Goal: Check status: Check status

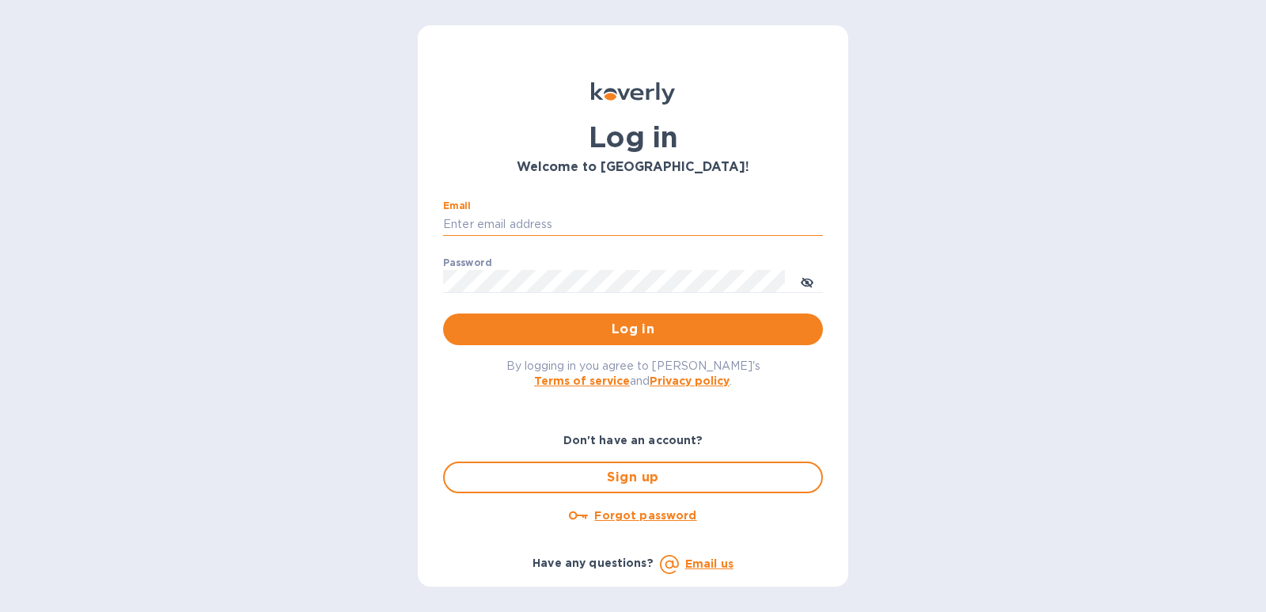
click at [491, 224] on input "Email" at bounding box center [633, 225] width 380 height 24
type input "[EMAIL_ADDRESS][DOMAIN_NAME]"
click at [443, 313] on button "Log in" at bounding box center [633, 329] width 380 height 32
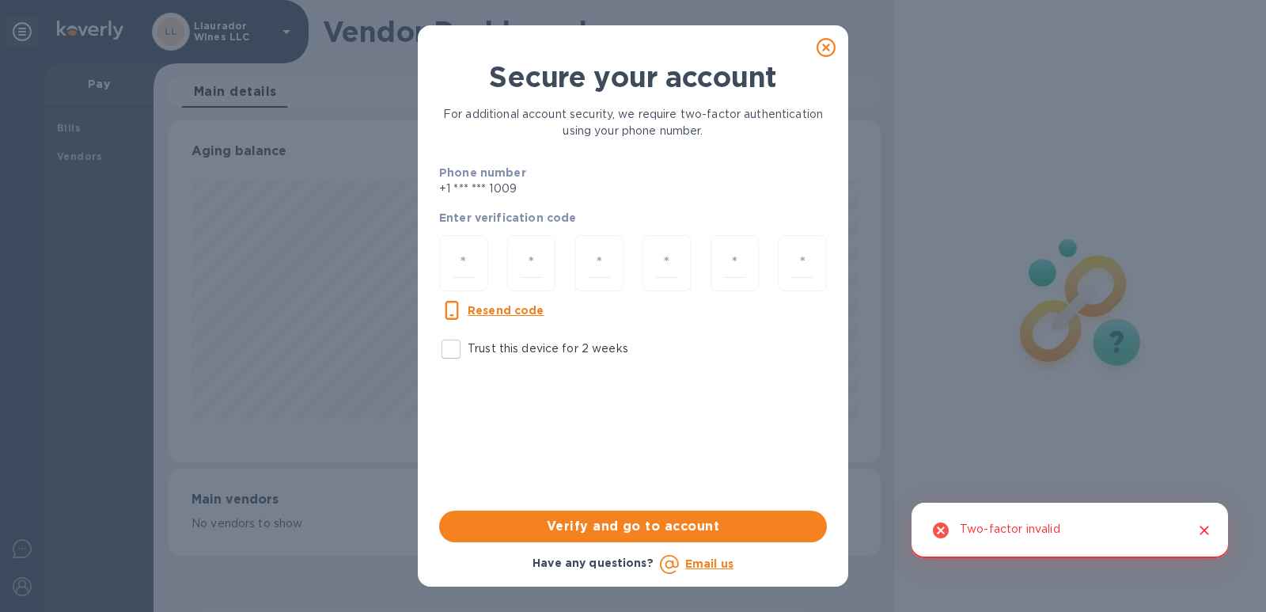
scroll to position [342, 714]
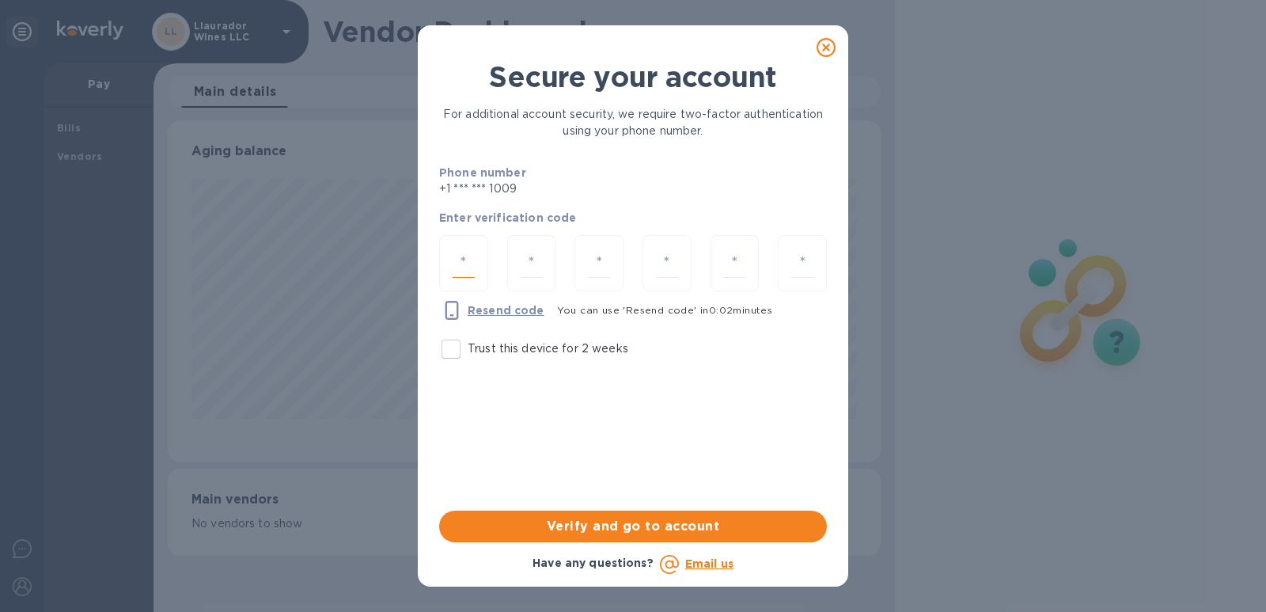
click at [474, 263] on input "number" at bounding box center [464, 262] width 22 height 29
type input "5"
type input "0"
type input "1"
type input "3"
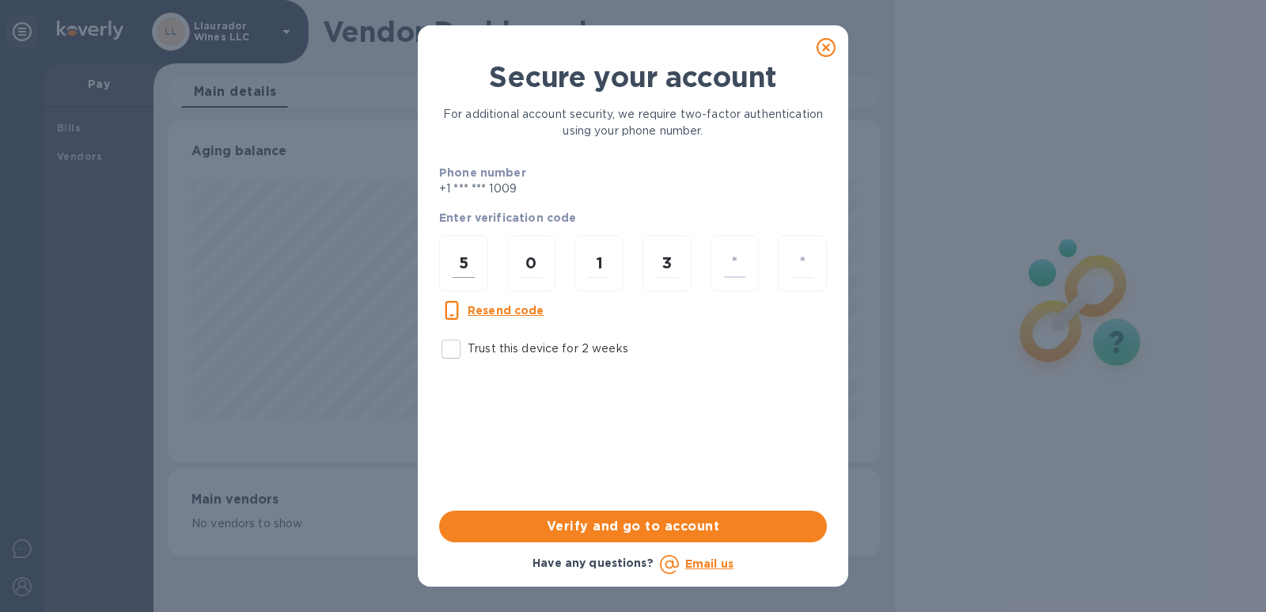
type input "9"
type input "8"
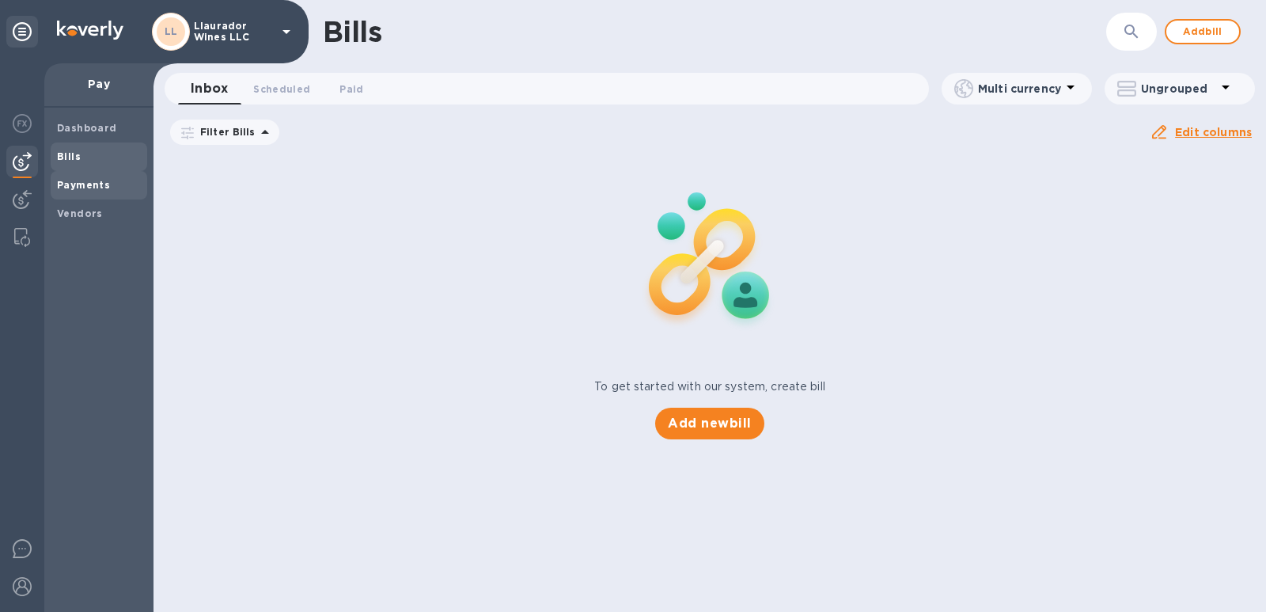
click at [75, 185] on b "Payments" at bounding box center [83, 185] width 53 height 12
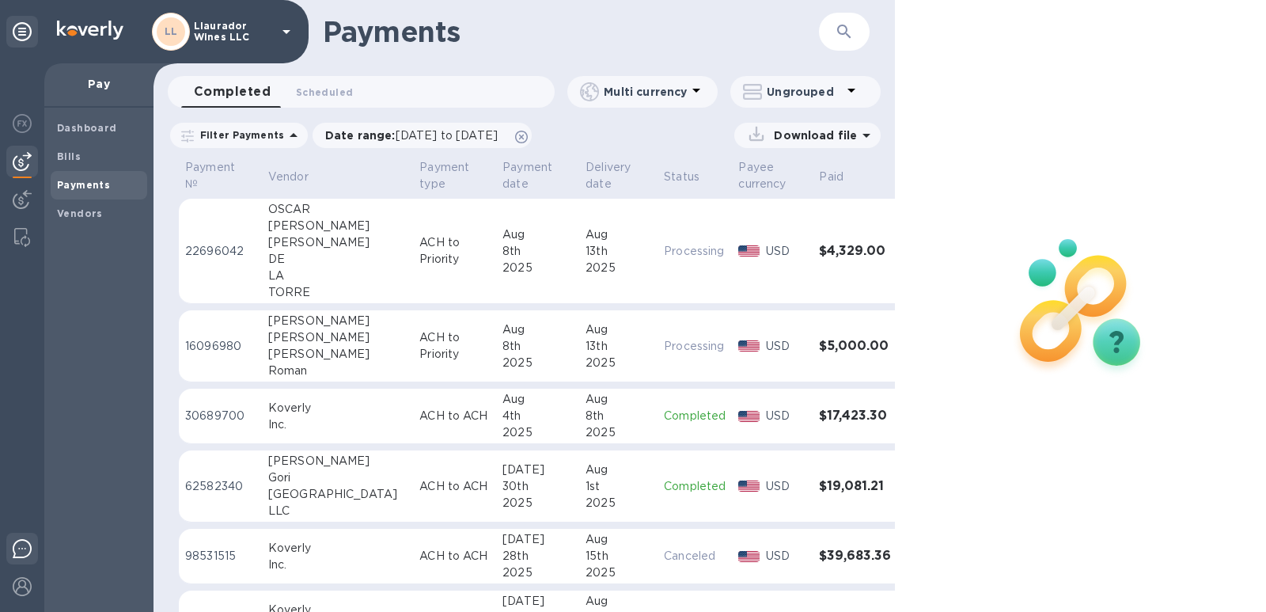
click at [23, 549] on img at bounding box center [22, 548] width 19 height 19
click at [19, 236] on img at bounding box center [22, 237] width 16 height 19
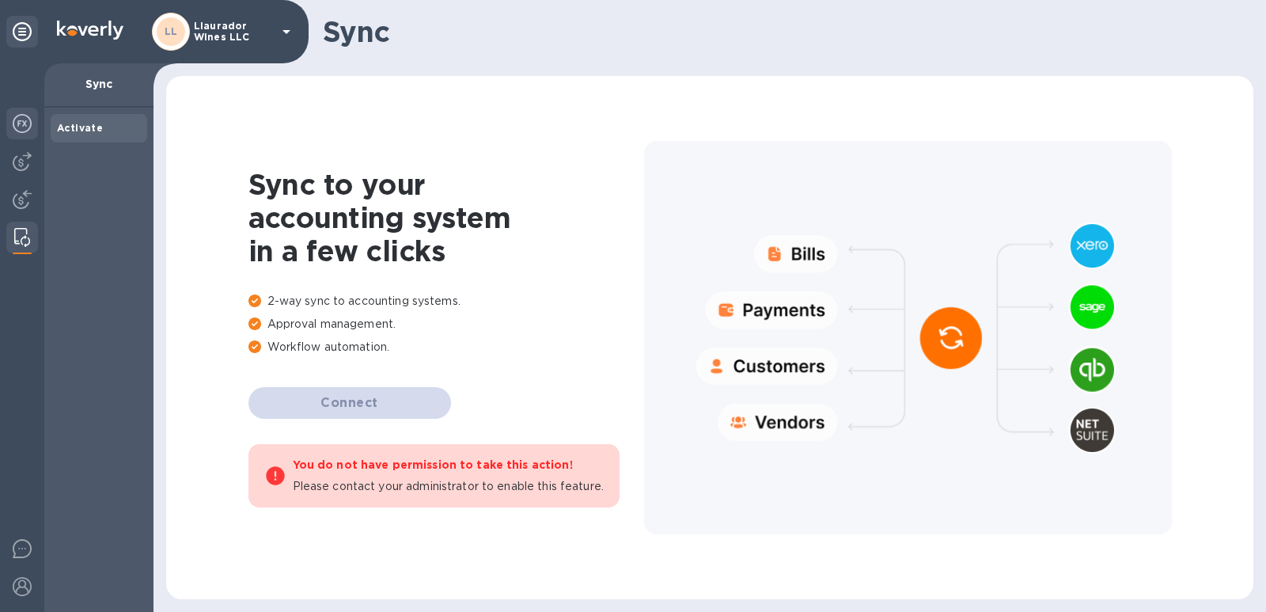
click at [22, 128] on img at bounding box center [22, 123] width 19 height 19
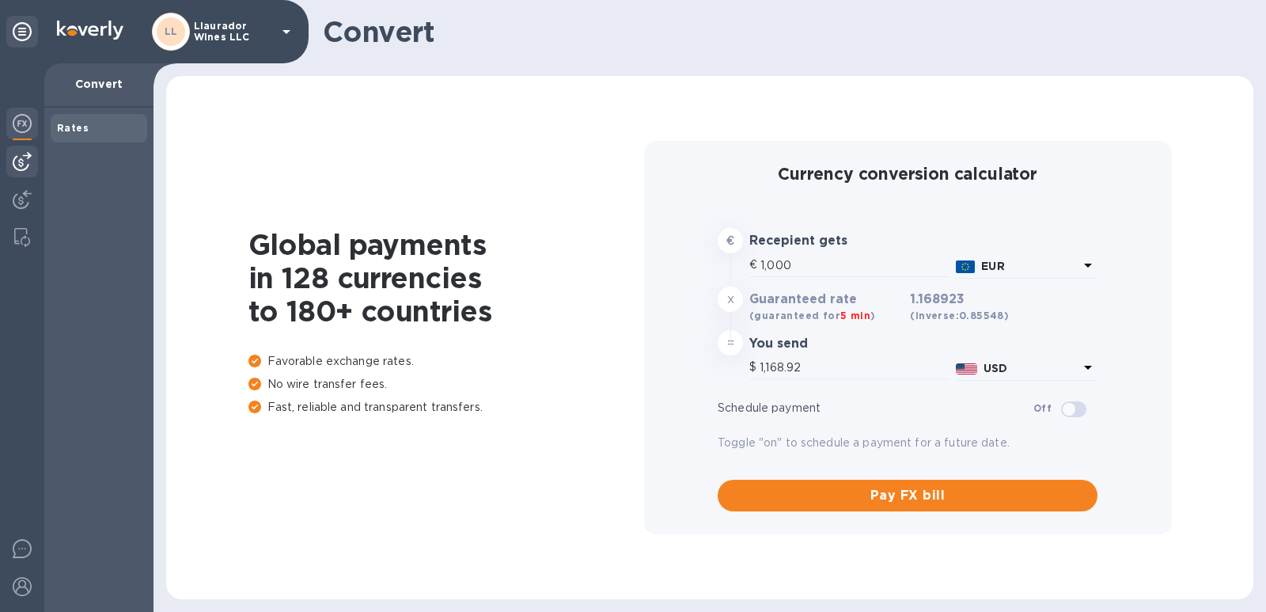
click at [22, 161] on img at bounding box center [22, 161] width 19 height 19
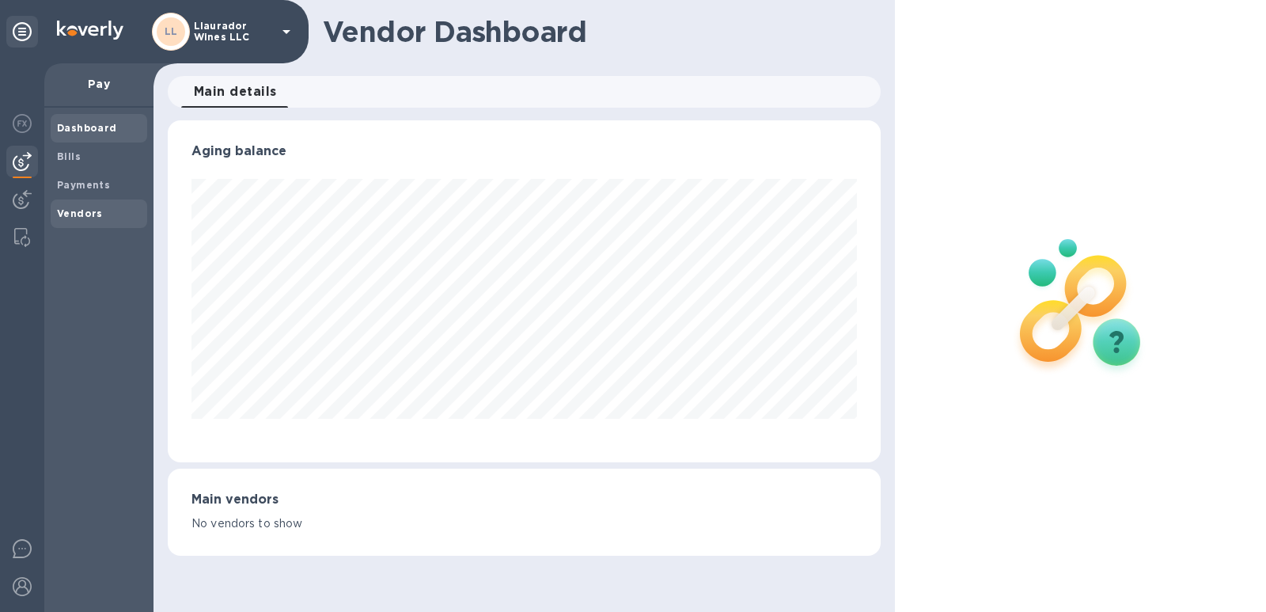
scroll to position [342, 714]
click at [252, 94] on span "Main details 0" at bounding box center [235, 92] width 83 height 22
click at [217, 91] on span "Main details 0" at bounding box center [235, 92] width 83 height 22
click at [16, 203] on img at bounding box center [22, 199] width 19 height 19
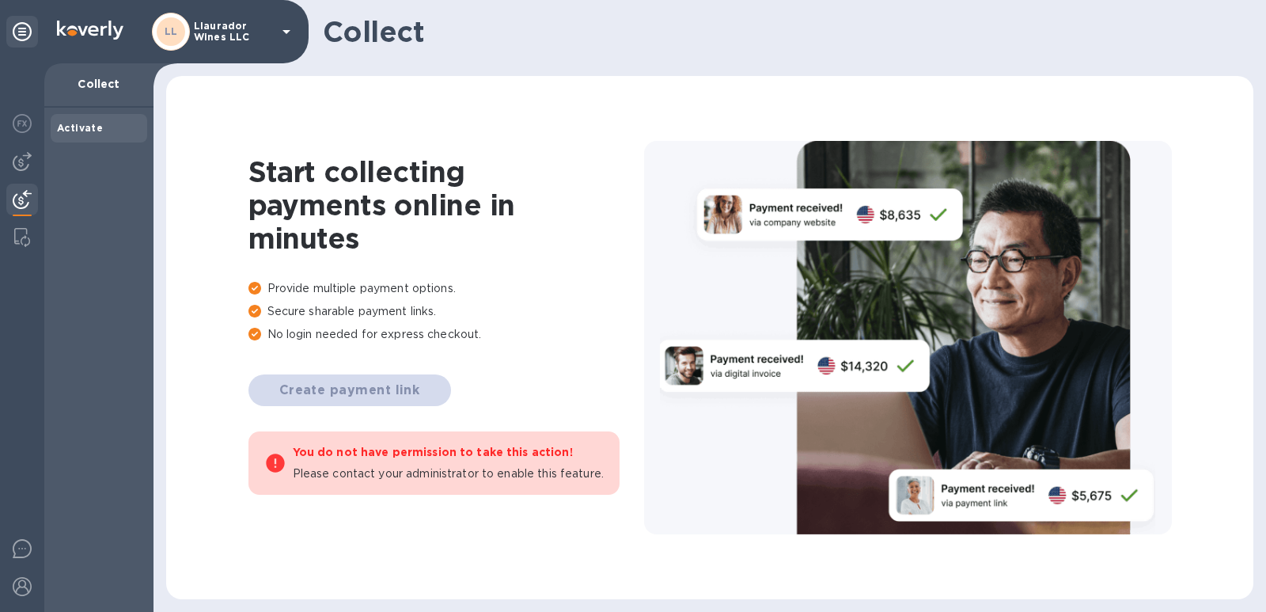
click at [214, 28] on p "Llaurador Wines LLC" at bounding box center [233, 32] width 79 height 22
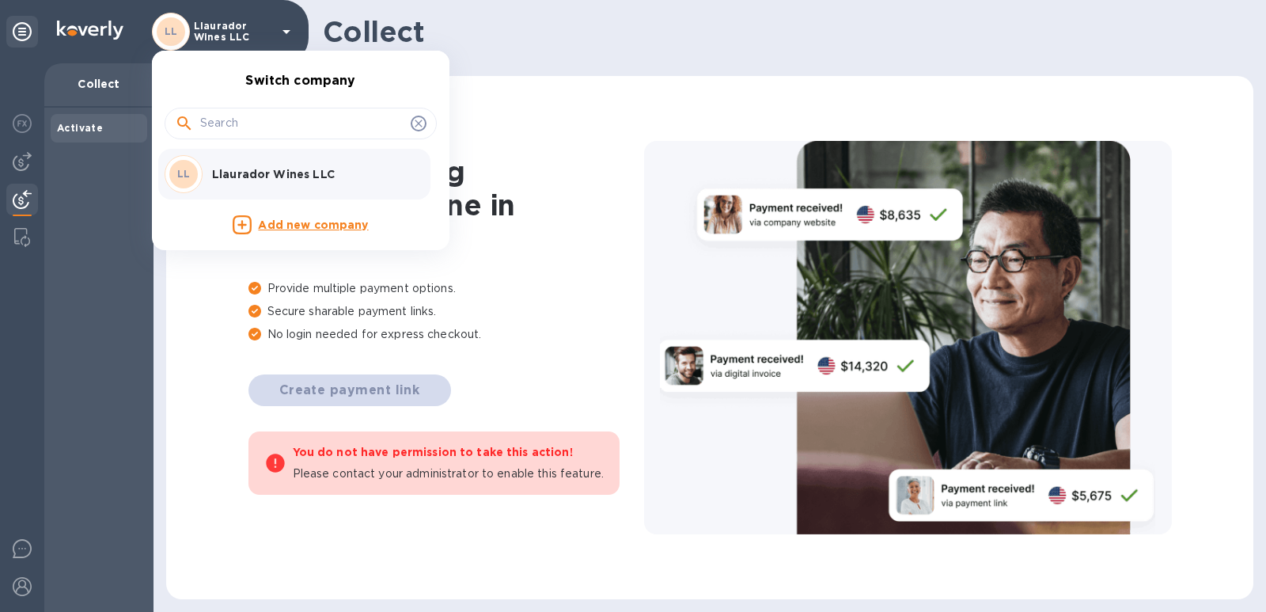
click at [262, 173] on p "Llaurador Wines LLC" at bounding box center [311, 174] width 199 height 16
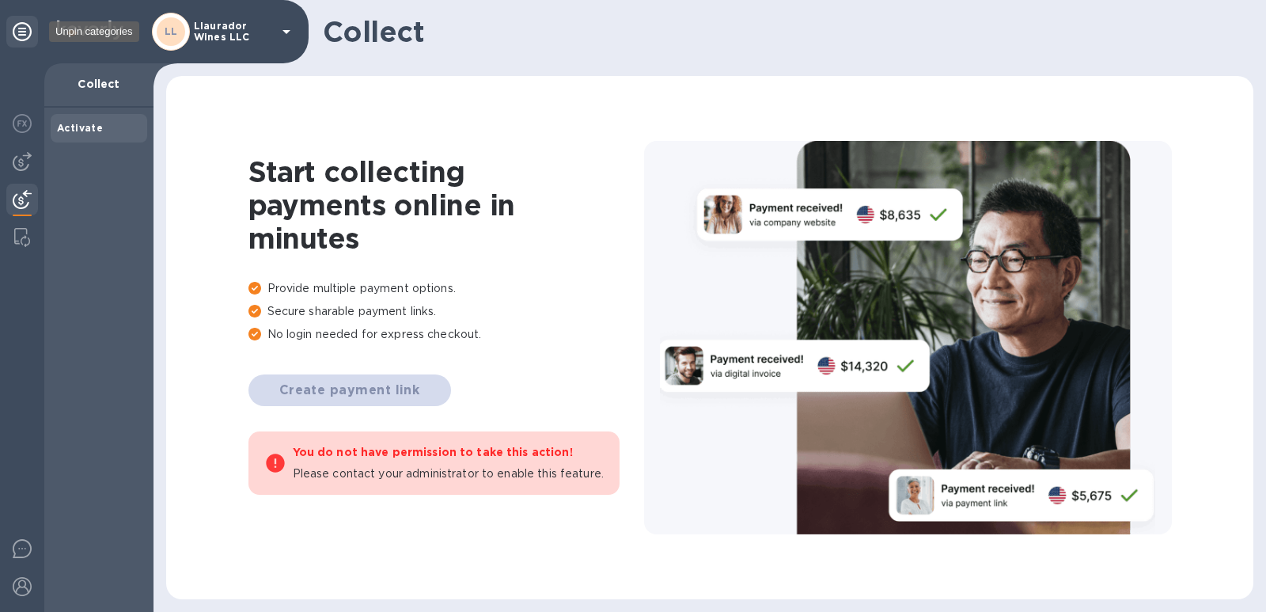
click at [17, 34] on icon at bounding box center [22, 31] width 19 height 19
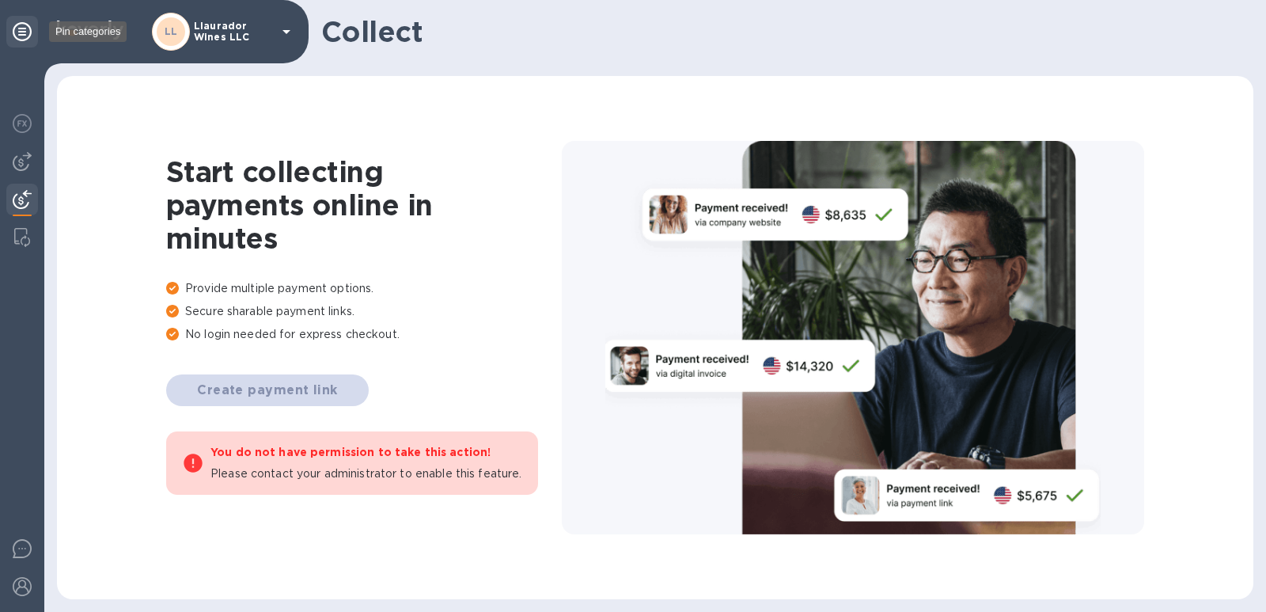
click at [17, 34] on icon at bounding box center [22, 31] width 19 height 19
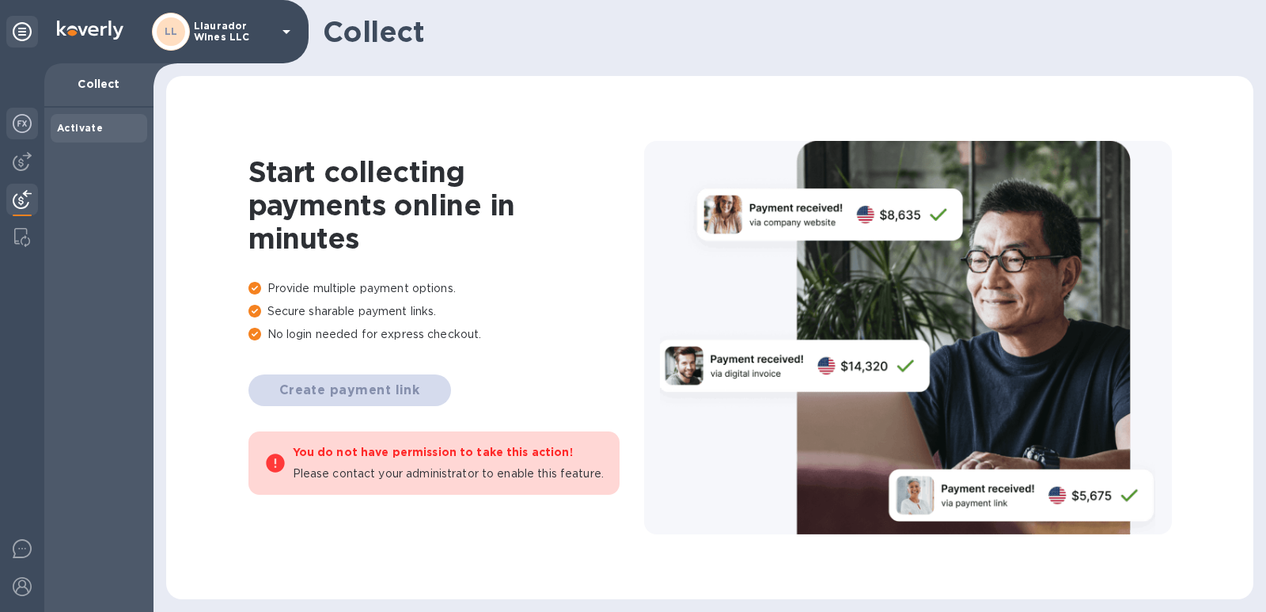
click at [19, 122] on img at bounding box center [22, 123] width 19 height 19
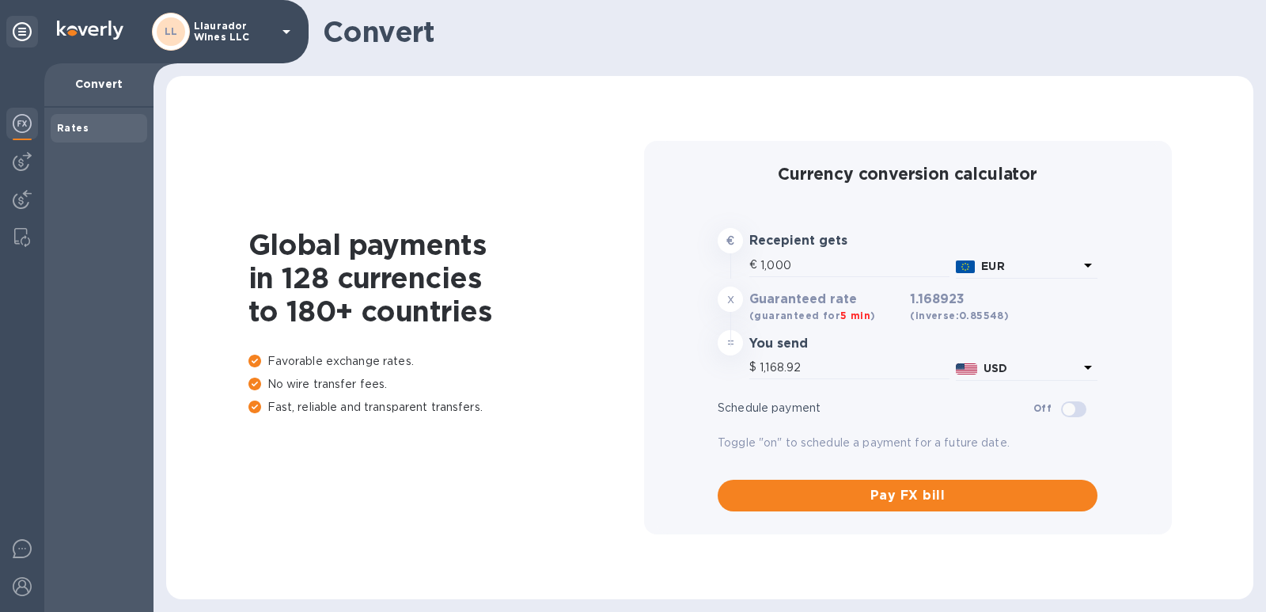
click at [19, 122] on img at bounding box center [22, 123] width 19 height 19
click at [23, 154] on img at bounding box center [22, 161] width 19 height 19
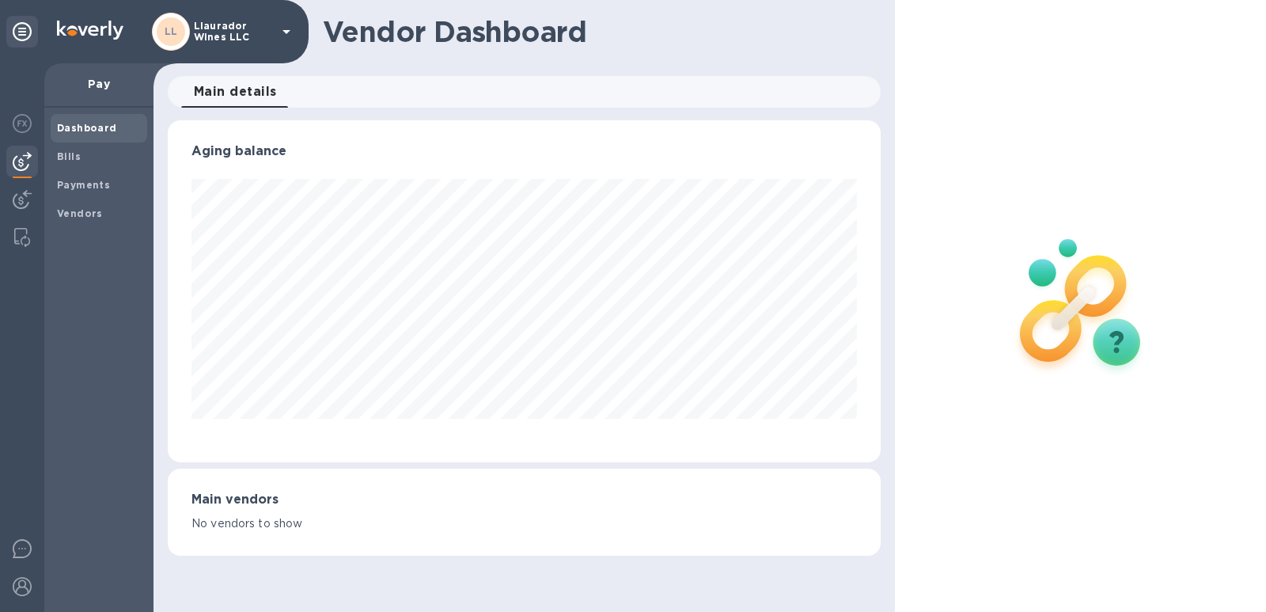
scroll to position [342, 714]
click at [18, 195] on img at bounding box center [22, 199] width 19 height 19
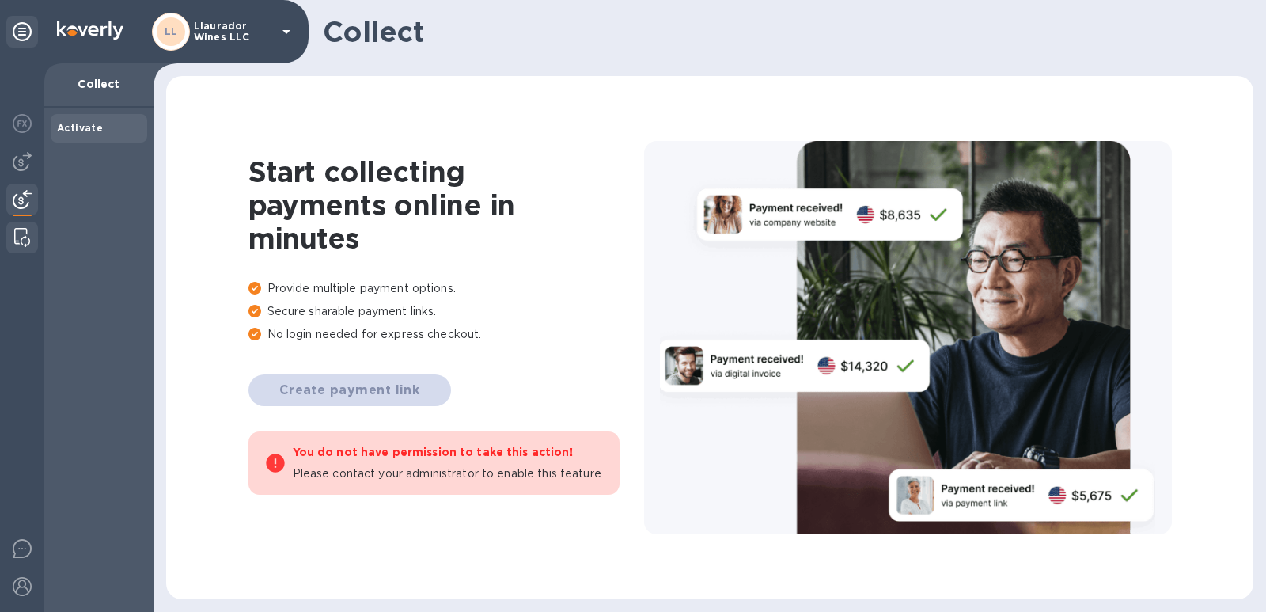
click at [21, 243] on img at bounding box center [22, 237] width 16 height 19
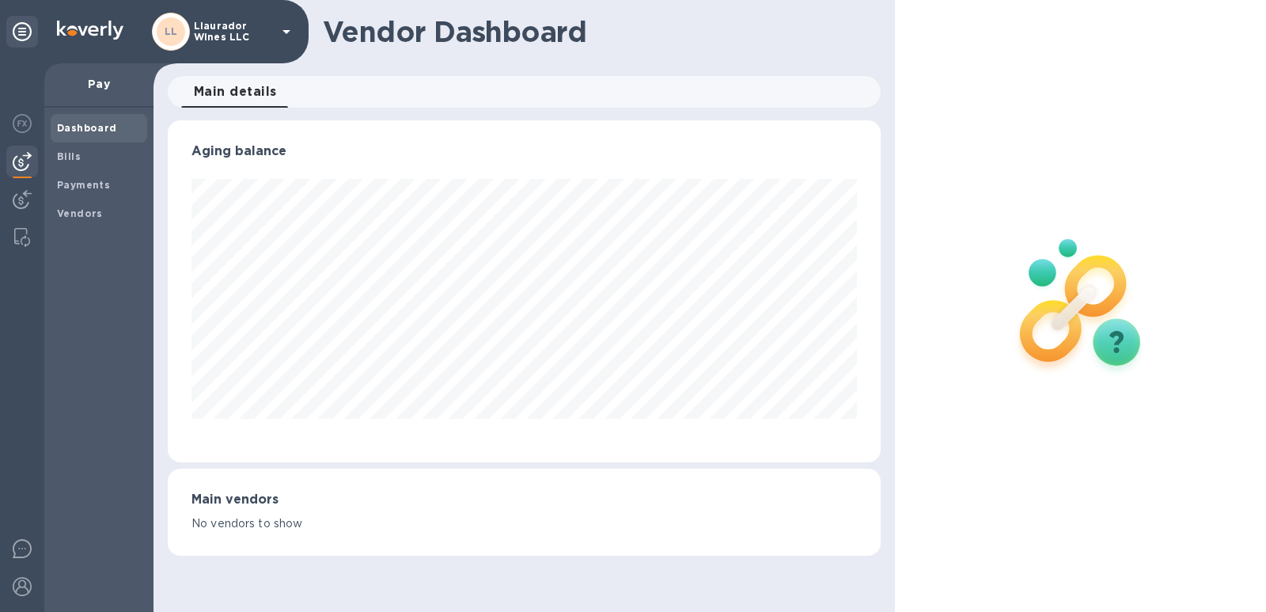
scroll to position [342, 714]
click at [74, 123] on b "Dashboard" at bounding box center [87, 128] width 60 height 12
click at [68, 186] on b "Payments" at bounding box center [83, 185] width 53 height 12
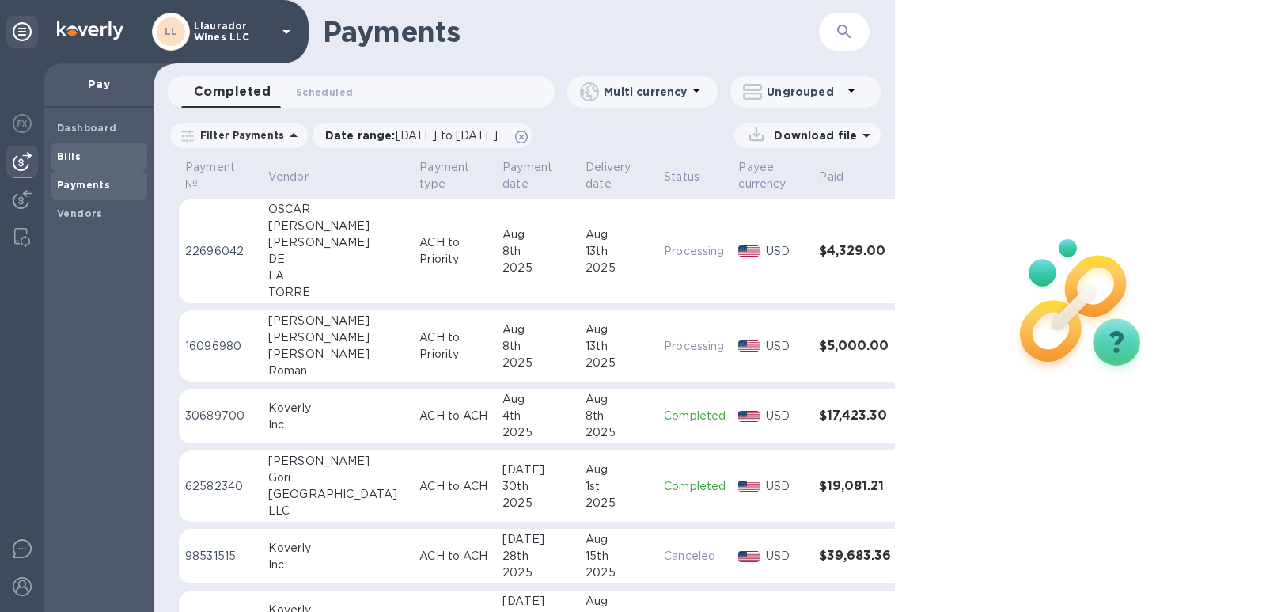
click at [78, 153] on b "Bills" at bounding box center [69, 156] width 24 height 12
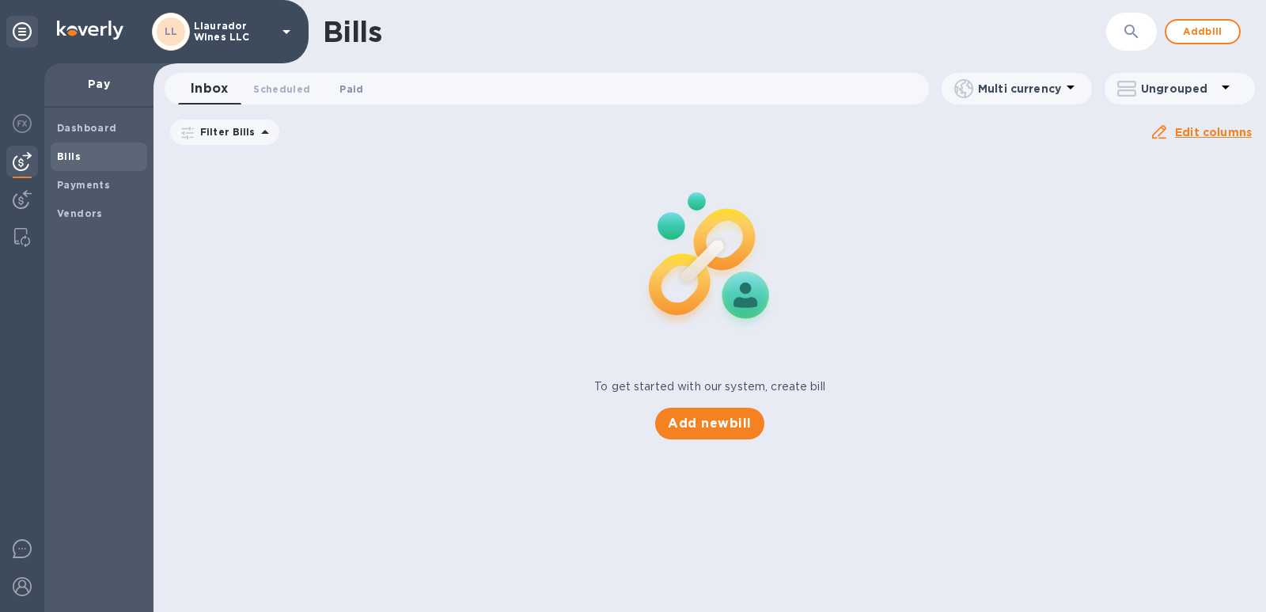
click at [343, 89] on span "Paid 0" at bounding box center [352, 89] width 24 height 17
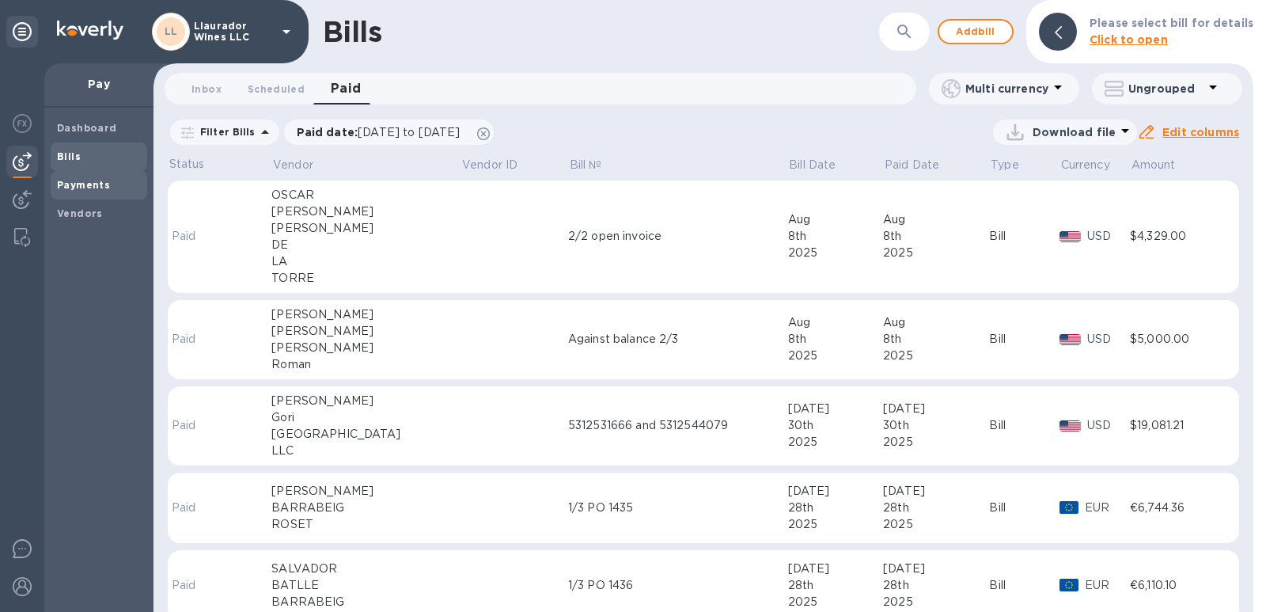
click at [84, 188] on b "Payments" at bounding box center [83, 185] width 53 height 12
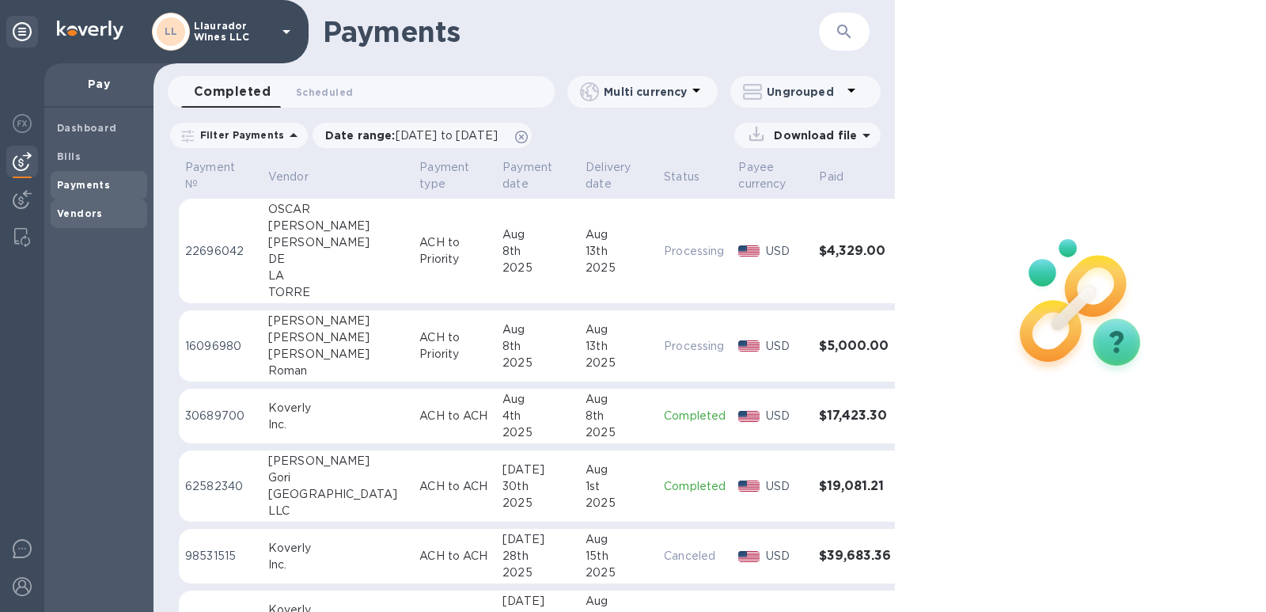
click at [70, 211] on b "Vendors" at bounding box center [80, 213] width 46 height 12
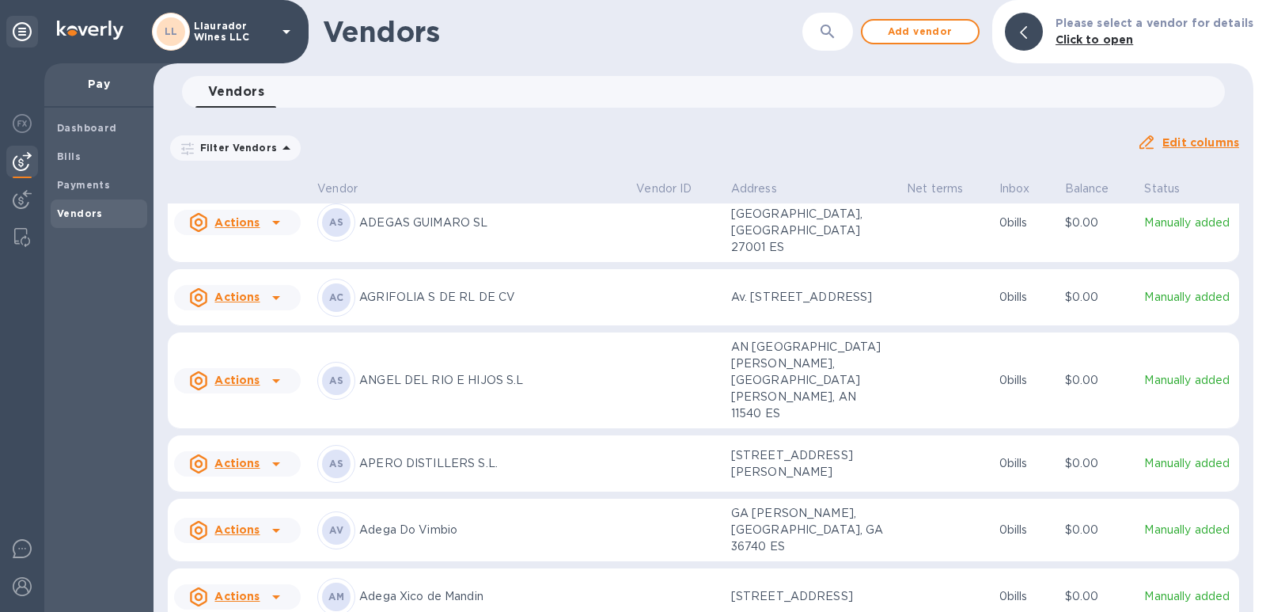
scroll to position [237, 0]
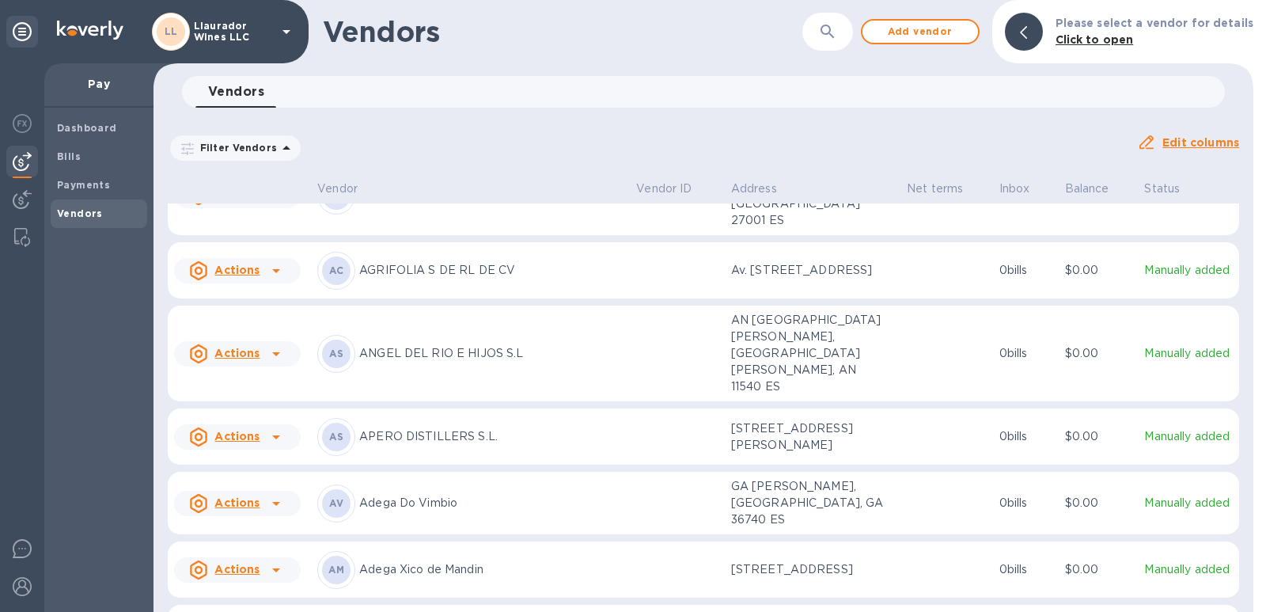
click at [274, 435] on icon at bounding box center [276, 437] width 8 height 4
click at [468, 109] on div at bounding box center [633, 306] width 1266 height 612
click at [74, 187] on b "Payments" at bounding box center [83, 185] width 53 height 12
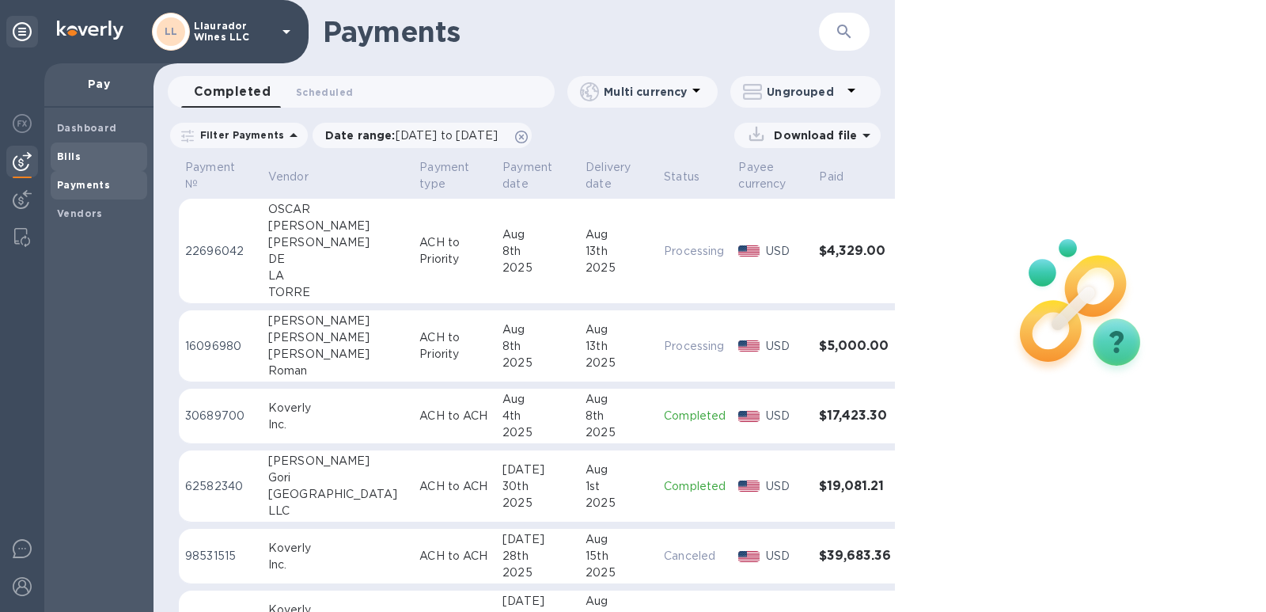
click at [73, 157] on b "Bills" at bounding box center [69, 156] width 24 height 12
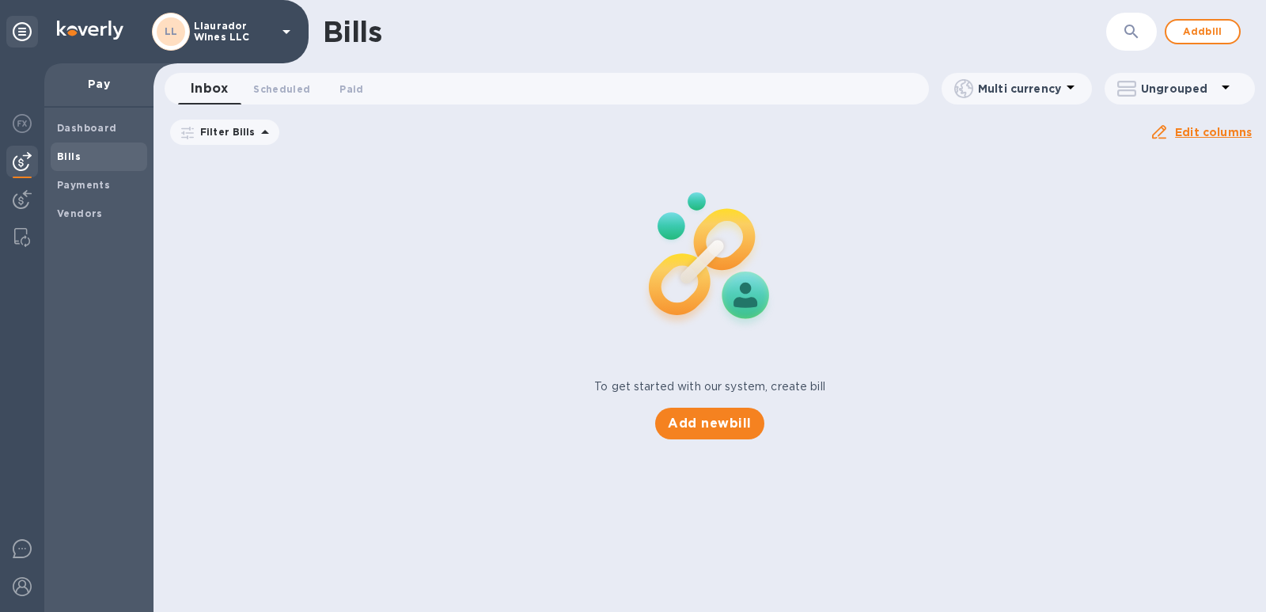
click at [0, 0] on span "[DATE] to [DATE]" at bounding box center [0, 0] width 0 height 0
click at [0, 0] on icon "button" at bounding box center [0, 0] width 0 height 0
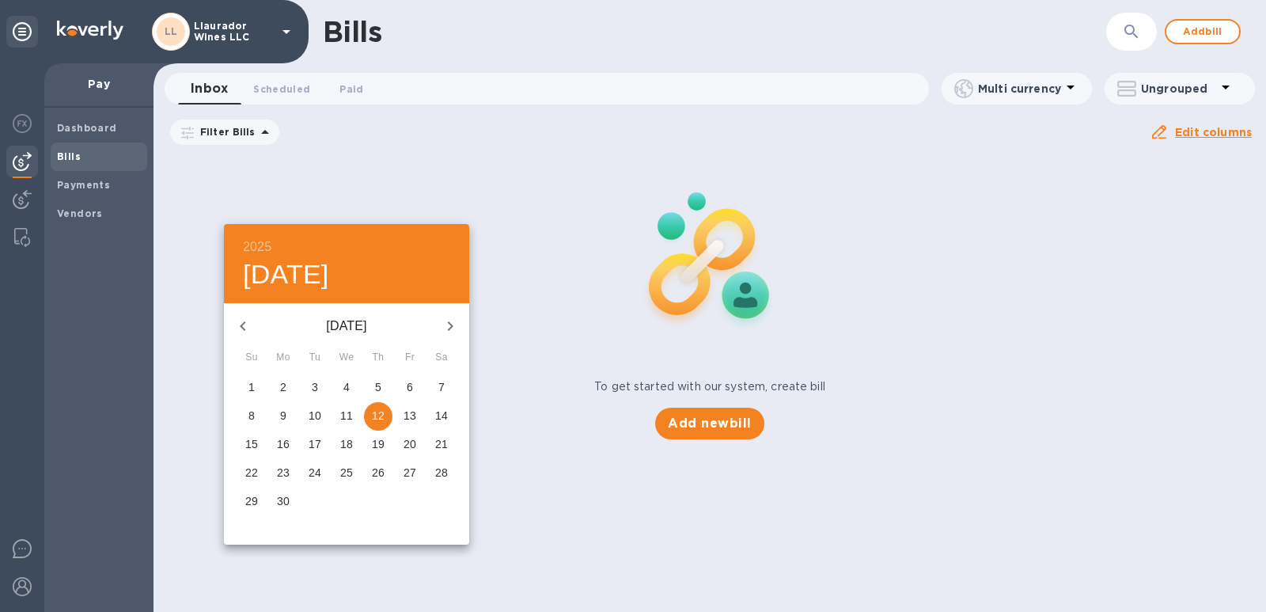
click at [241, 322] on icon "button" at bounding box center [242, 326] width 19 height 19
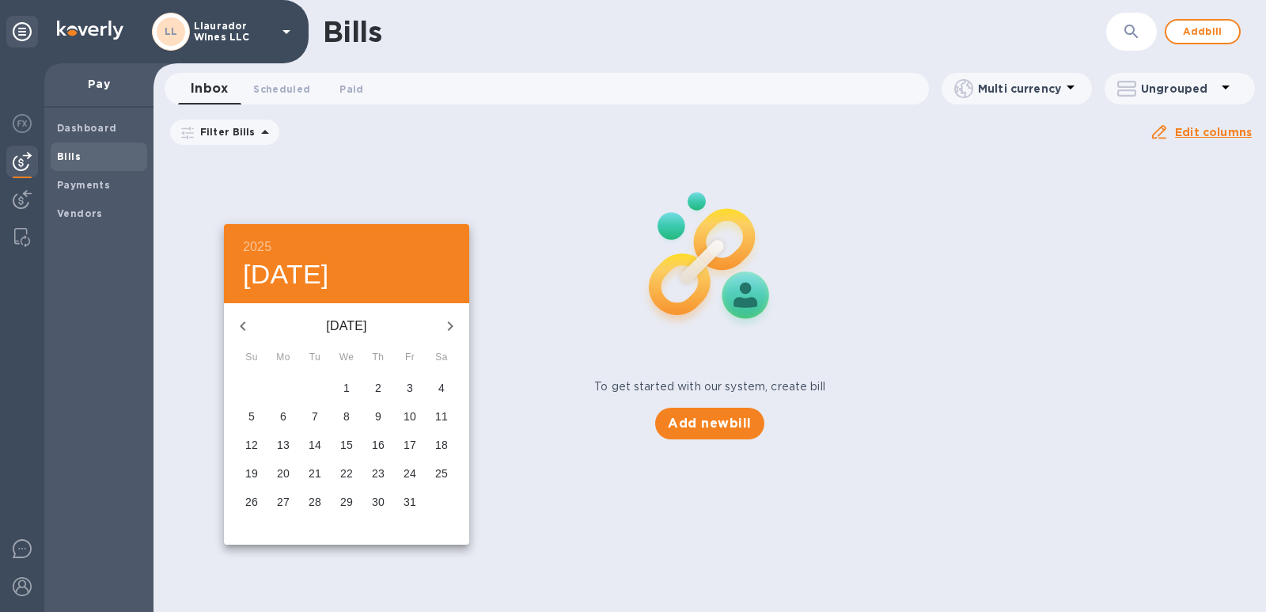
click at [241, 322] on icon "button" at bounding box center [242, 326] width 19 height 19
click at [241, 323] on icon "button" at bounding box center [242, 326] width 19 height 19
click at [242, 323] on icon "button" at bounding box center [242, 326] width 19 height 19
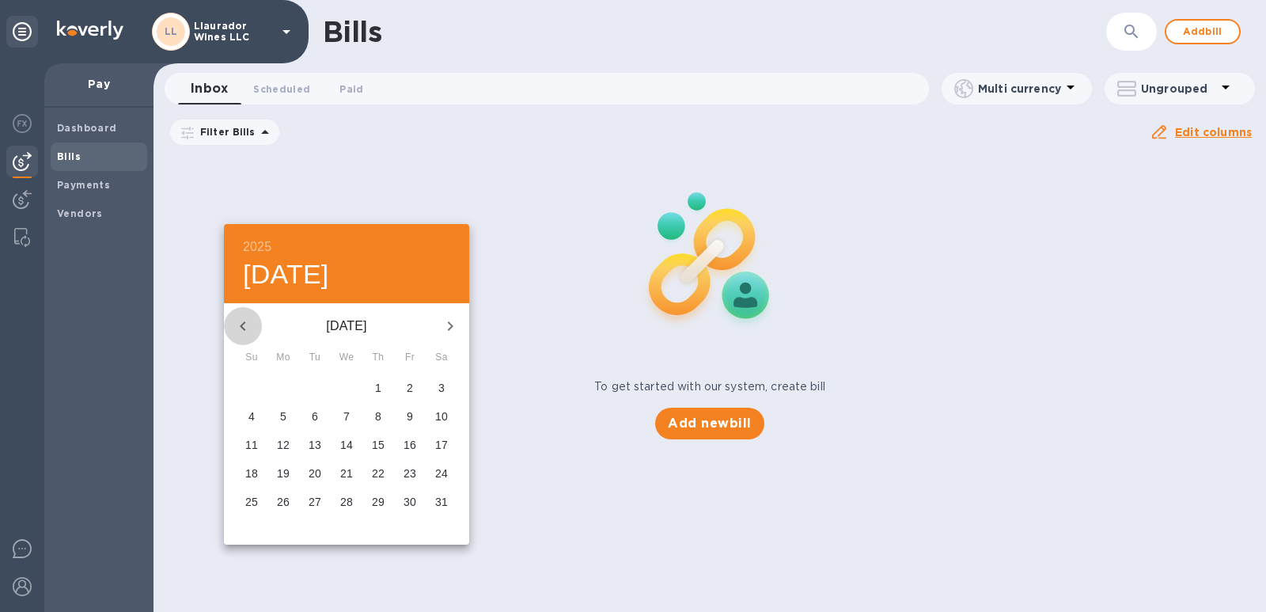
click at [244, 323] on icon "button" at bounding box center [243, 325] width 6 height 9
click at [245, 323] on icon "button" at bounding box center [243, 325] width 6 height 9
click at [245, 323] on icon "button" at bounding box center [242, 326] width 19 height 19
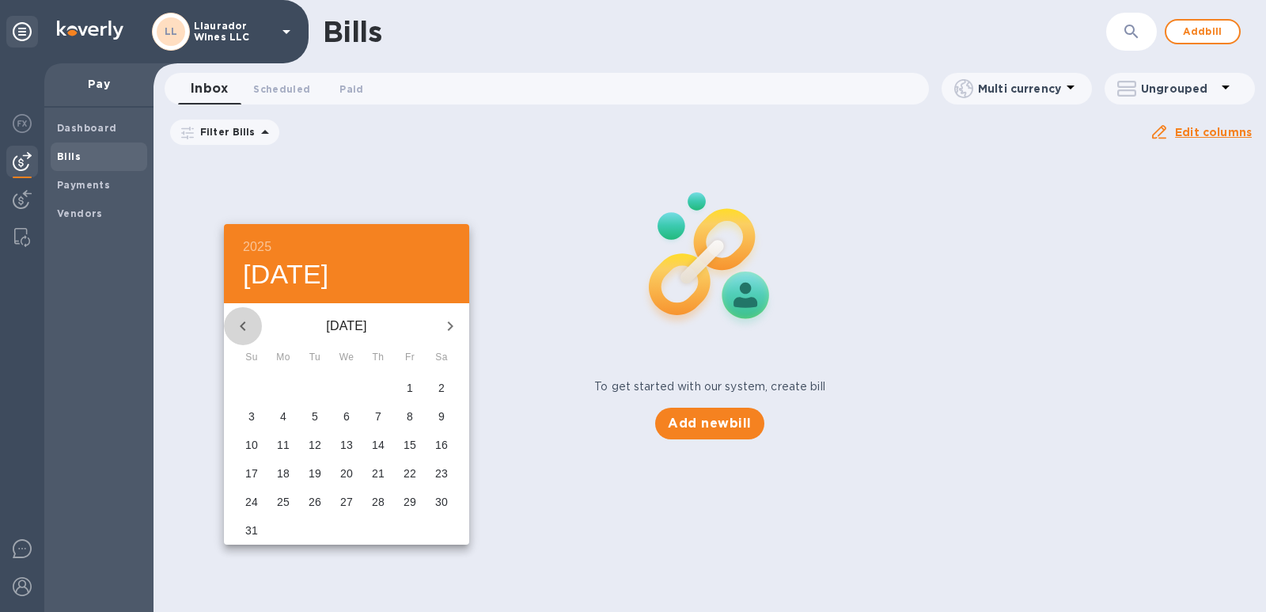
click at [247, 323] on icon "button" at bounding box center [242, 326] width 19 height 19
click at [248, 323] on icon "button" at bounding box center [242, 326] width 19 height 19
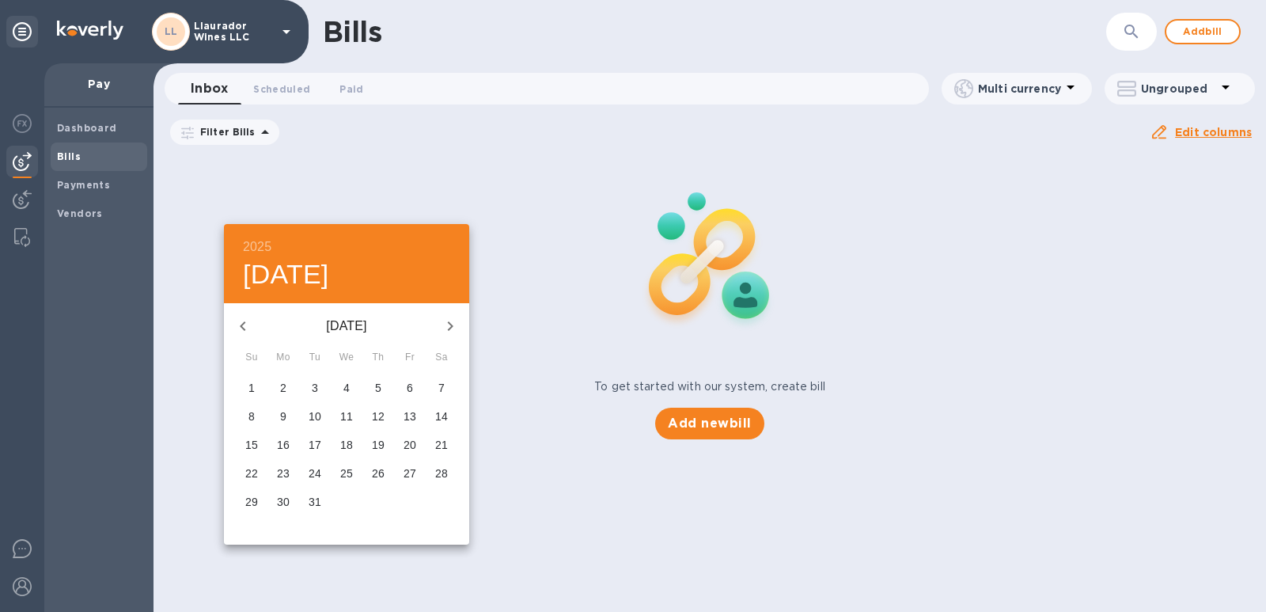
click at [248, 324] on icon "button" at bounding box center [242, 326] width 19 height 19
click at [249, 324] on icon "button" at bounding box center [242, 326] width 19 height 19
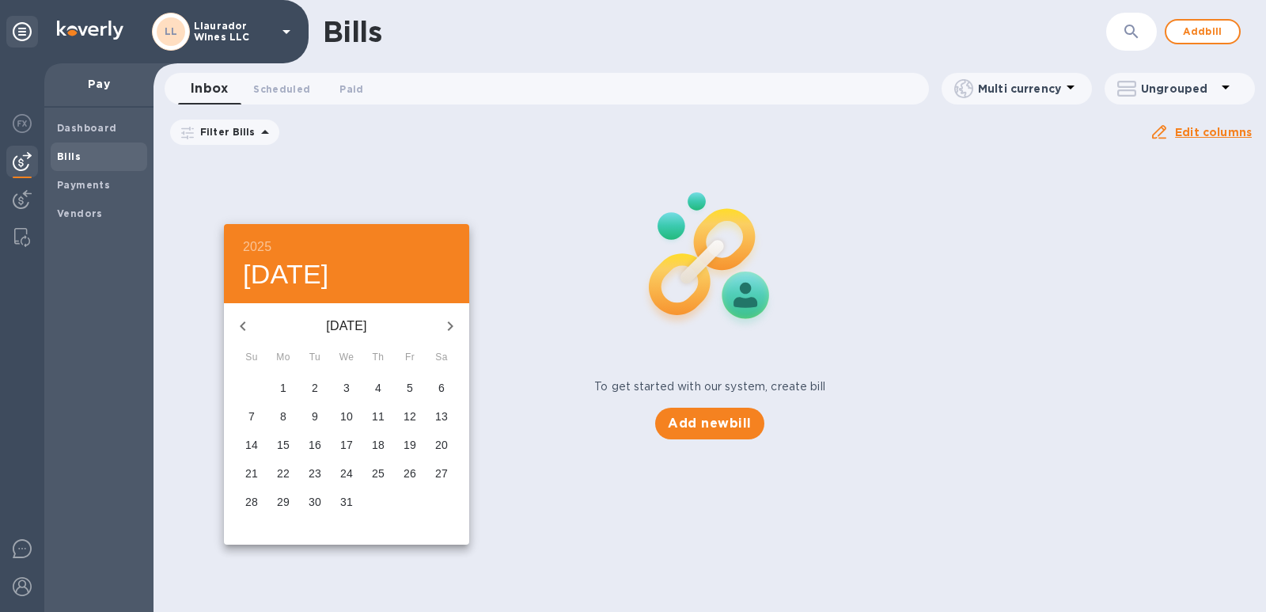
click at [249, 325] on icon "button" at bounding box center [242, 326] width 19 height 19
click at [437, 383] on span "1" at bounding box center [441, 387] width 28 height 16
type input "[DATE]"
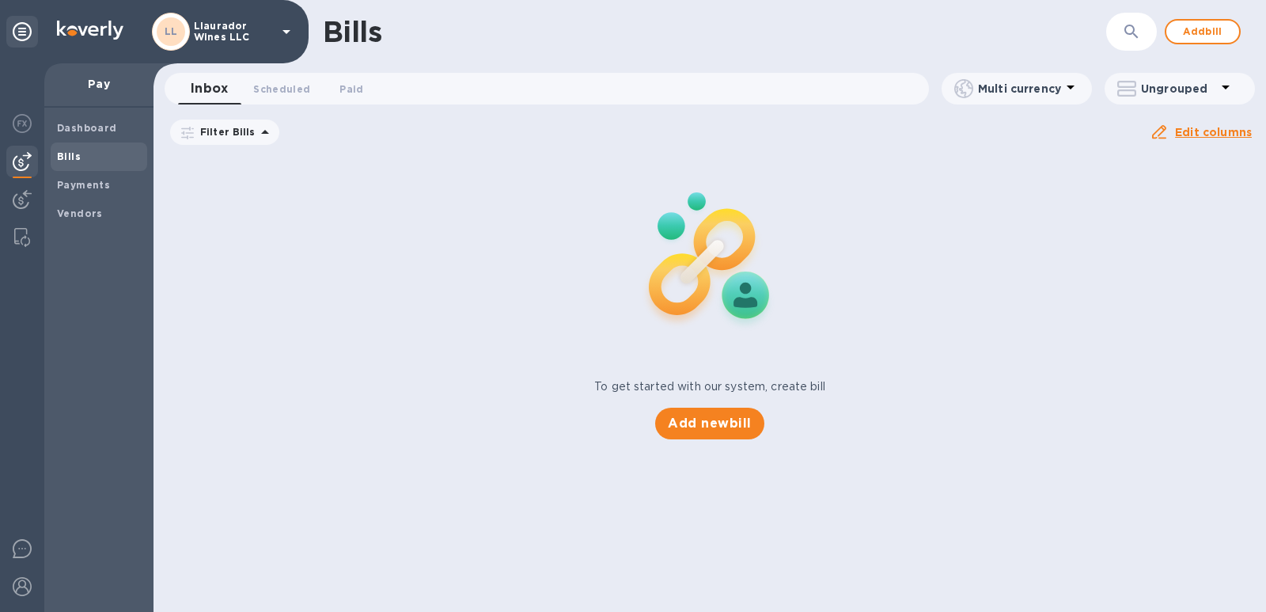
click at [0, 0] on u "Apply" at bounding box center [0, 0] width 0 height 0
click at [340, 89] on span "Paid 0" at bounding box center [352, 89] width 24 height 17
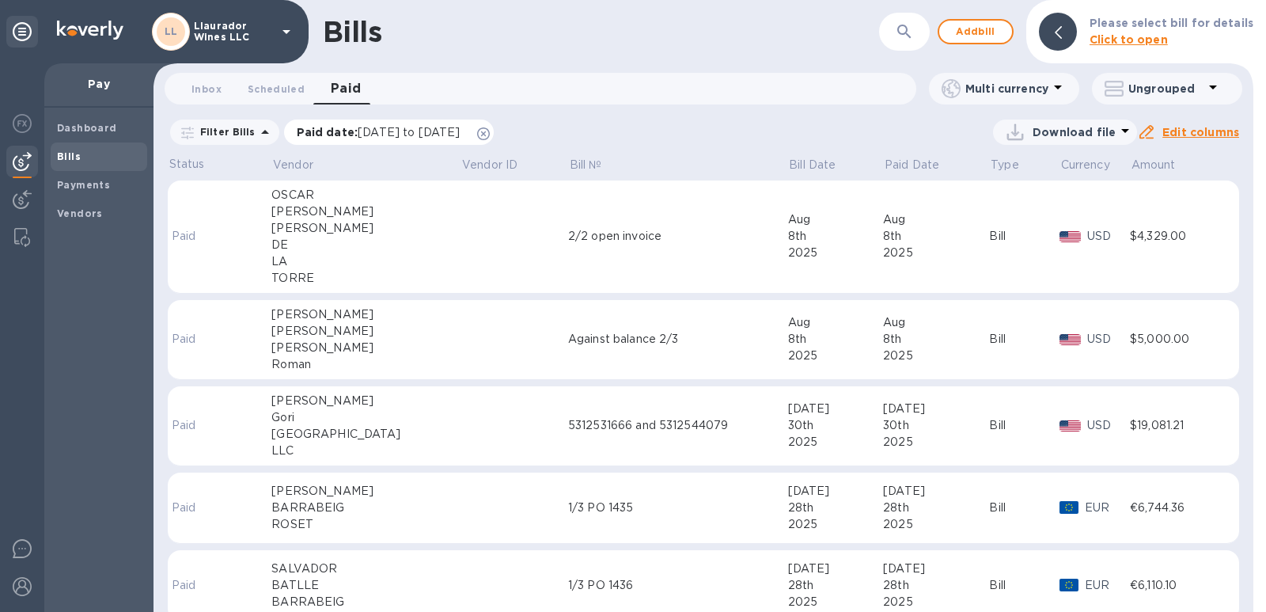
click at [409, 133] on span "[DATE] to [DATE]" at bounding box center [409, 132] width 102 height 13
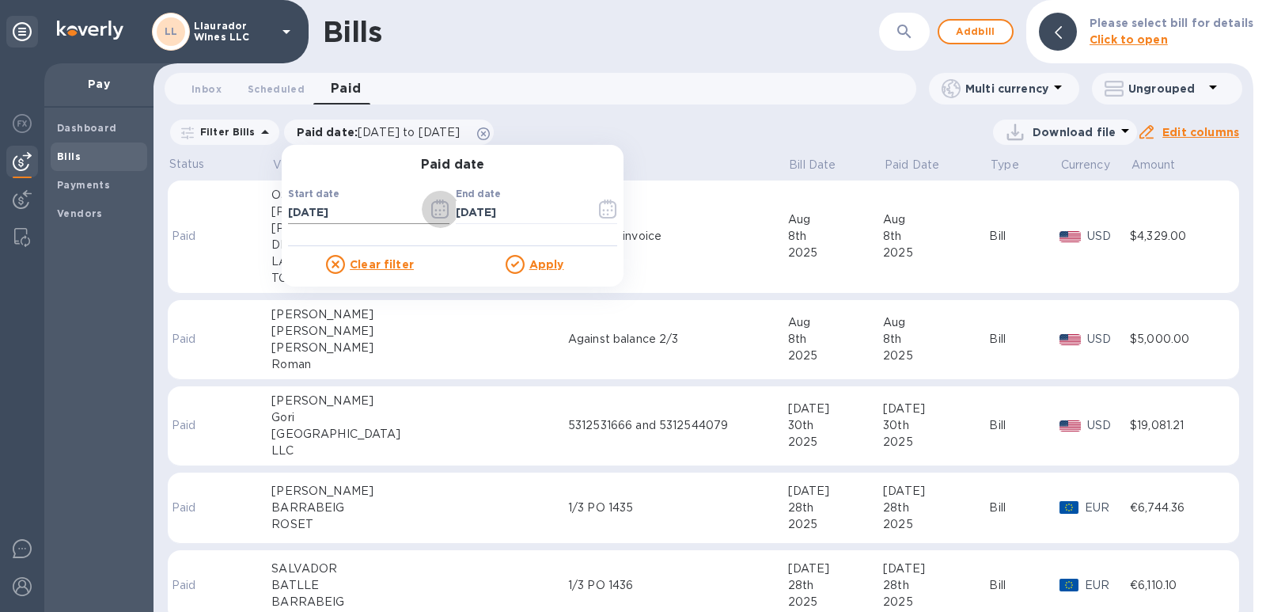
click at [436, 207] on icon "button" at bounding box center [440, 208] width 18 height 19
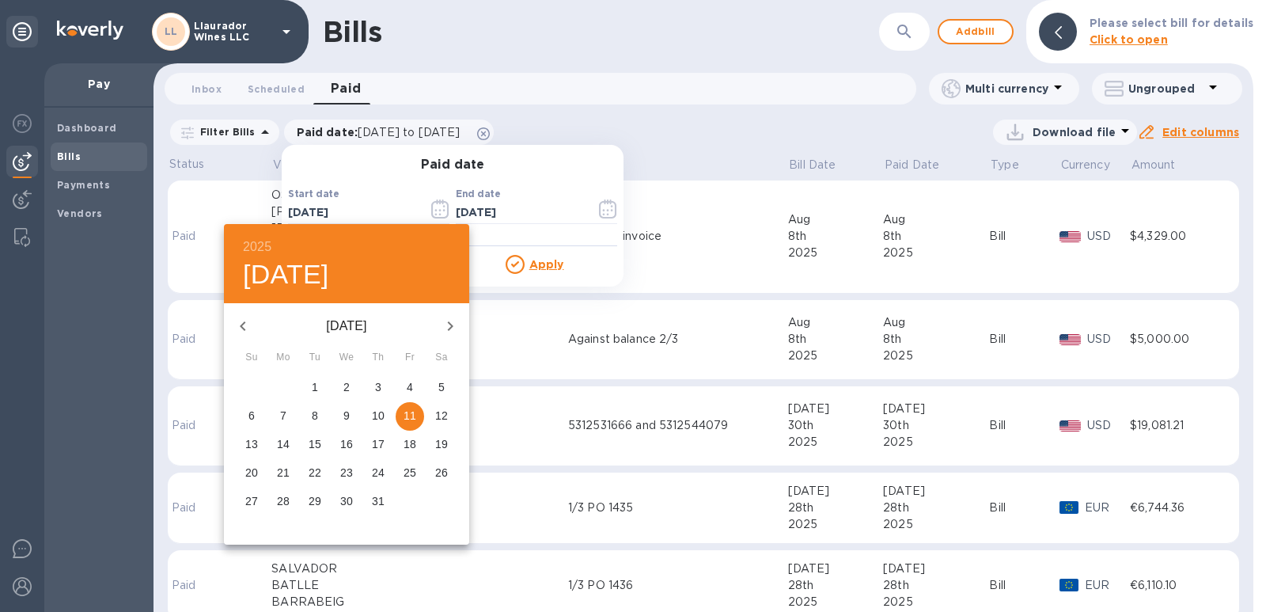
click at [246, 328] on icon "button" at bounding box center [242, 326] width 19 height 19
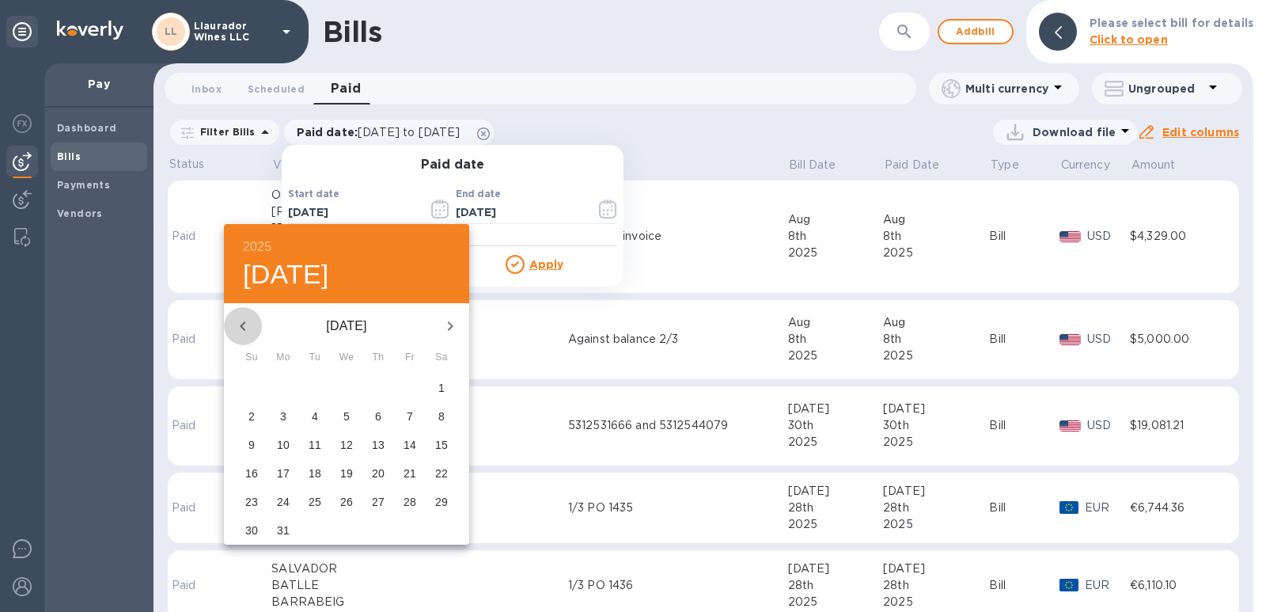
click at [246, 328] on icon "button" at bounding box center [242, 326] width 19 height 19
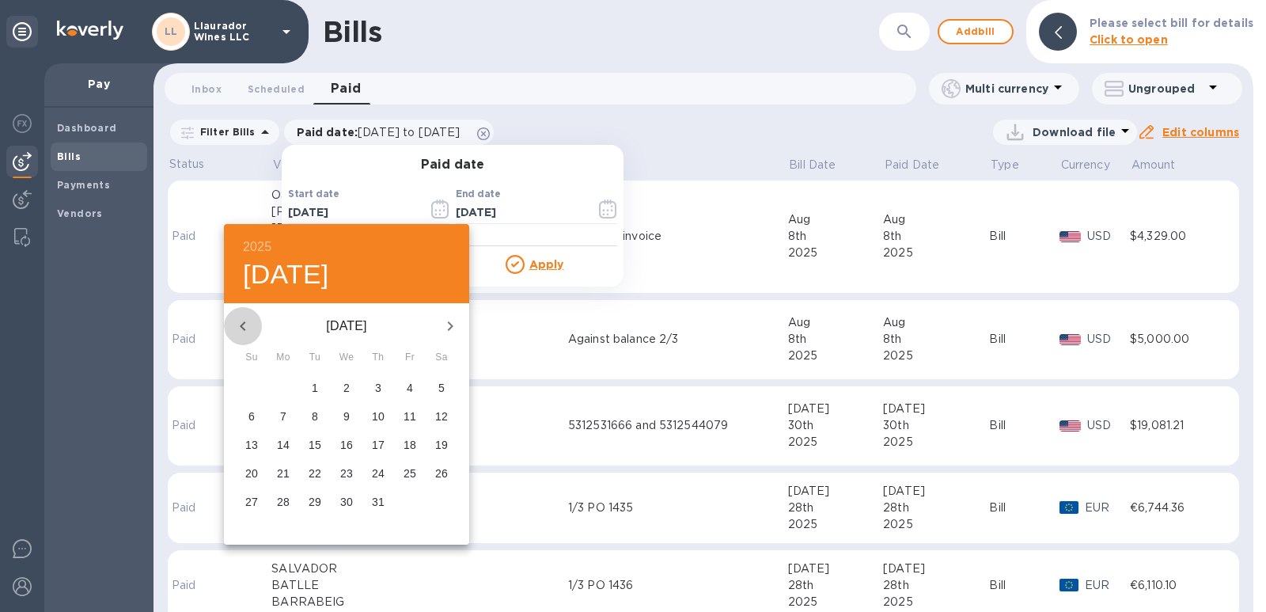
click at [246, 328] on icon "button" at bounding box center [242, 326] width 19 height 19
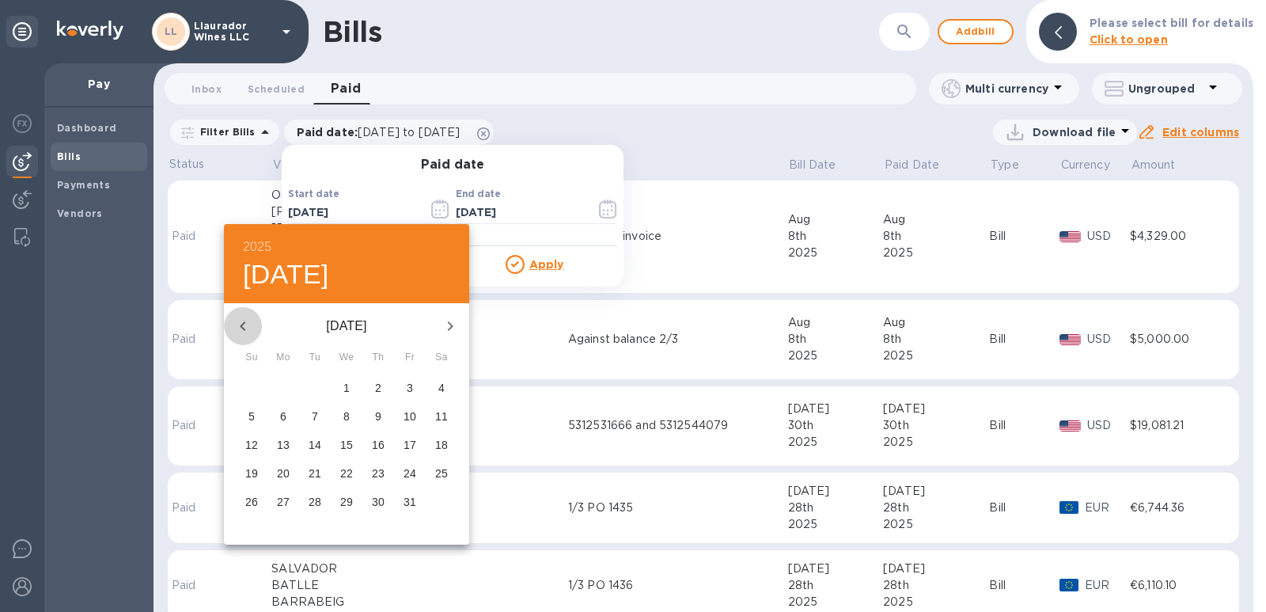
click at [246, 328] on icon "button" at bounding box center [242, 326] width 19 height 19
click at [245, 328] on icon "button" at bounding box center [242, 326] width 19 height 19
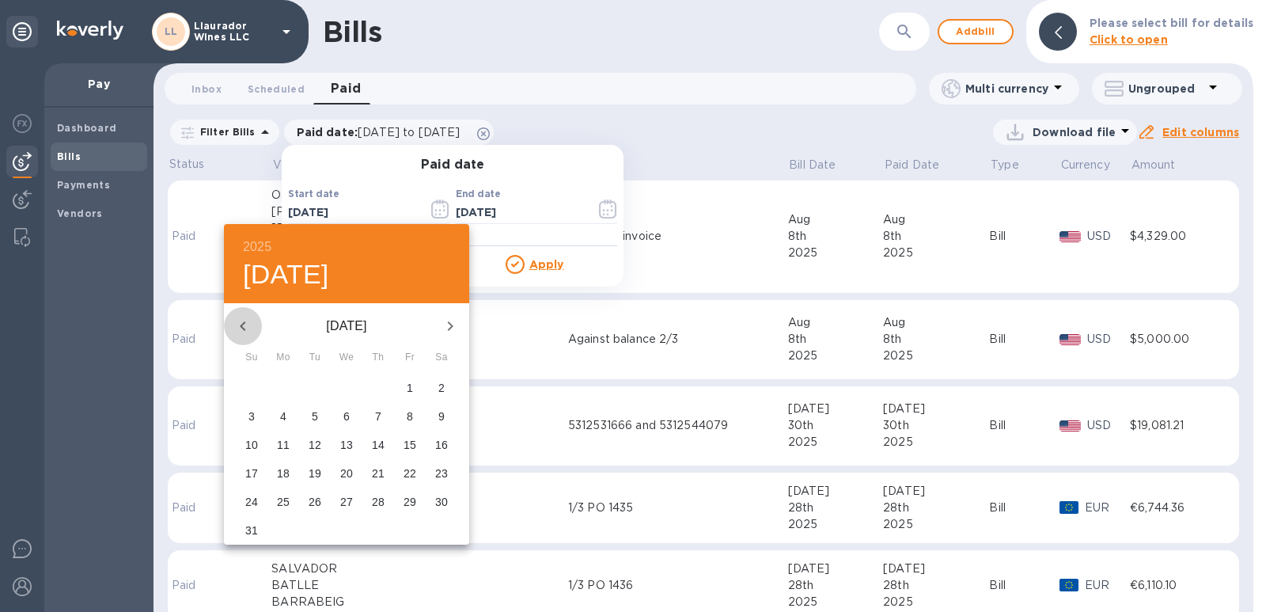
click at [245, 328] on icon "button" at bounding box center [242, 326] width 19 height 19
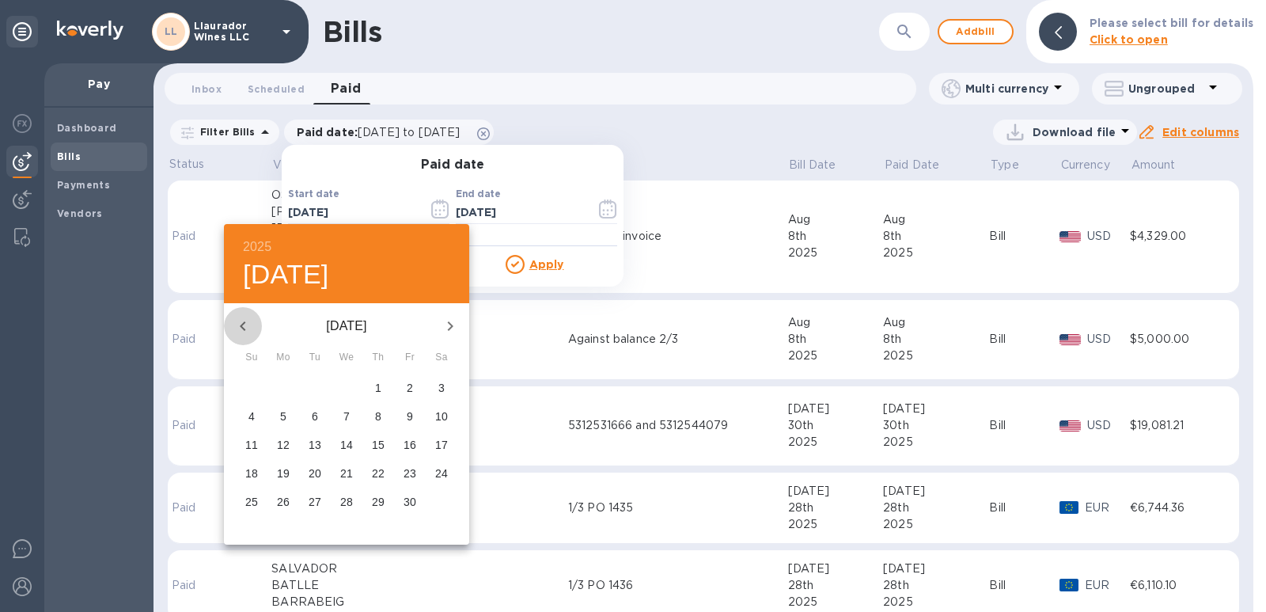
click at [245, 328] on icon "button" at bounding box center [242, 326] width 19 height 19
click at [283, 388] on p "1" at bounding box center [283, 387] width 6 height 16
type input "[DATE]"
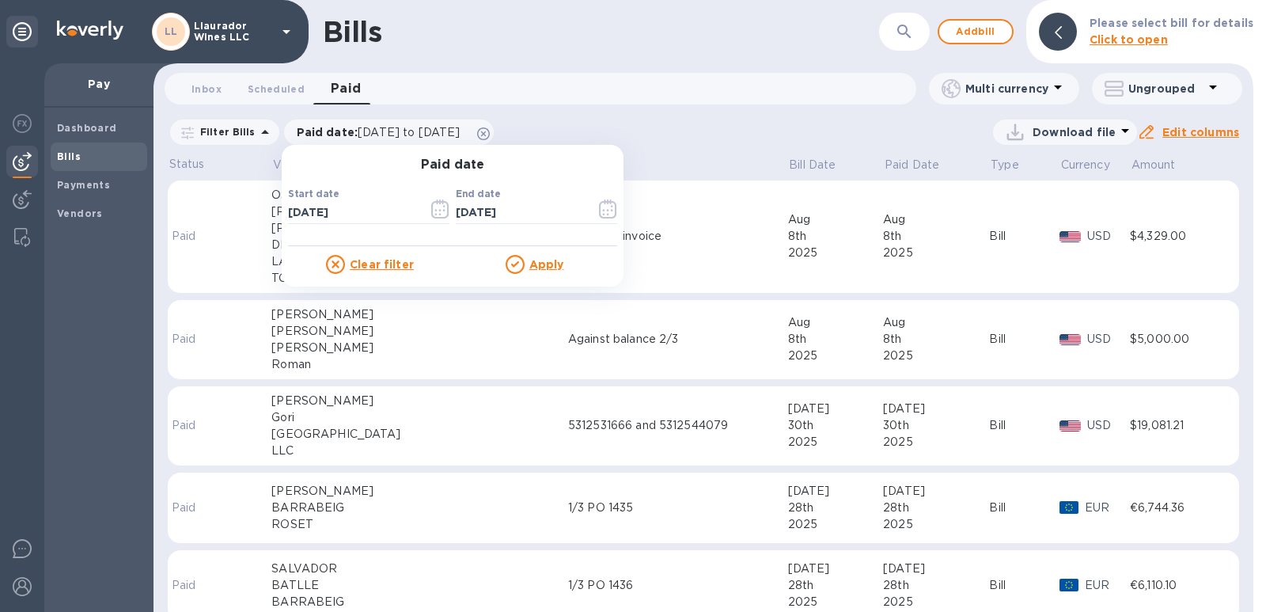
click at [537, 276] on div "Paid date Start date [DATE] ​ End date [DATE] ​ Clear filter Apply" at bounding box center [453, 216] width 342 height 142
click at [536, 264] on u "Apply" at bounding box center [546, 264] width 35 height 13
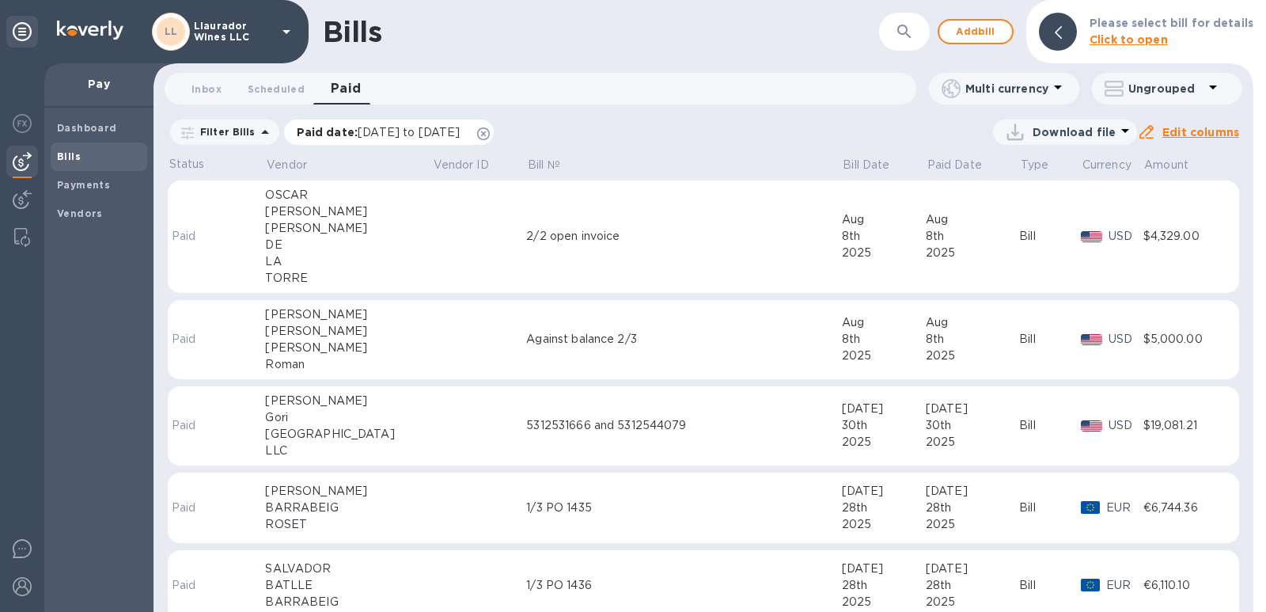
click at [468, 139] on p "Paid date : [DATE] to [DATE]" at bounding box center [383, 132] width 172 height 16
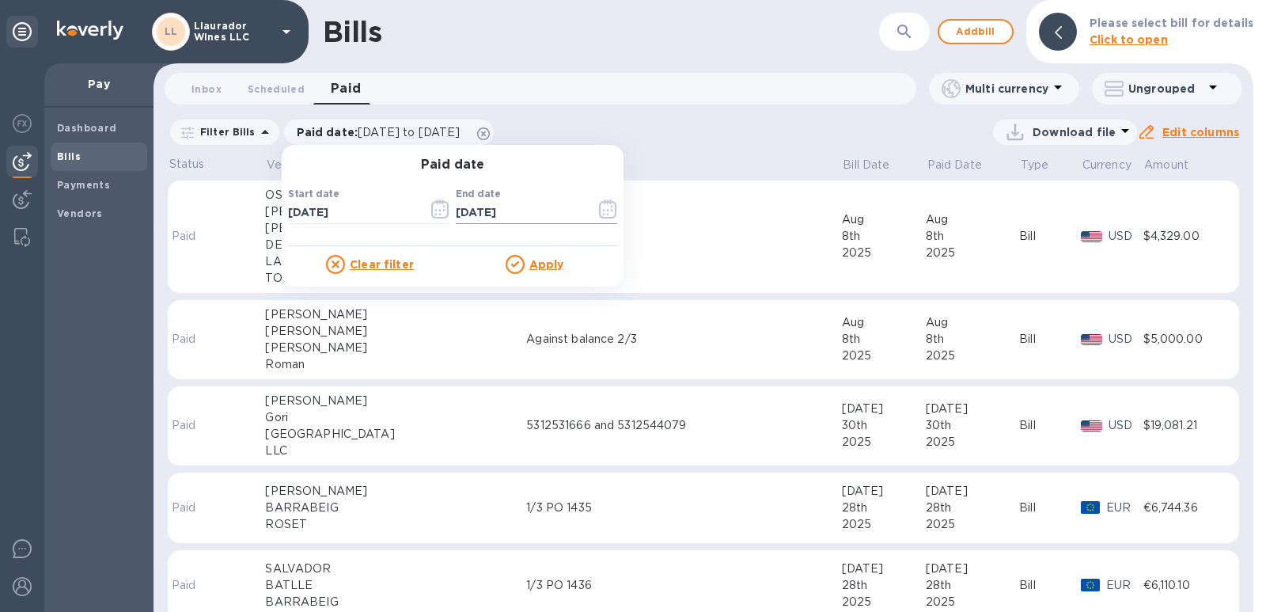
click at [604, 211] on icon "button" at bounding box center [608, 208] width 18 height 19
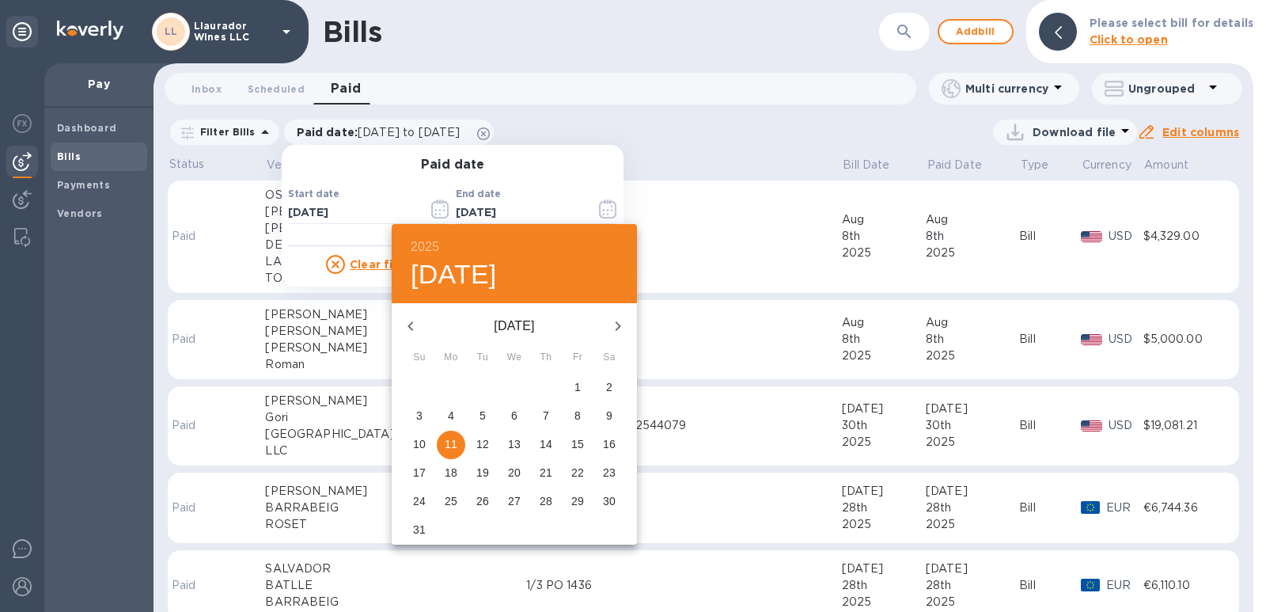
click at [409, 326] on icon "button" at bounding box center [411, 325] width 6 height 9
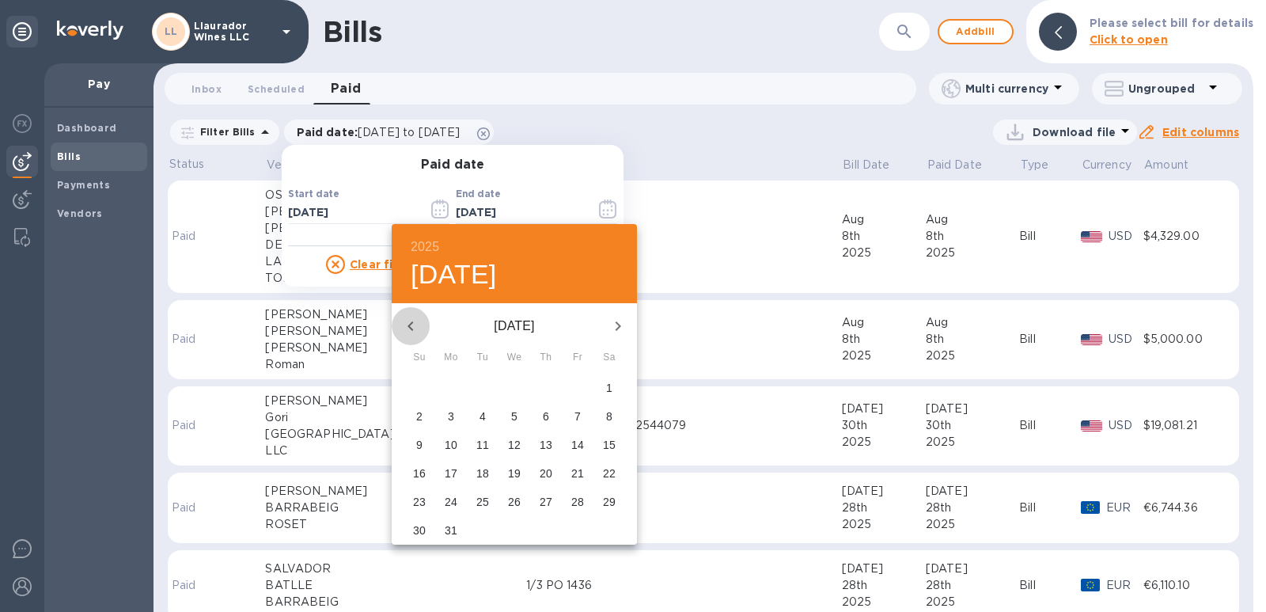
click at [409, 326] on icon "button" at bounding box center [411, 325] width 6 height 9
click at [410, 326] on icon "button" at bounding box center [411, 325] width 6 height 9
click at [411, 326] on icon "button" at bounding box center [410, 326] width 19 height 19
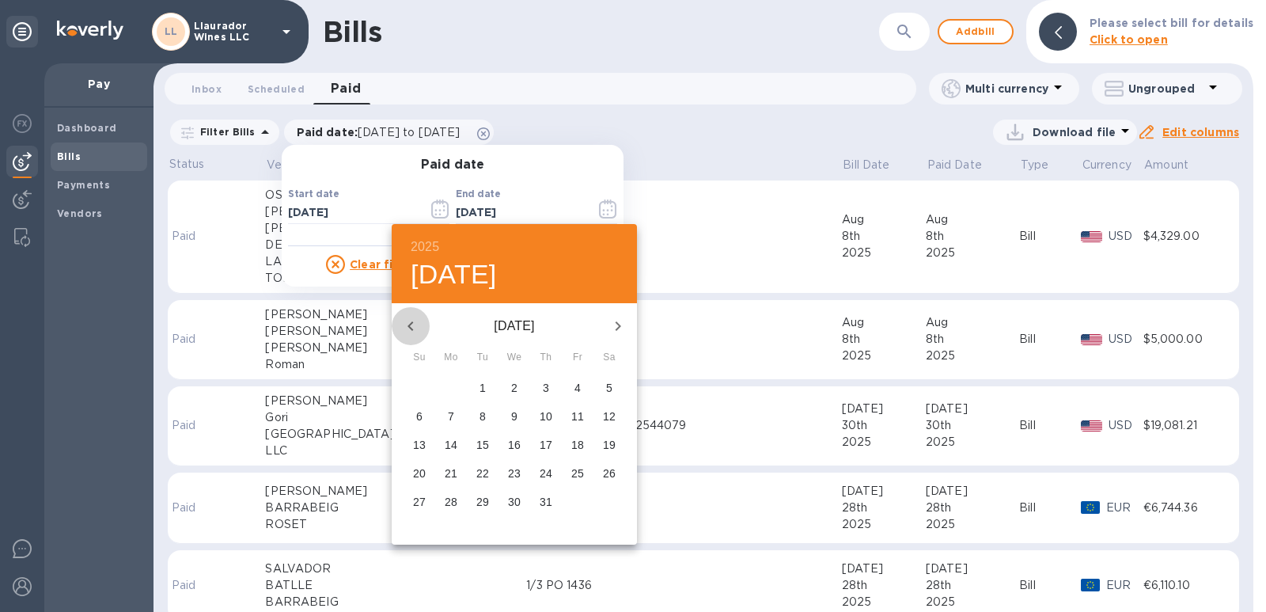
click at [411, 326] on icon "button" at bounding box center [410, 326] width 19 height 19
click at [412, 326] on icon "button" at bounding box center [410, 326] width 19 height 19
click at [413, 326] on icon "button" at bounding box center [410, 326] width 19 height 19
click at [415, 326] on icon "button" at bounding box center [410, 326] width 19 height 19
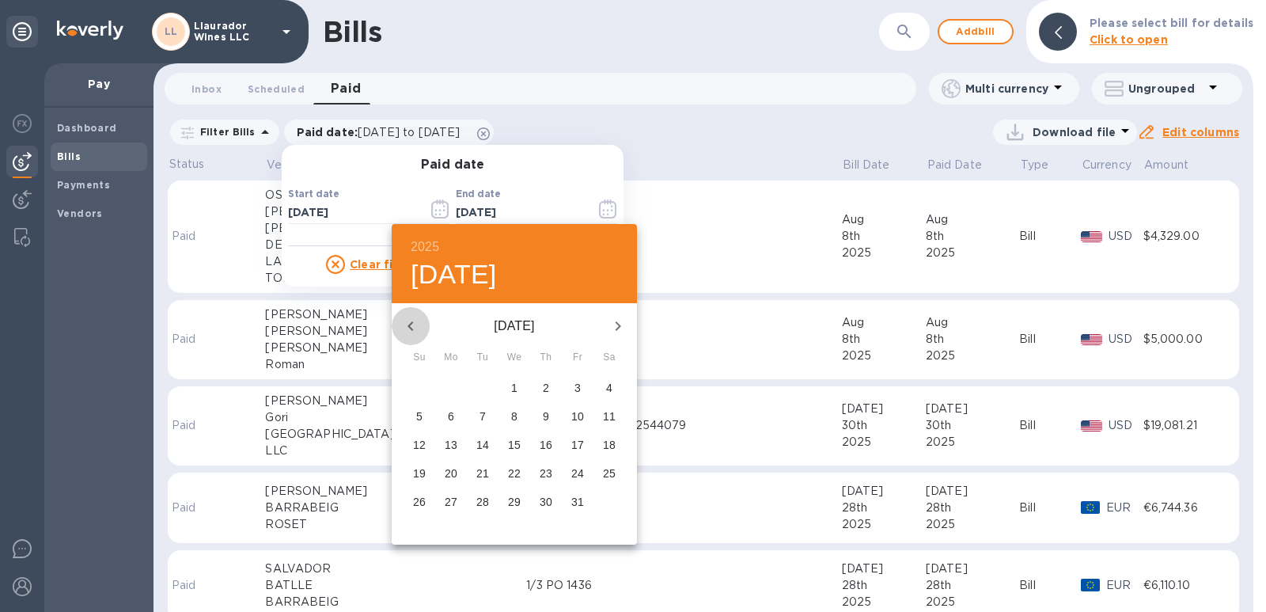
click at [415, 326] on icon "button" at bounding box center [410, 326] width 19 height 19
click at [416, 326] on icon "button" at bounding box center [410, 326] width 19 height 19
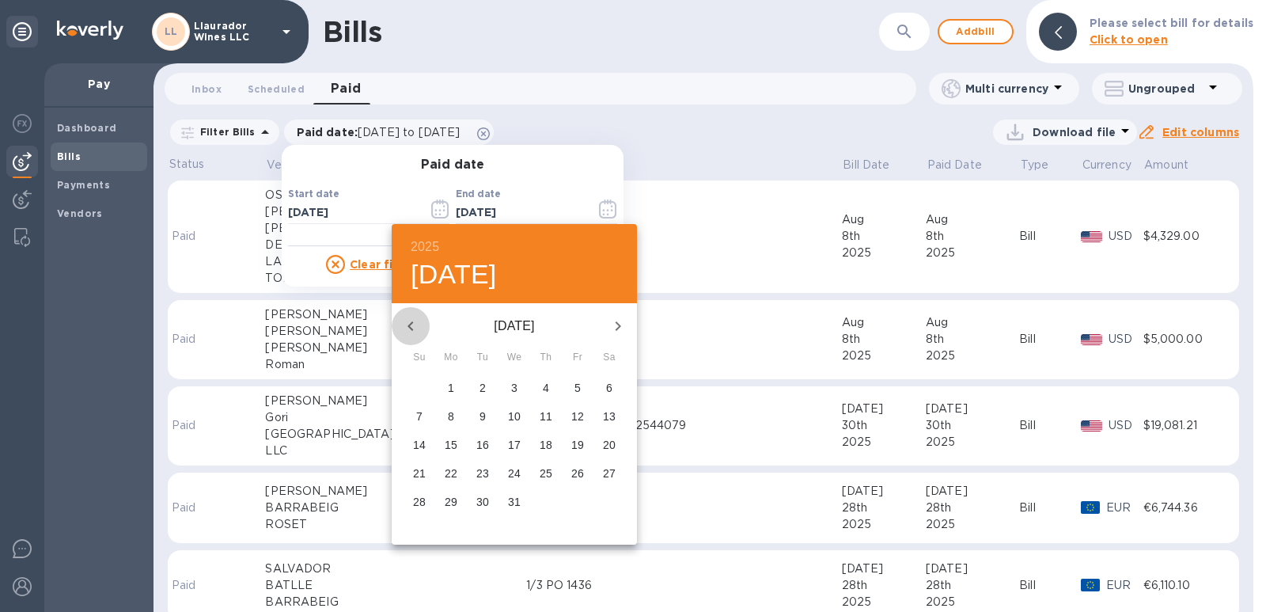
click at [416, 326] on icon "button" at bounding box center [410, 326] width 19 height 19
click at [622, 319] on icon "button" at bounding box center [618, 326] width 19 height 19
click at [624, 325] on icon "button" at bounding box center [618, 326] width 19 height 19
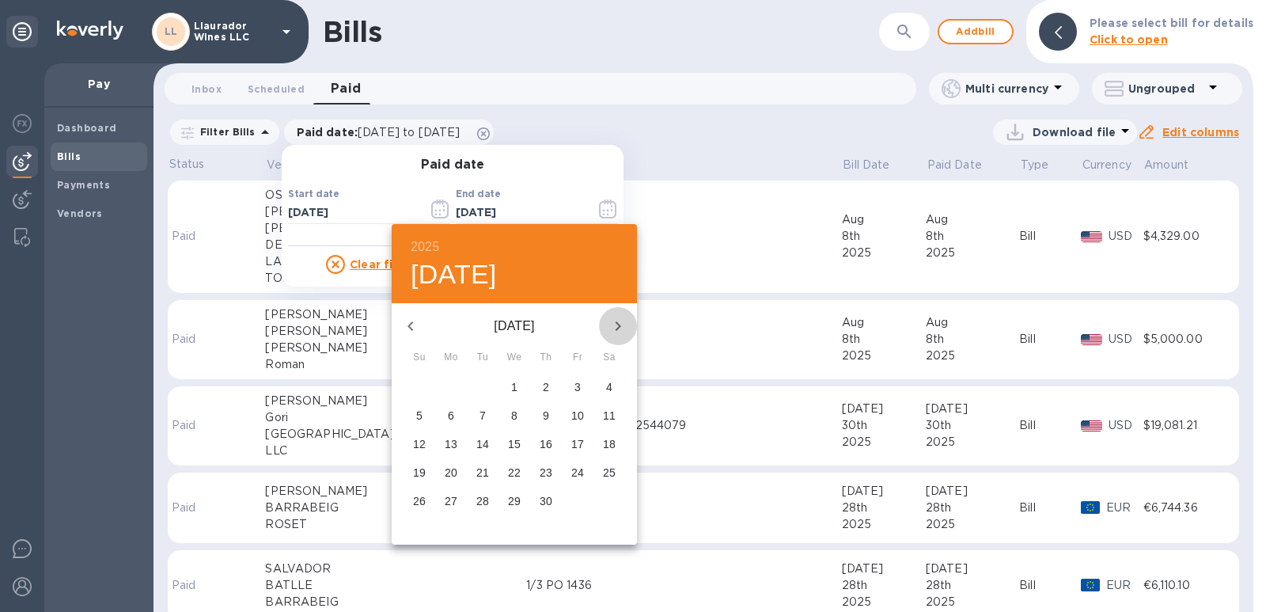
click at [620, 326] on icon "button" at bounding box center [619, 325] width 6 height 9
click at [417, 532] on p "31" at bounding box center [419, 530] width 13 height 16
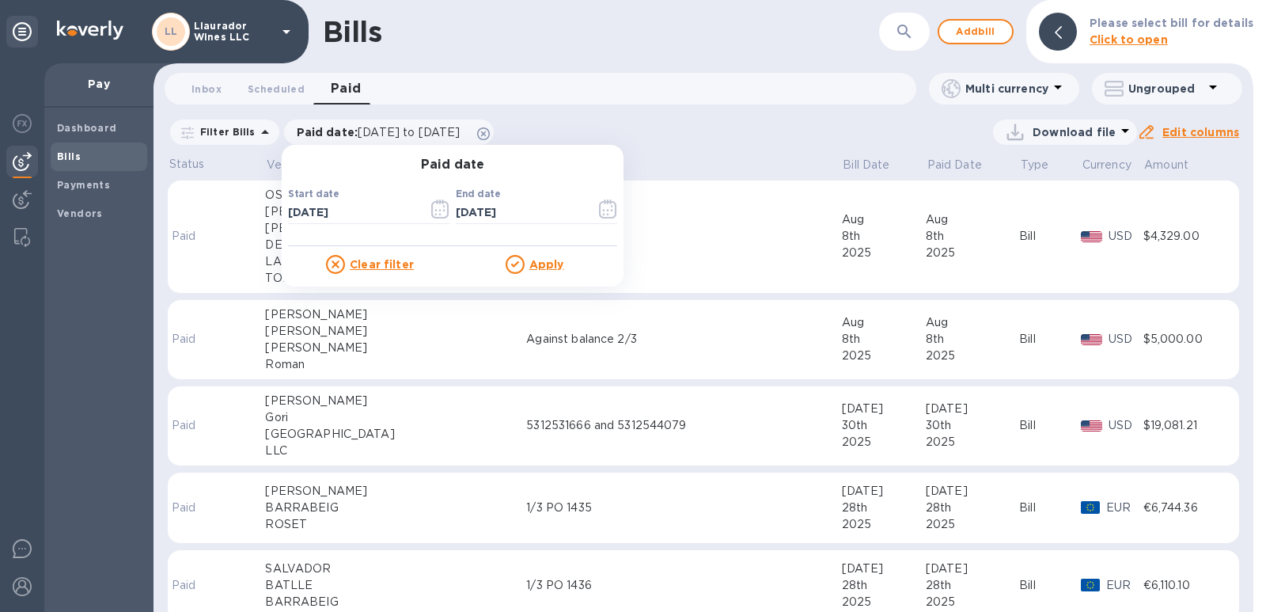
type input "[DATE]"
click at [544, 271] on p "Apply" at bounding box center [546, 264] width 35 height 16
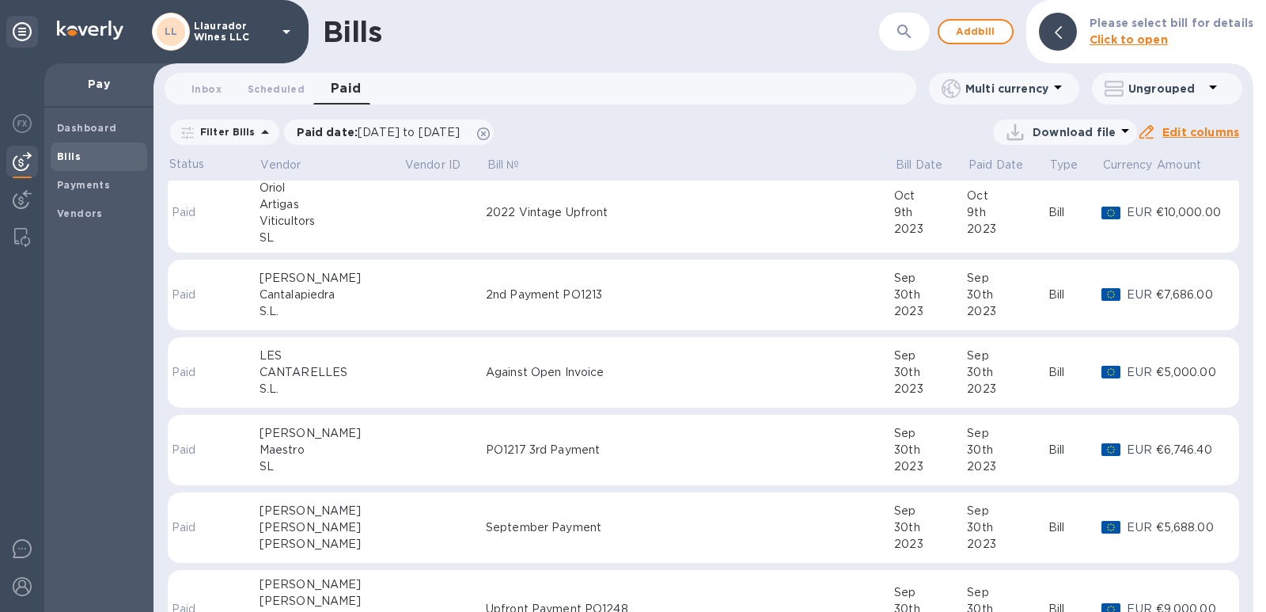
scroll to position [4194, 0]
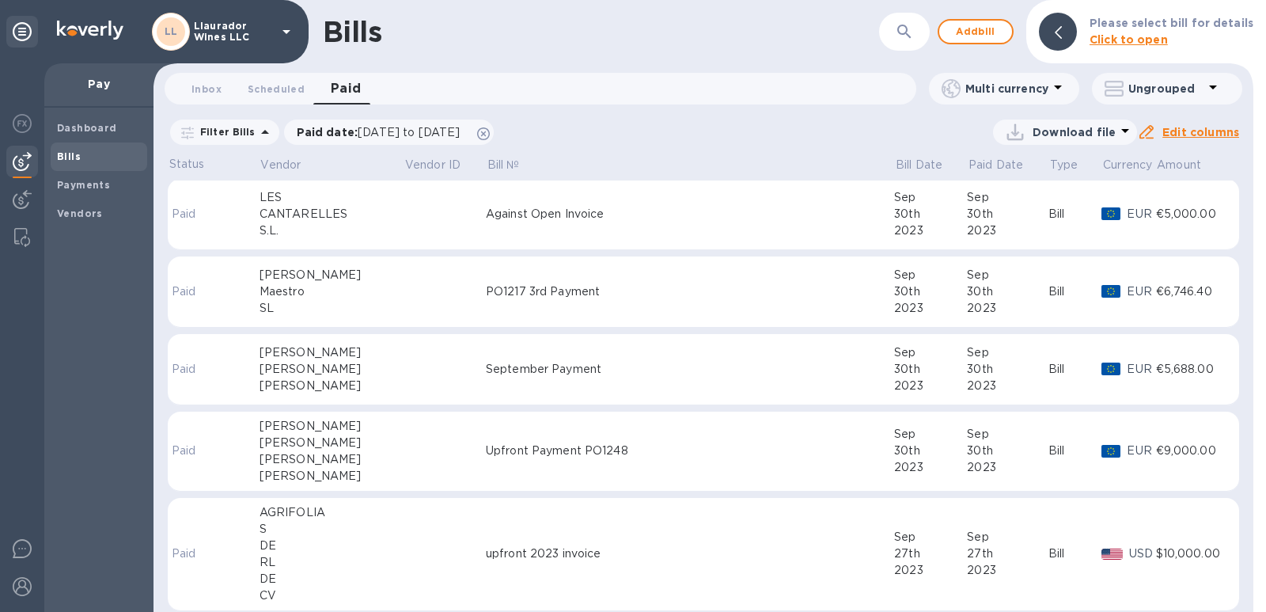
click at [515, 294] on div "PO1217 3rd Payment" at bounding box center [690, 291] width 408 height 17
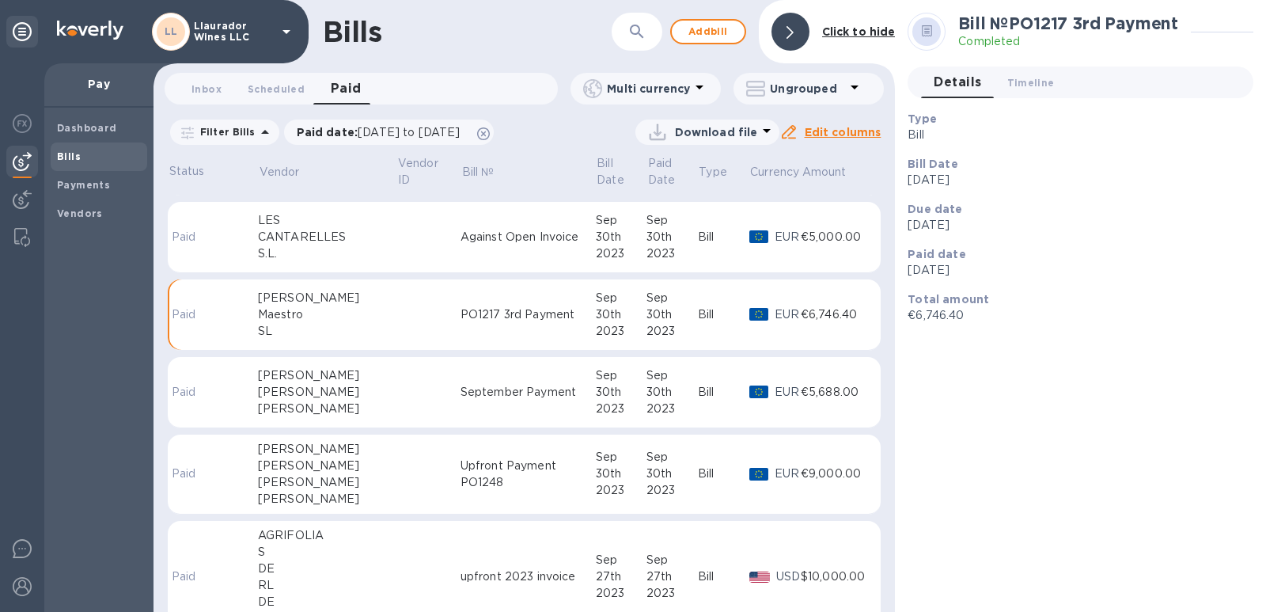
scroll to position [4209, 0]
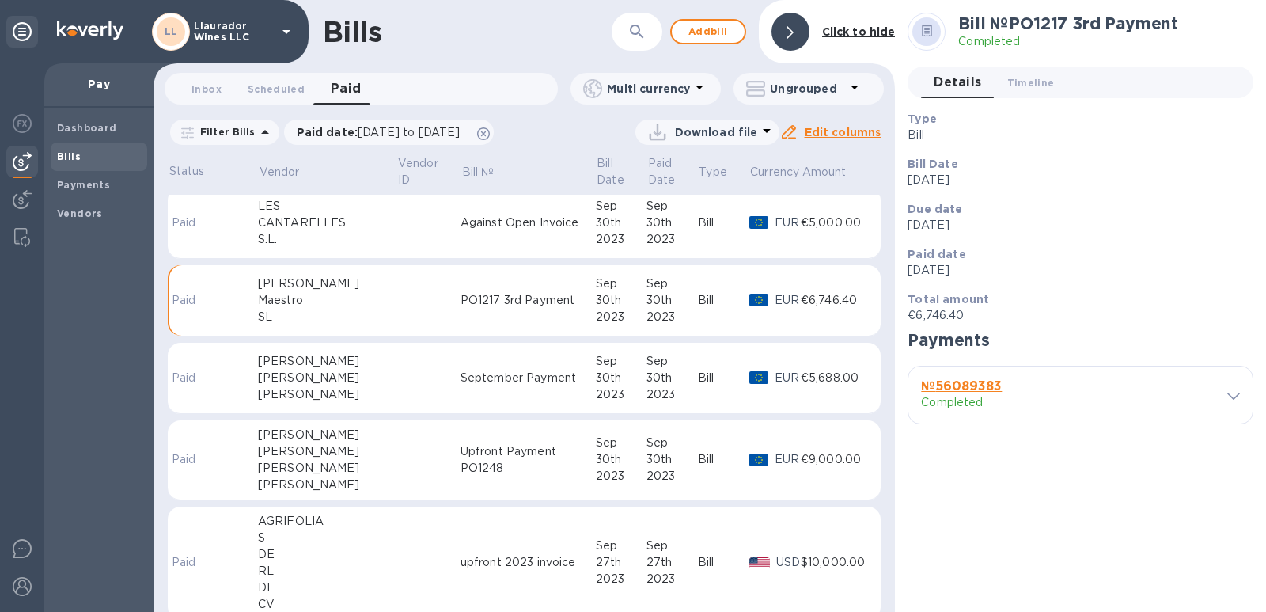
click at [980, 389] on b "№ 56089383" at bounding box center [961, 385] width 81 height 15
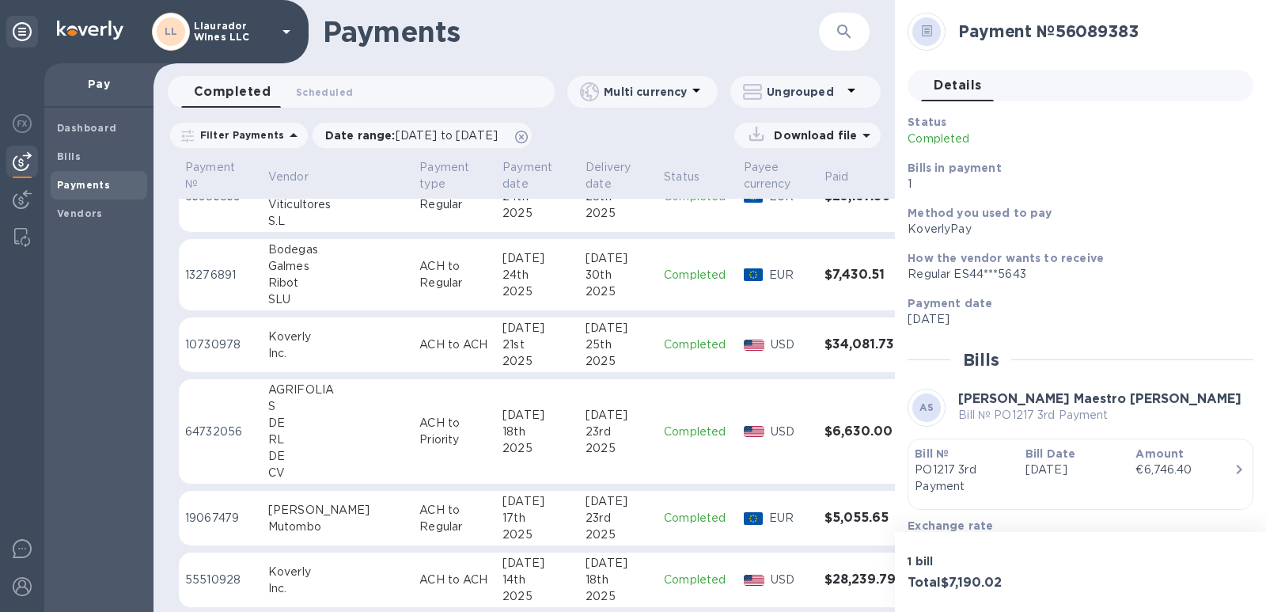
scroll to position [870, 0]
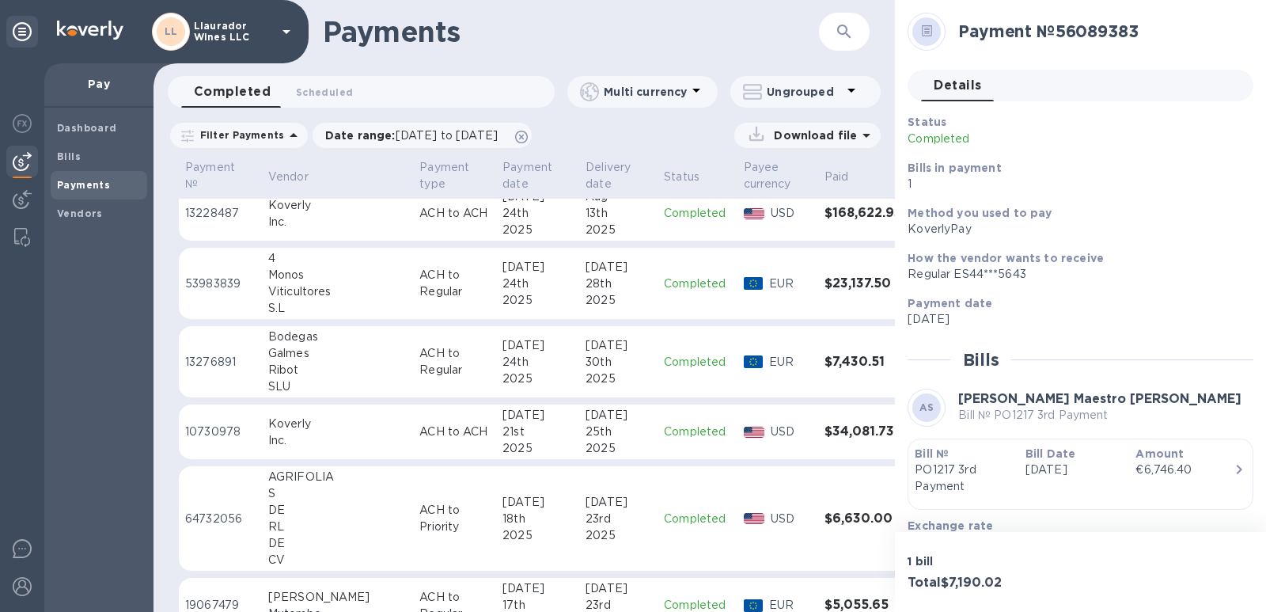
click at [848, 95] on icon at bounding box center [851, 90] width 19 height 19
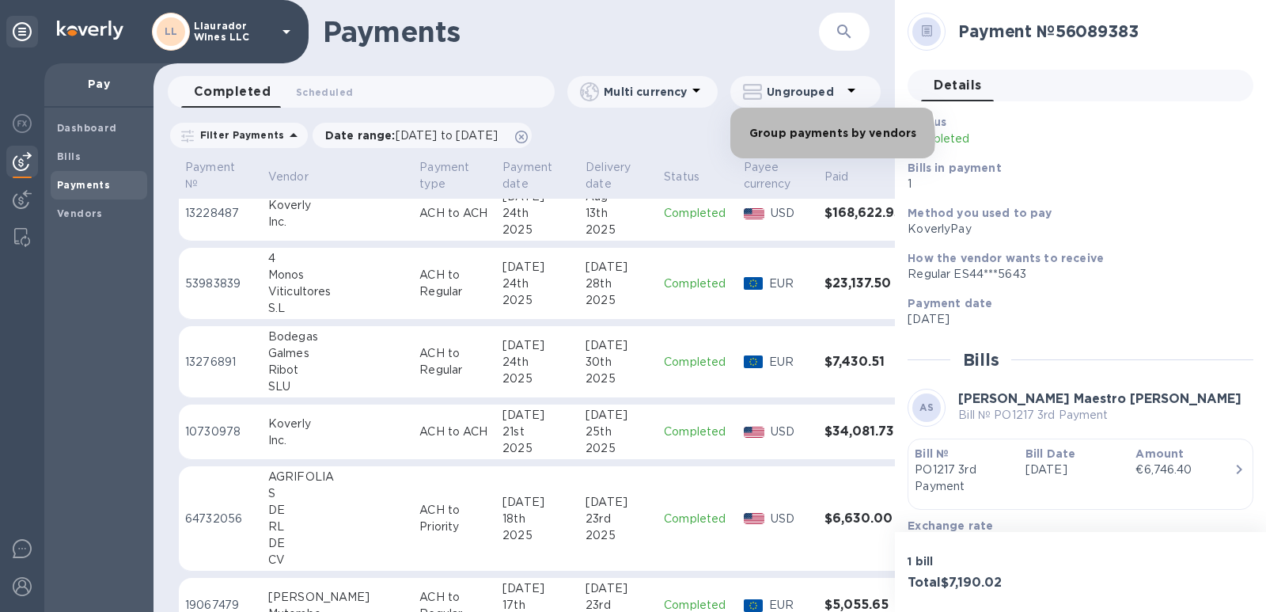
click at [827, 138] on li "Group payments by vendors" at bounding box center [832, 133] width 205 height 51
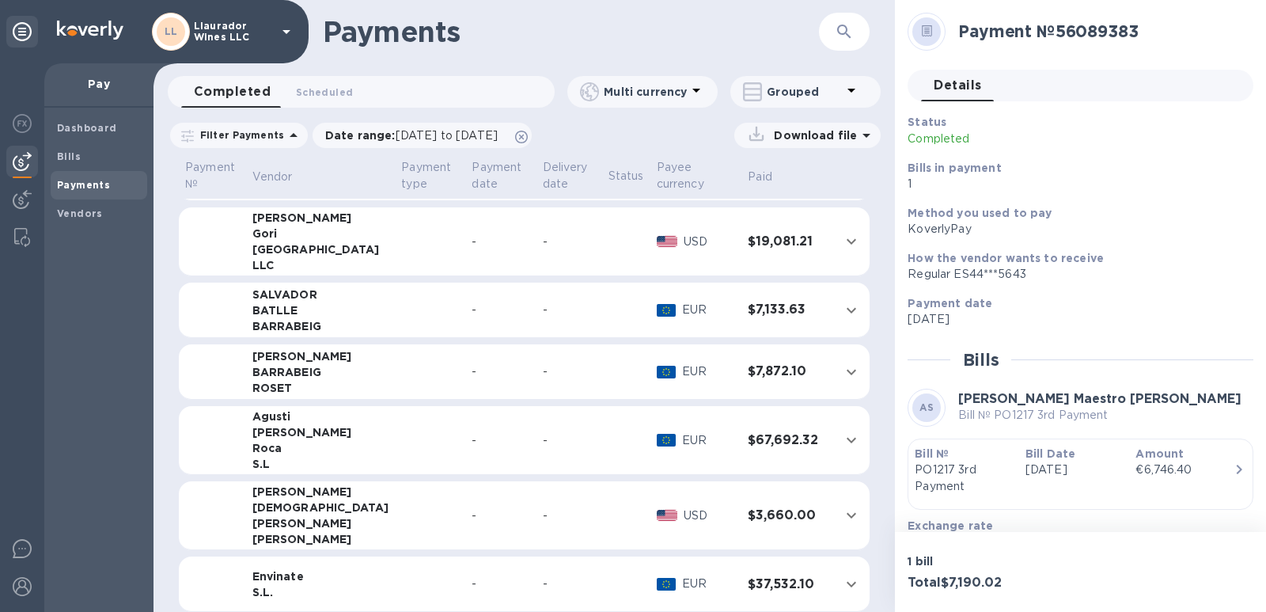
scroll to position [0, 0]
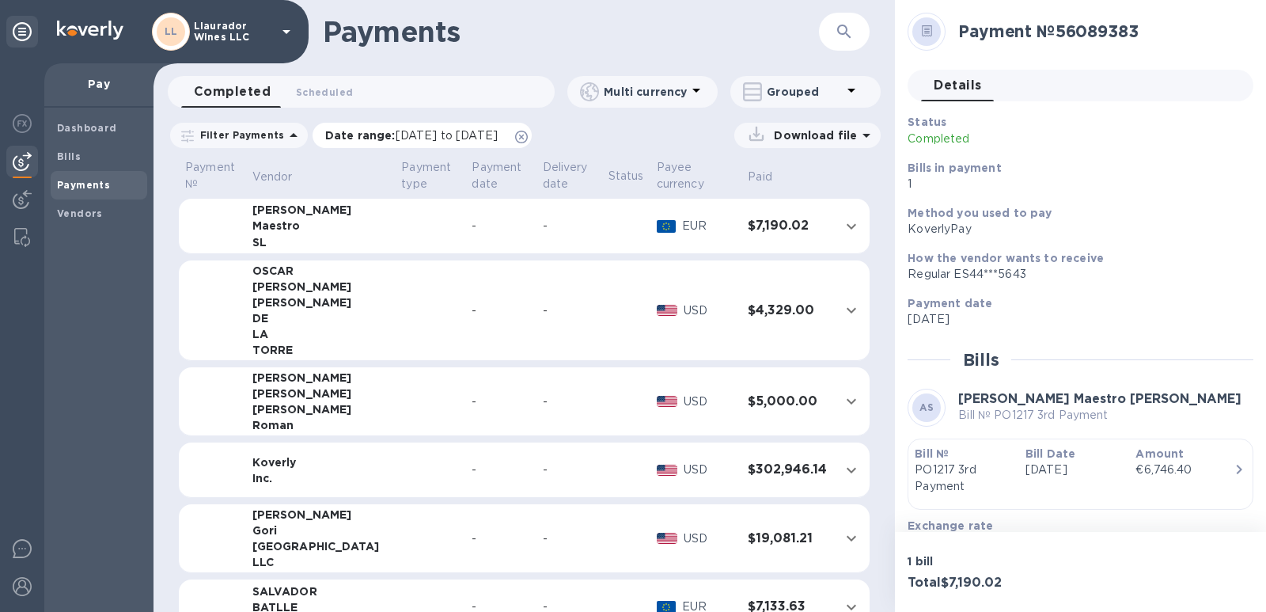
click at [446, 138] on span "[DATE] to [DATE]" at bounding box center [447, 135] width 102 height 13
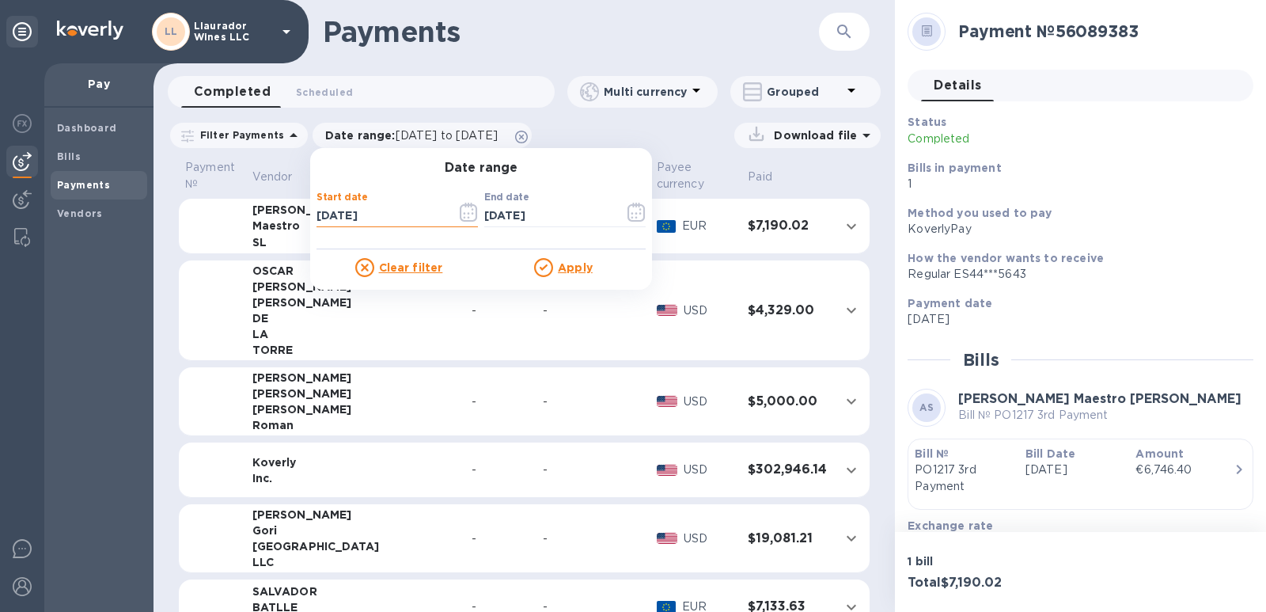
drag, startPoint x: 365, startPoint y: 216, endPoint x: 377, endPoint y: 216, distance: 12.7
click at [377, 216] on input "[DATE]" at bounding box center [380, 216] width 127 height 24
click at [461, 212] on icon "button" at bounding box center [469, 212] width 18 height 19
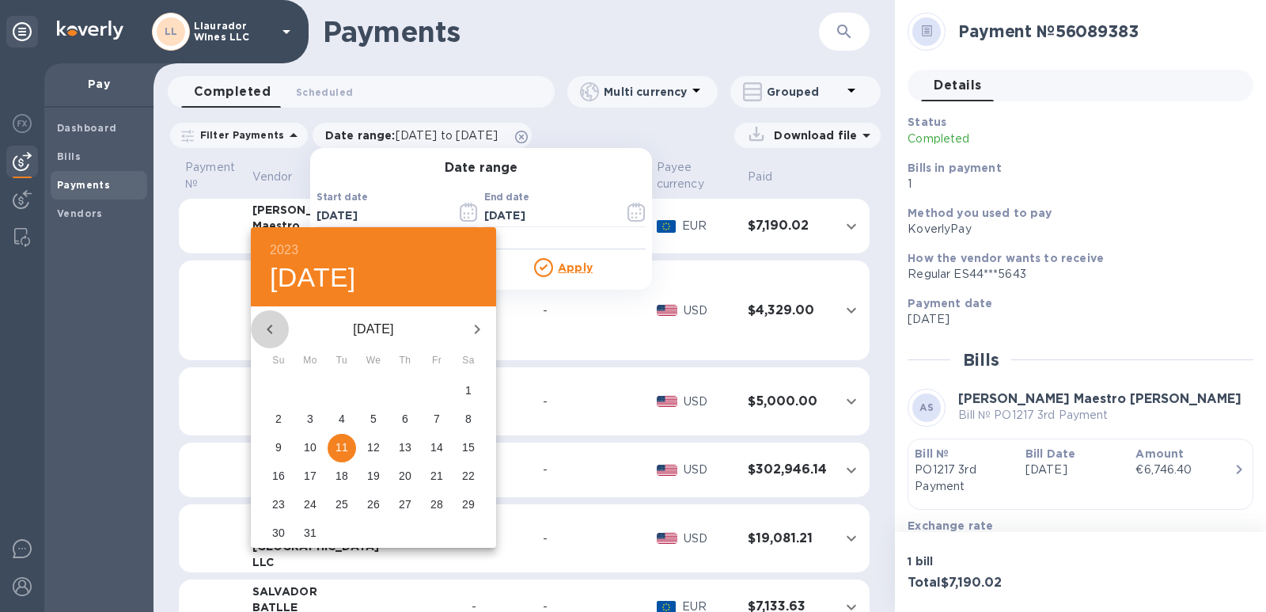
click at [273, 328] on icon "button" at bounding box center [269, 329] width 19 height 19
click at [267, 332] on icon "button" at bounding box center [269, 329] width 19 height 19
click at [475, 322] on icon "button" at bounding box center [477, 329] width 19 height 19
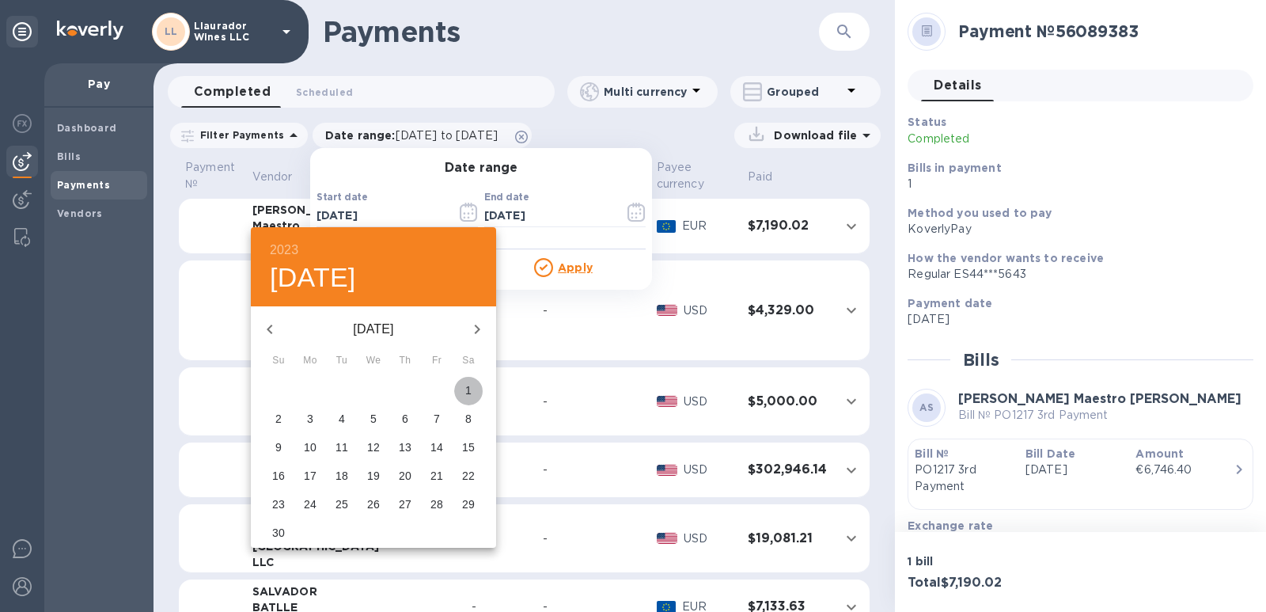
click at [458, 390] on span "1" at bounding box center [468, 390] width 28 height 16
type input "[DATE]"
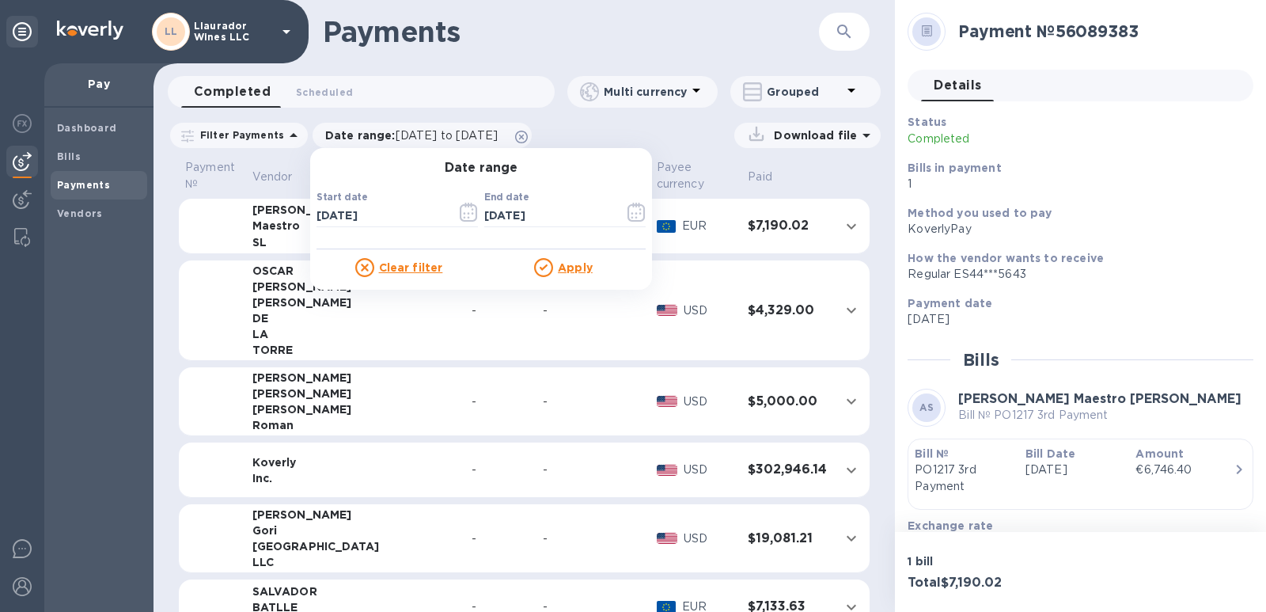
click at [548, 274] on div at bounding box center [546, 267] width 24 height 19
click at [575, 263] on u "Apply" at bounding box center [575, 267] width 35 height 13
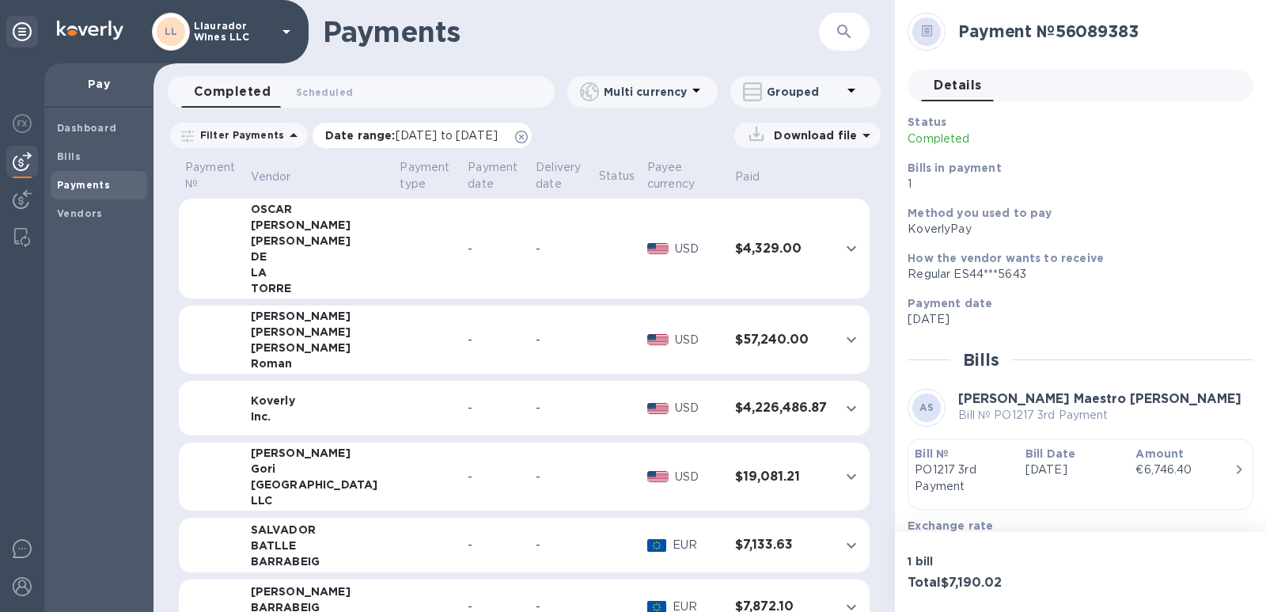
click at [528, 134] on icon at bounding box center [521, 137] width 13 height 13
click at [243, 139] on p "Filter Payments" at bounding box center [239, 134] width 90 height 13
click at [243, 138] on p "Filter Payments" at bounding box center [239, 134] width 90 height 13
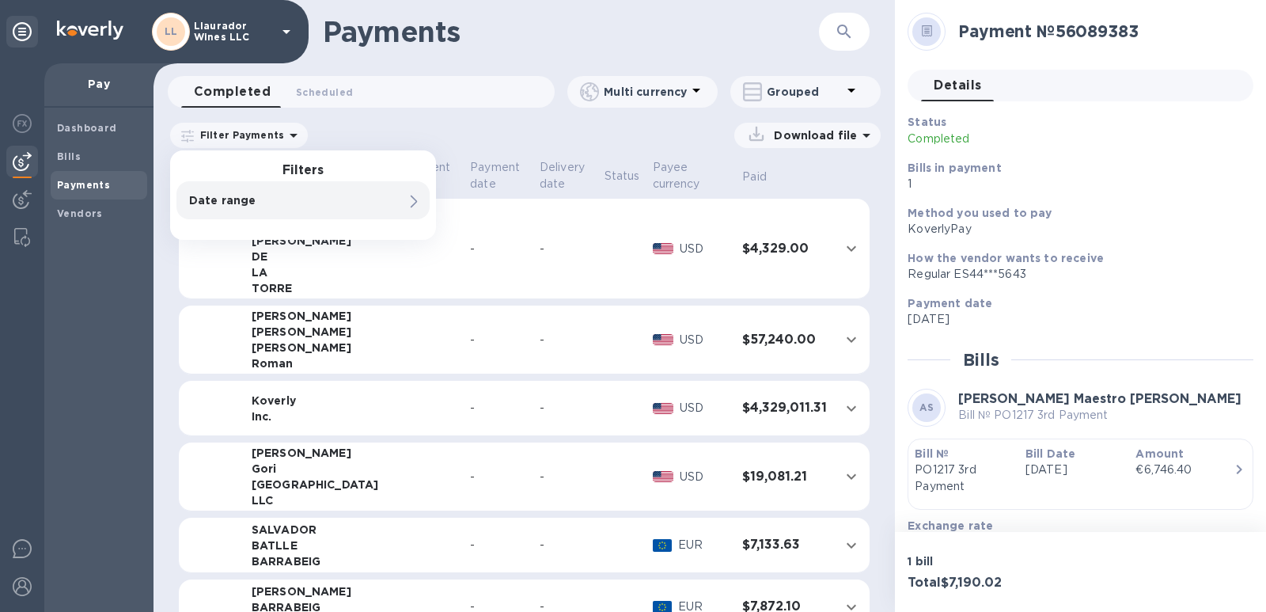
click at [409, 195] on span at bounding box center [414, 200] width 13 height 15
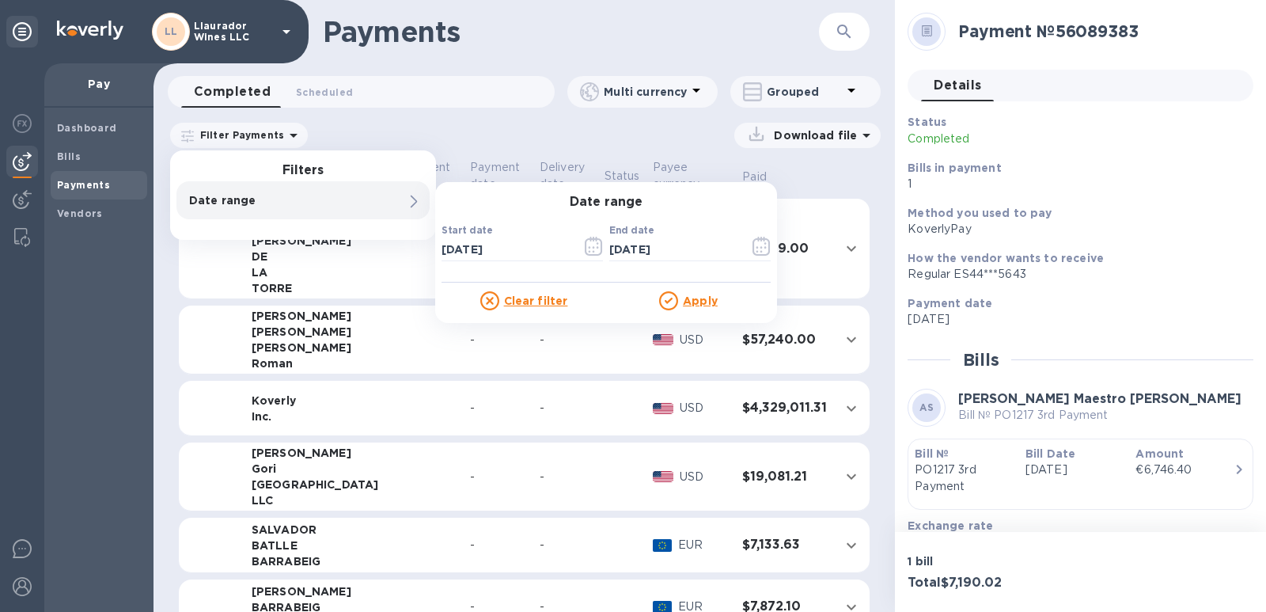
click at [192, 205] on p "Date range" at bounding box center [276, 200] width 174 height 16
click at [505, 254] on input "[DATE]" at bounding box center [505, 249] width 127 height 24
drag, startPoint x: 521, startPoint y: 253, endPoint x: 414, endPoint y: 260, distance: 107.1
click at [414, 260] on div "Payments ​ Completed 0 Scheduled 0 Multi currency Grouped Filter Payments Filte…" at bounding box center [525, 306] width 742 height 612
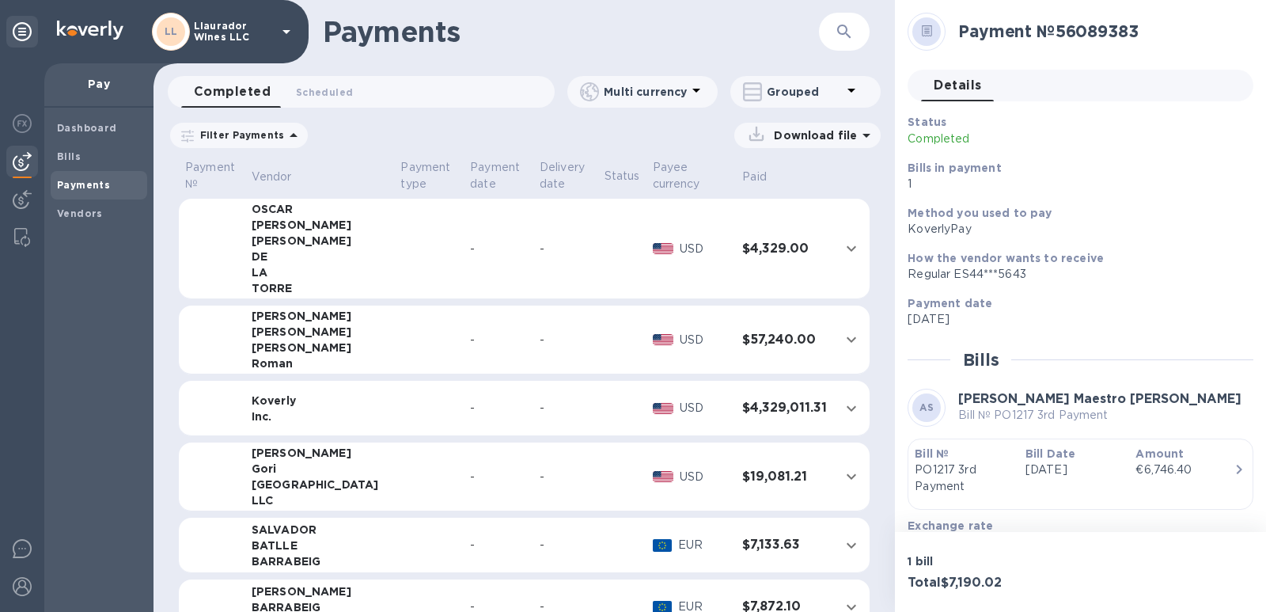
click at [815, 94] on p "Grouped" at bounding box center [804, 92] width 75 height 16
drag, startPoint x: 824, startPoint y: 135, endPoint x: 1053, endPoint y: 195, distance: 236.7
click at [823, 134] on li "Separate all payments" at bounding box center [816, 133] width 172 height 51
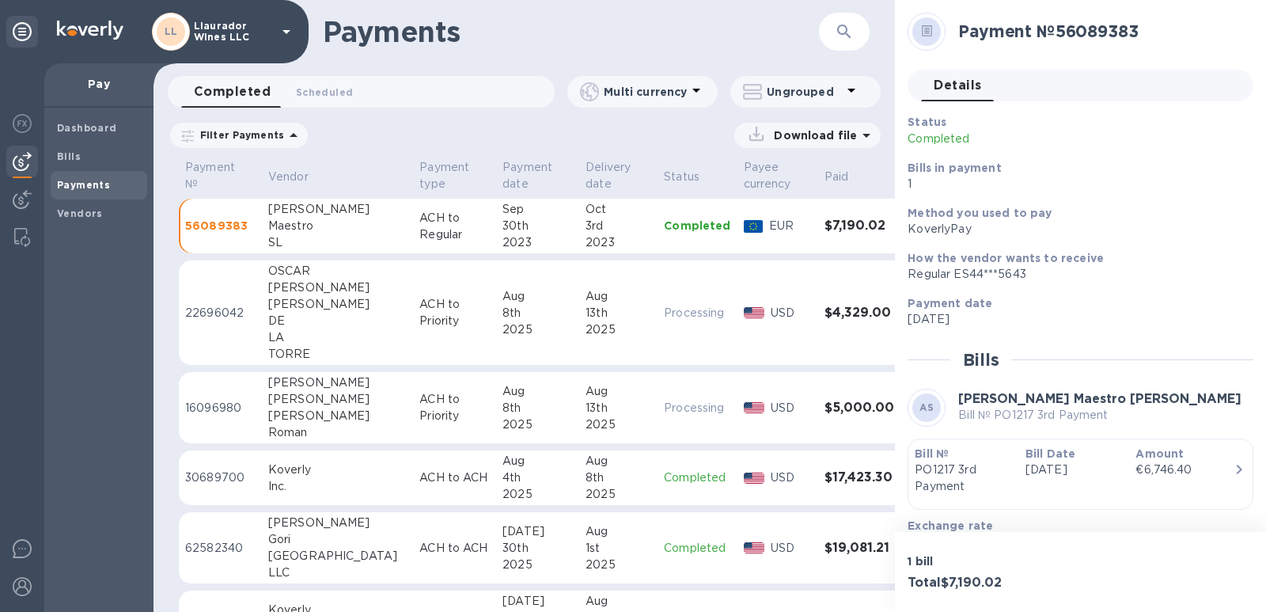
click at [283, 229] on div "Maestro" at bounding box center [337, 226] width 138 height 17
click at [281, 225] on div "Maestro" at bounding box center [337, 226] width 138 height 17
click at [283, 307] on div "[PERSON_NAME]" at bounding box center [337, 304] width 138 height 17
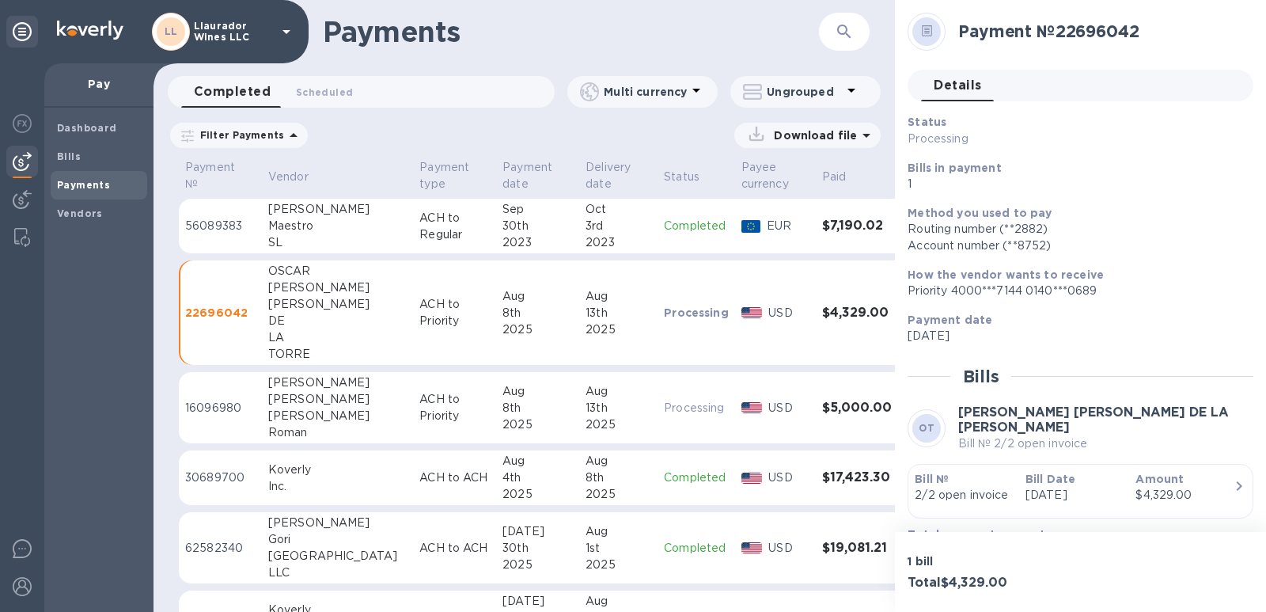
click at [283, 236] on div "SL" at bounding box center [337, 242] width 138 height 17
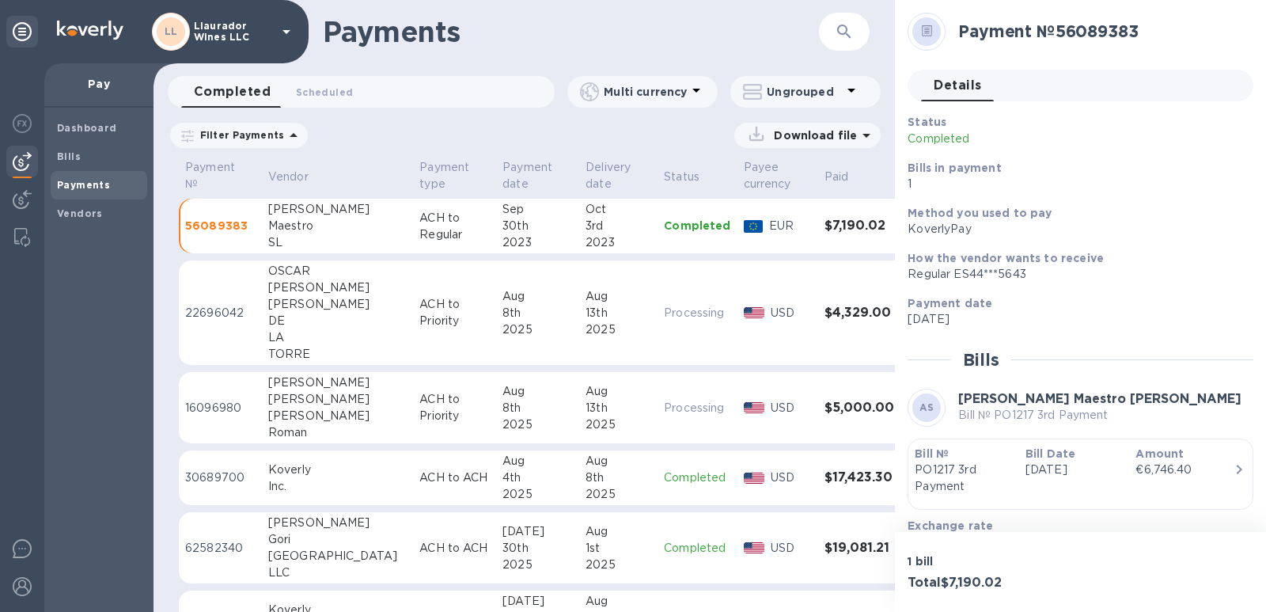
click at [818, 237] on td "$7,190.02" at bounding box center [863, 226] width 90 height 55
click at [1199, 461] on p "Amount" at bounding box center [1185, 454] width 98 height 16
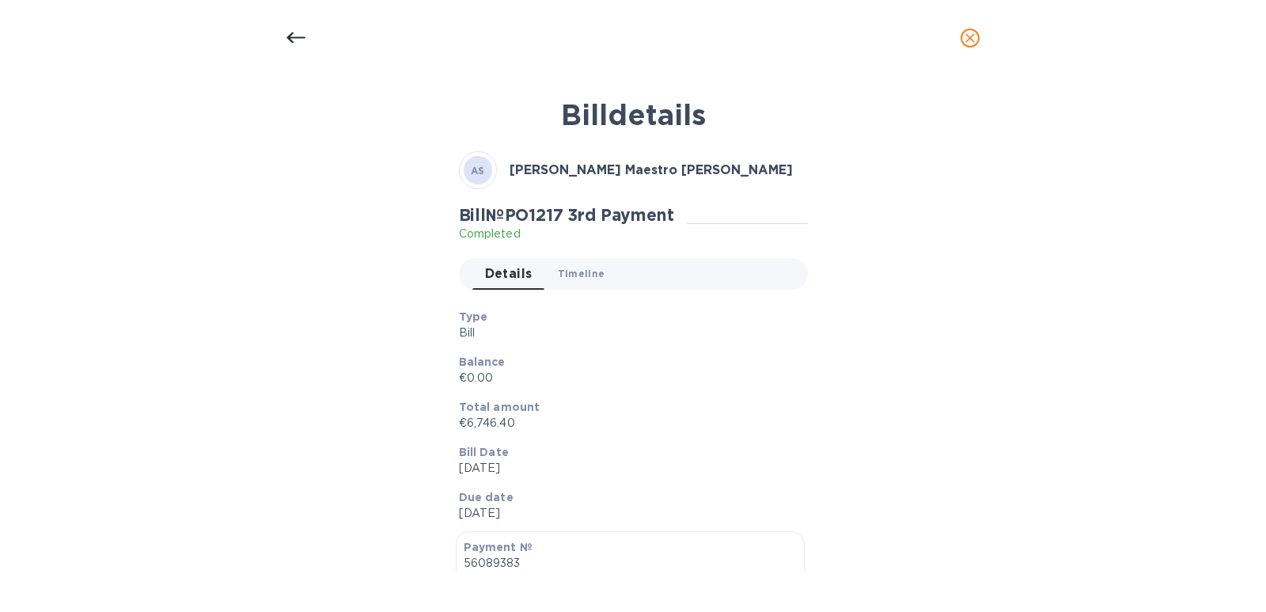
click at [567, 277] on span "Timeline 0" at bounding box center [581, 273] width 47 height 17
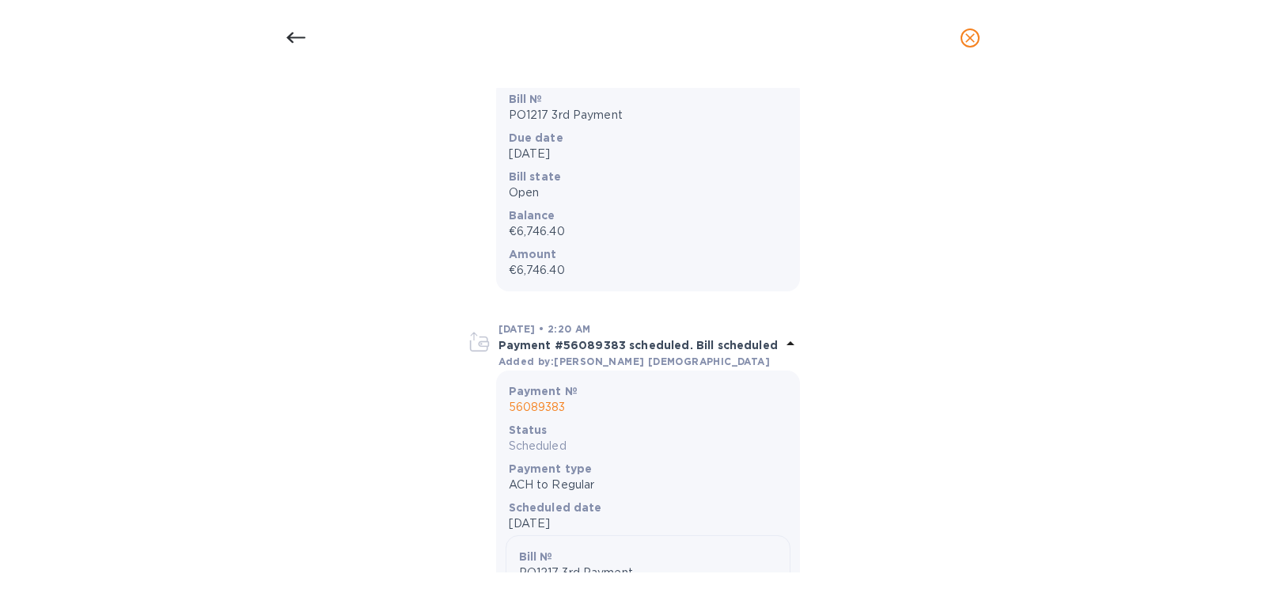
scroll to position [317, 0]
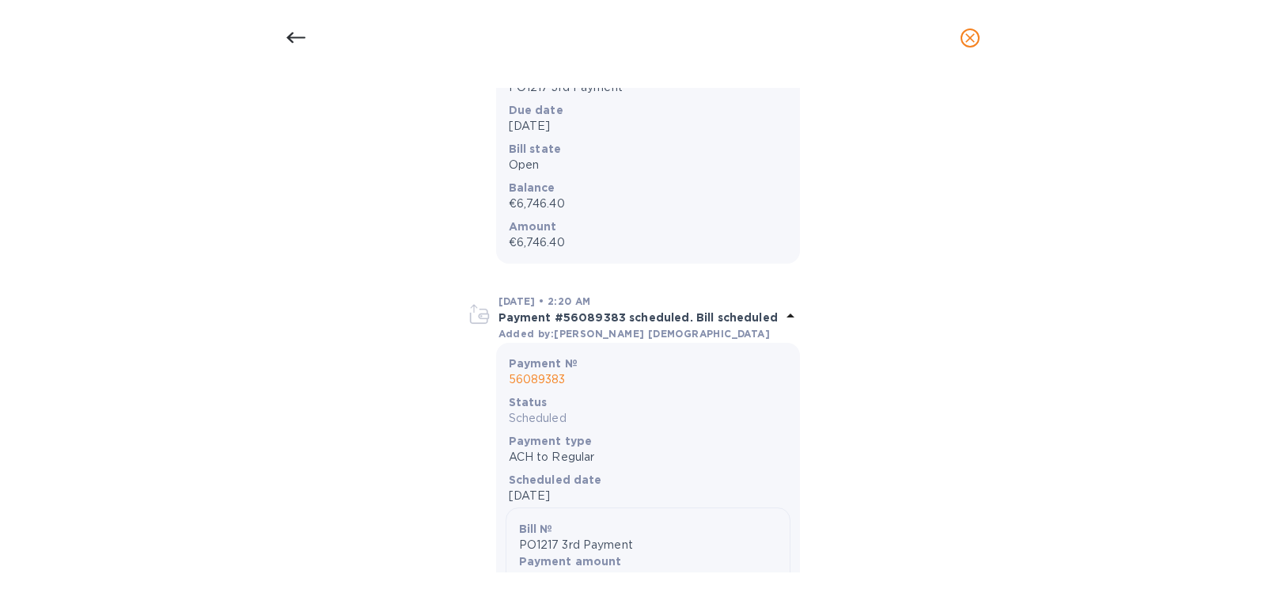
click at [781, 321] on icon at bounding box center [790, 315] width 19 height 19
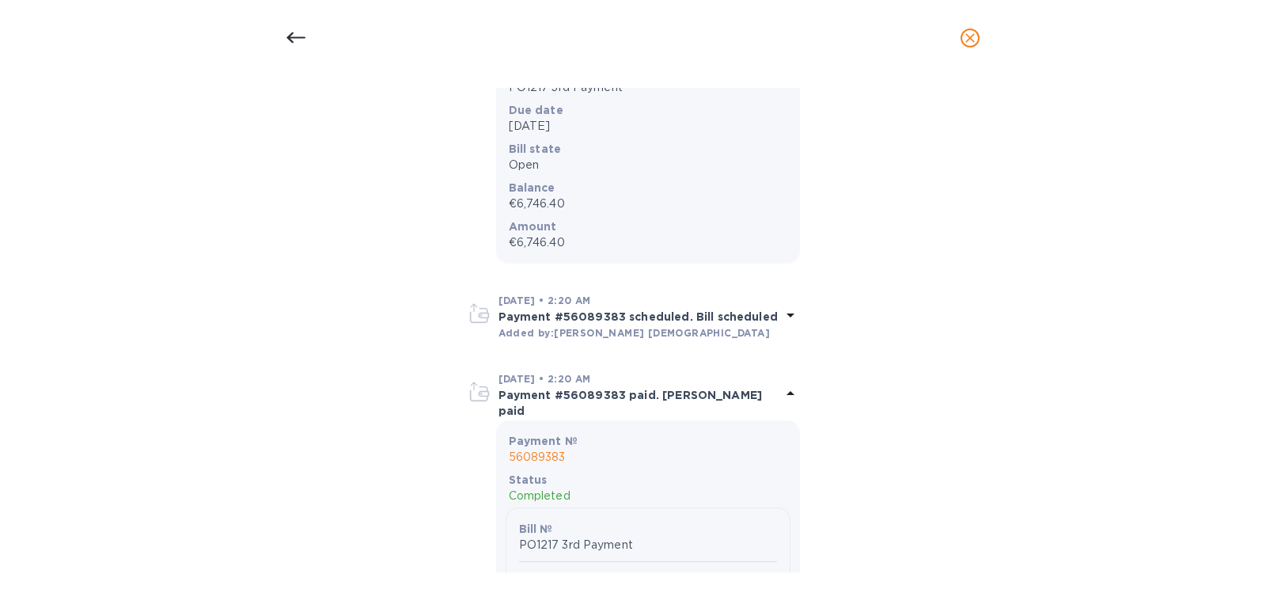
click at [781, 321] on icon at bounding box center [790, 314] width 19 height 19
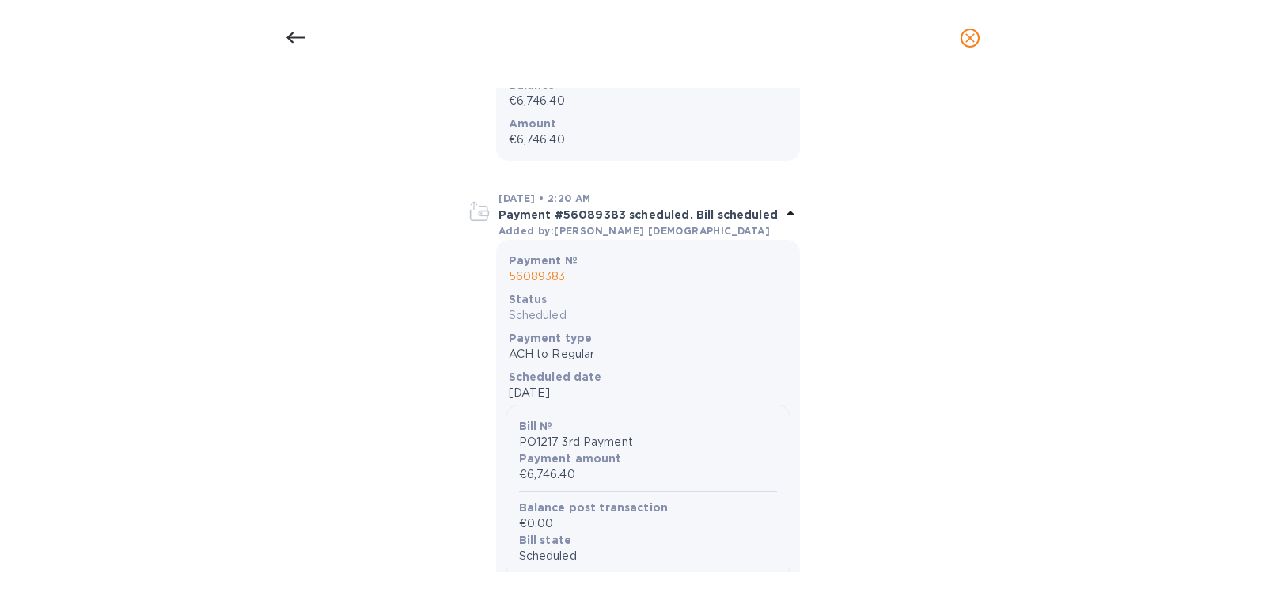
scroll to position [103, 0]
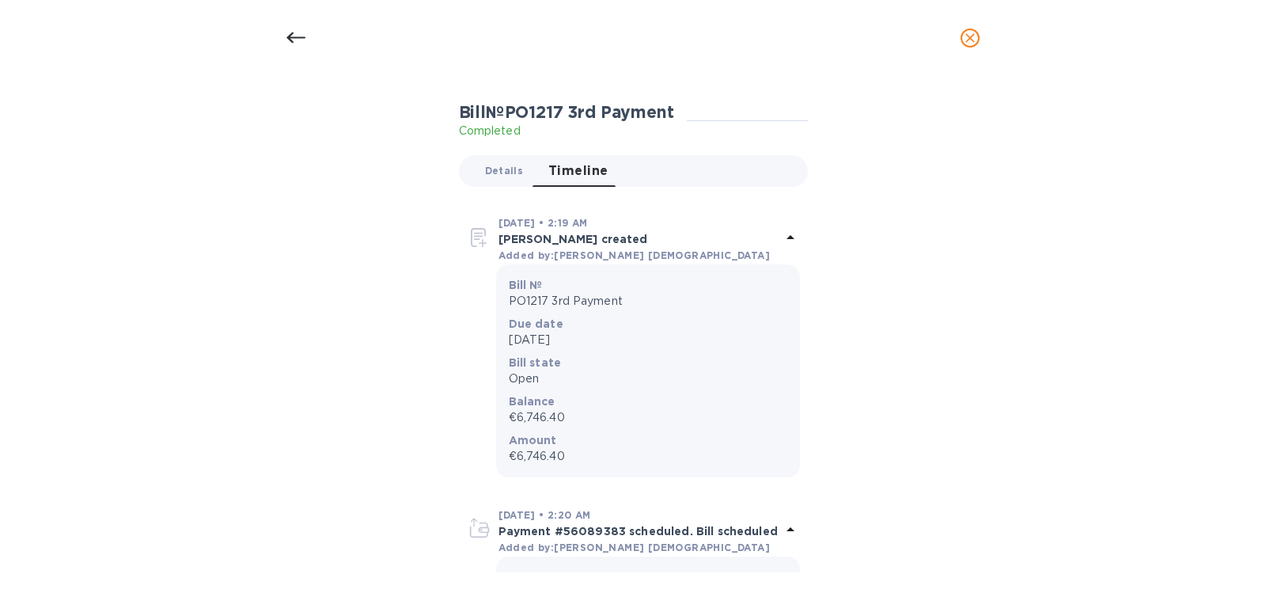
click at [501, 169] on span "Details 0" at bounding box center [504, 170] width 38 height 17
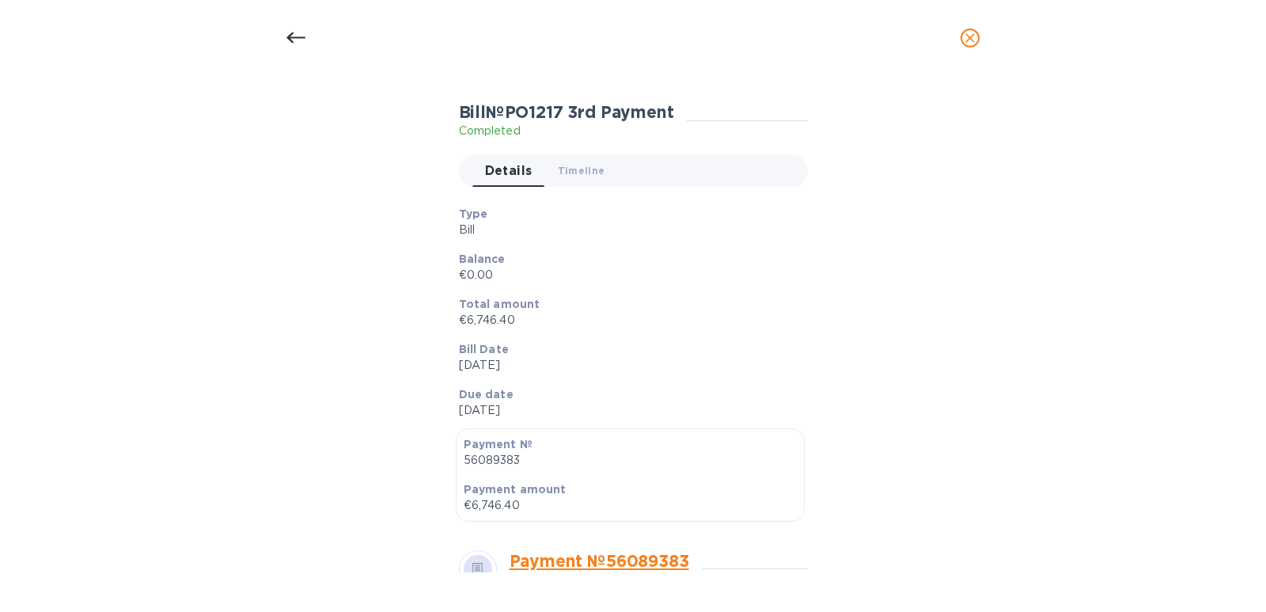
drag, startPoint x: 299, startPoint y: 37, endPoint x: 279, endPoint y: 37, distance: 20.6
click at [283, 38] on div at bounding box center [296, 38] width 38 height 38
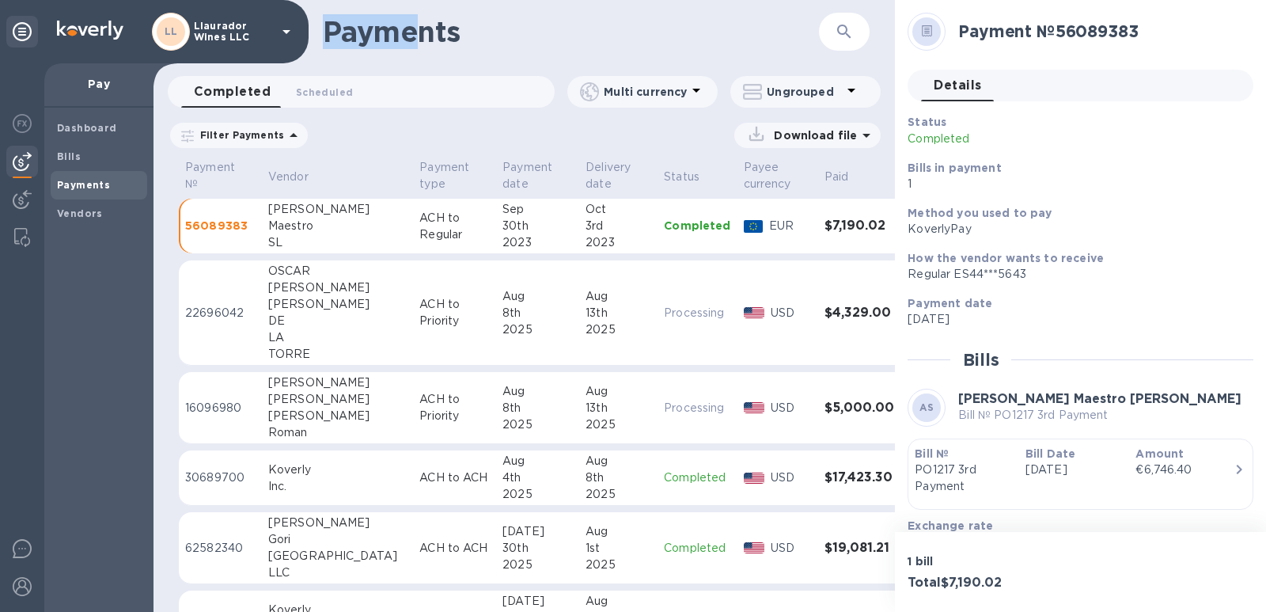
drag, startPoint x: 279, startPoint y: 37, endPoint x: 420, endPoint y: 60, distance: 143.5
click at [1136, 542] on div "1 bill Total $7,190.02" at bounding box center [1080, 572] width 371 height 80
drag, startPoint x: 1035, startPoint y: 418, endPoint x: 1012, endPoint y: 417, distance: 23.0
click at [1012, 417] on p "Bill № PO1217 3rd Payment" at bounding box center [1099, 415] width 283 height 17
click at [85, 121] on span "Dashboard" at bounding box center [87, 128] width 60 height 16
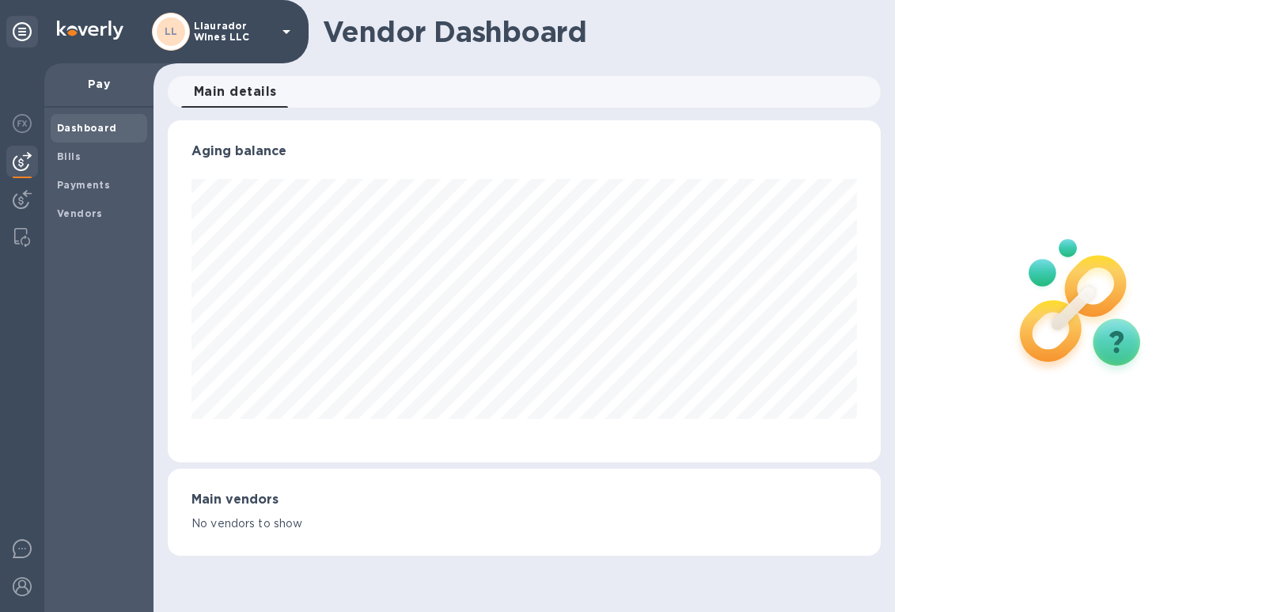
scroll to position [342, 714]
click at [69, 187] on b "Payments" at bounding box center [83, 185] width 53 height 12
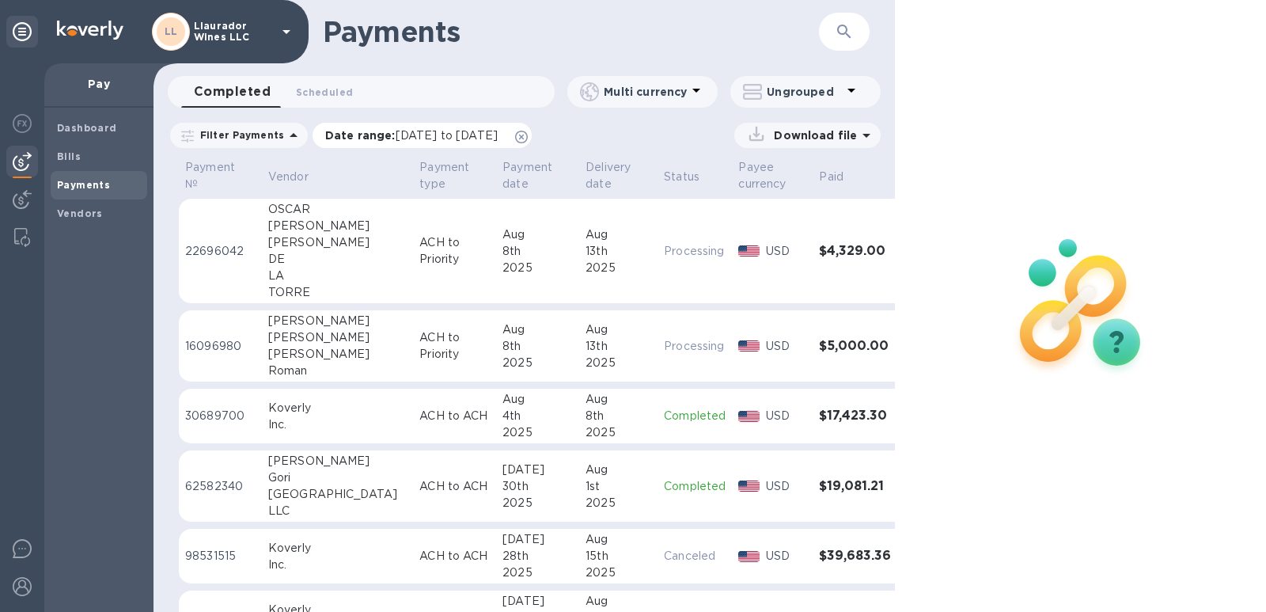
click at [497, 131] on span "[DATE] to [DATE]" at bounding box center [447, 135] width 102 height 13
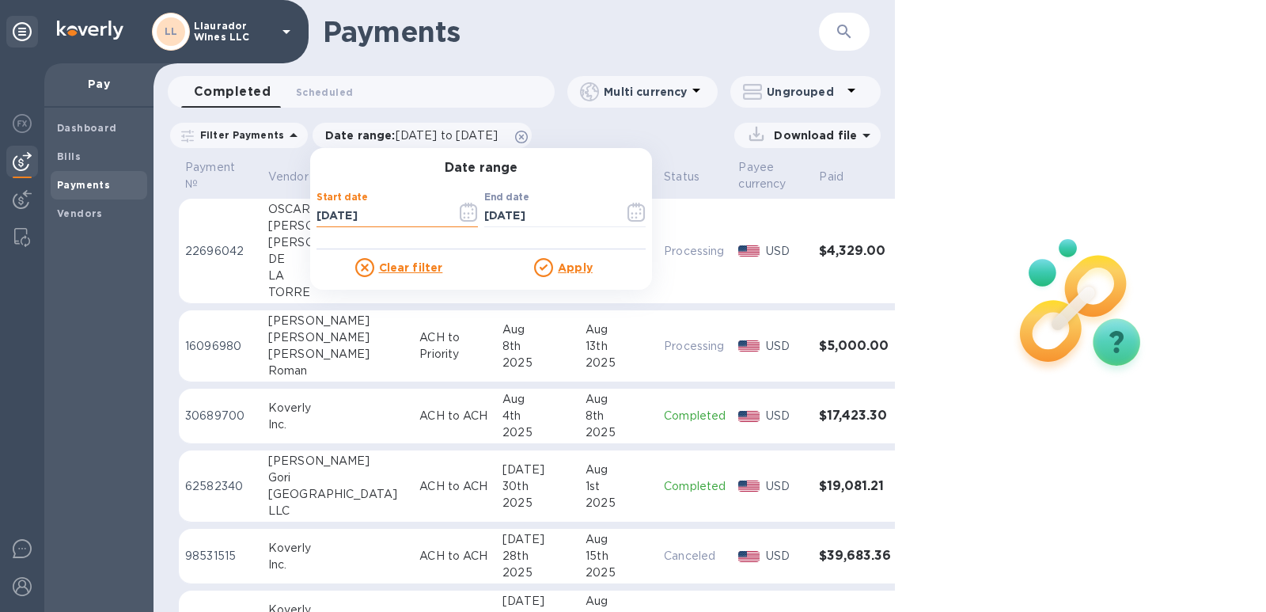
click at [381, 216] on input "[DATE]" at bounding box center [380, 216] width 127 height 24
click at [460, 215] on icon "button" at bounding box center [469, 212] width 18 height 19
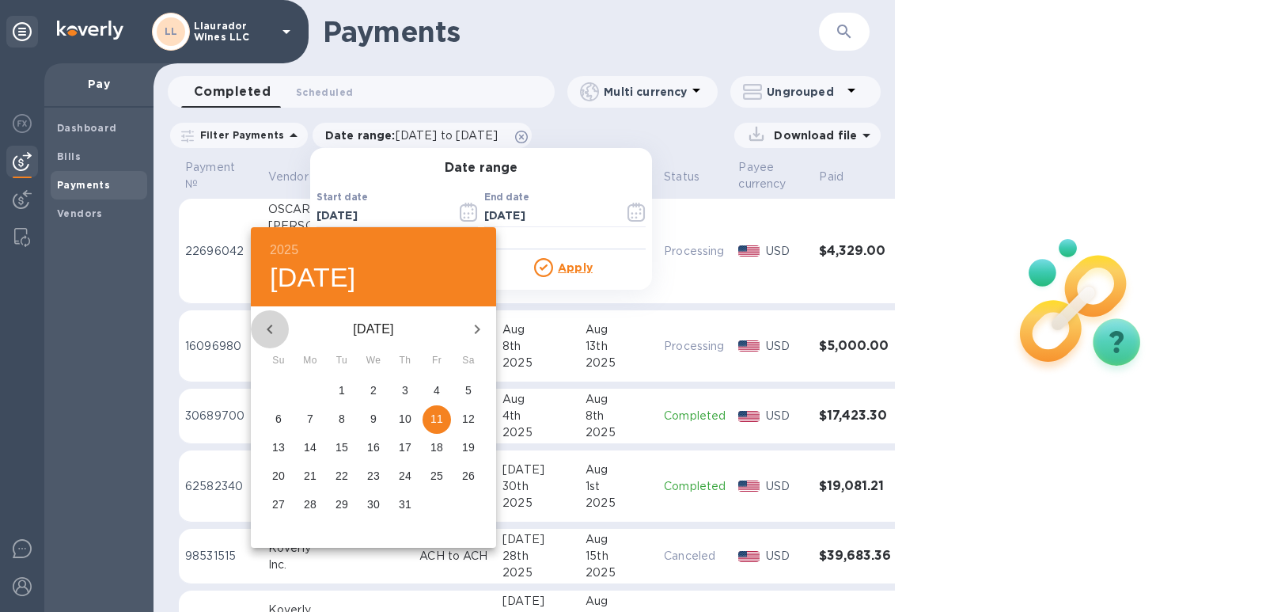
click at [273, 329] on icon "button" at bounding box center [269, 329] width 19 height 19
click at [273, 328] on icon "button" at bounding box center [269, 329] width 19 height 19
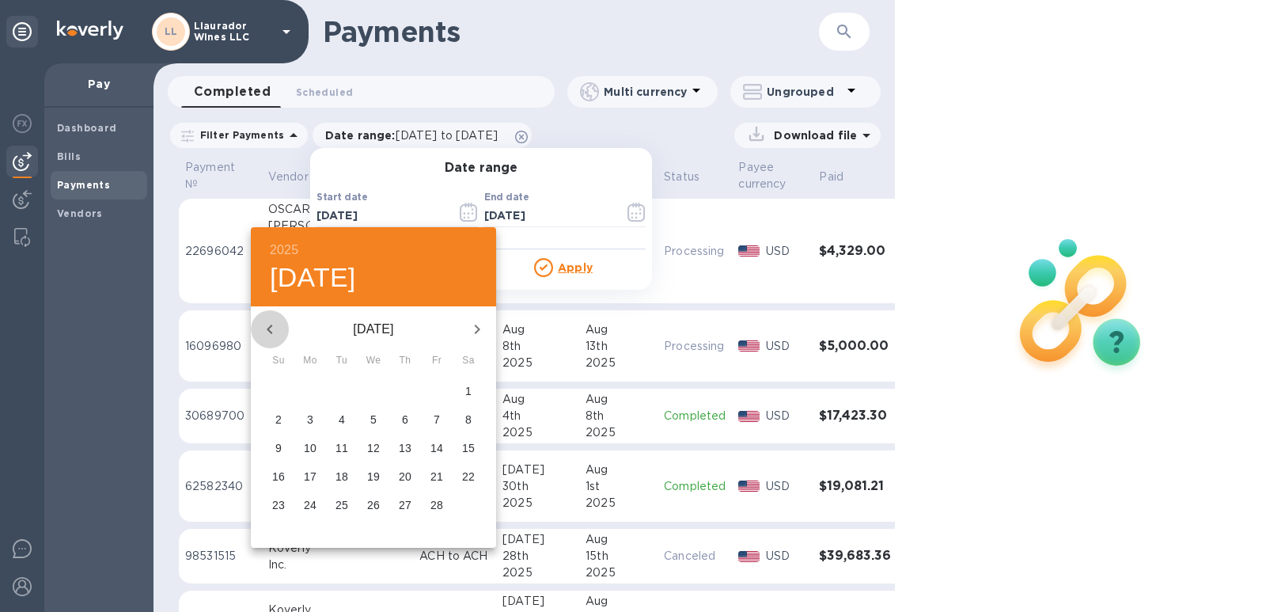
click at [273, 328] on icon "button" at bounding box center [269, 329] width 19 height 19
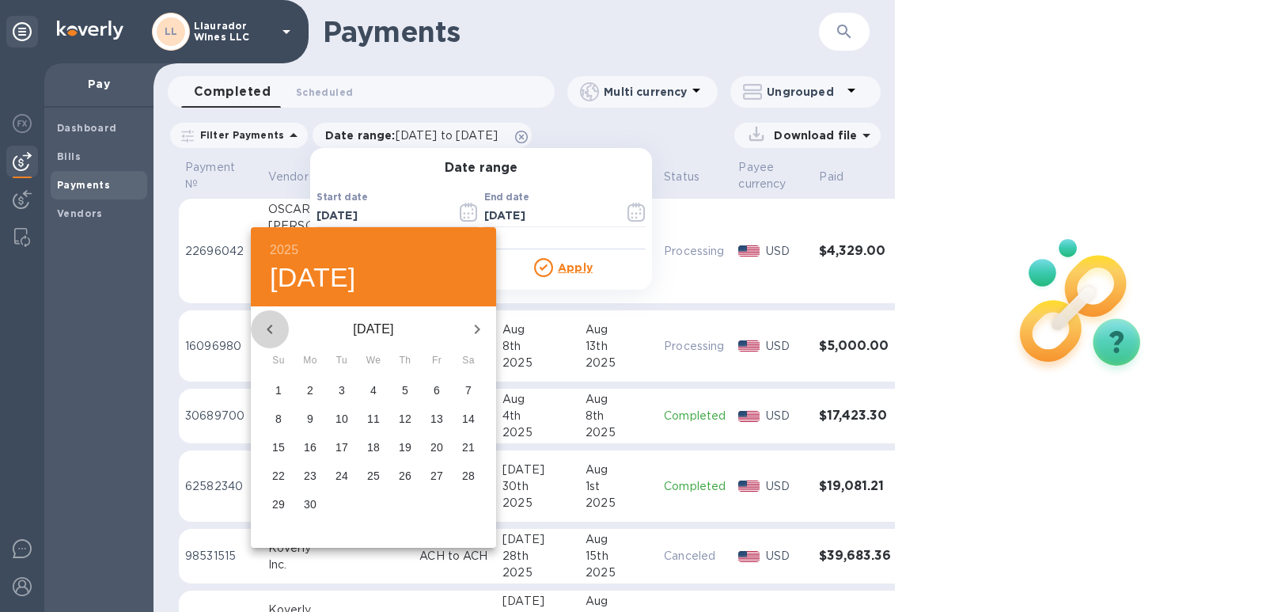
click at [273, 328] on icon "button" at bounding box center [269, 329] width 19 height 19
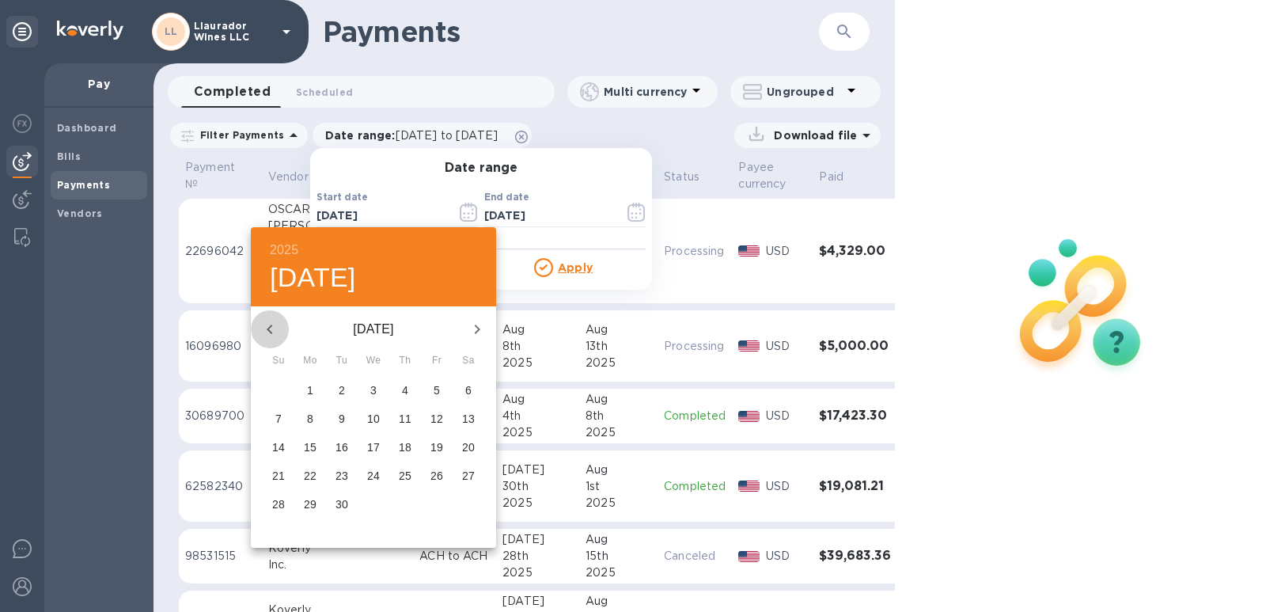
click at [273, 328] on icon "button" at bounding box center [269, 329] width 19 height 19
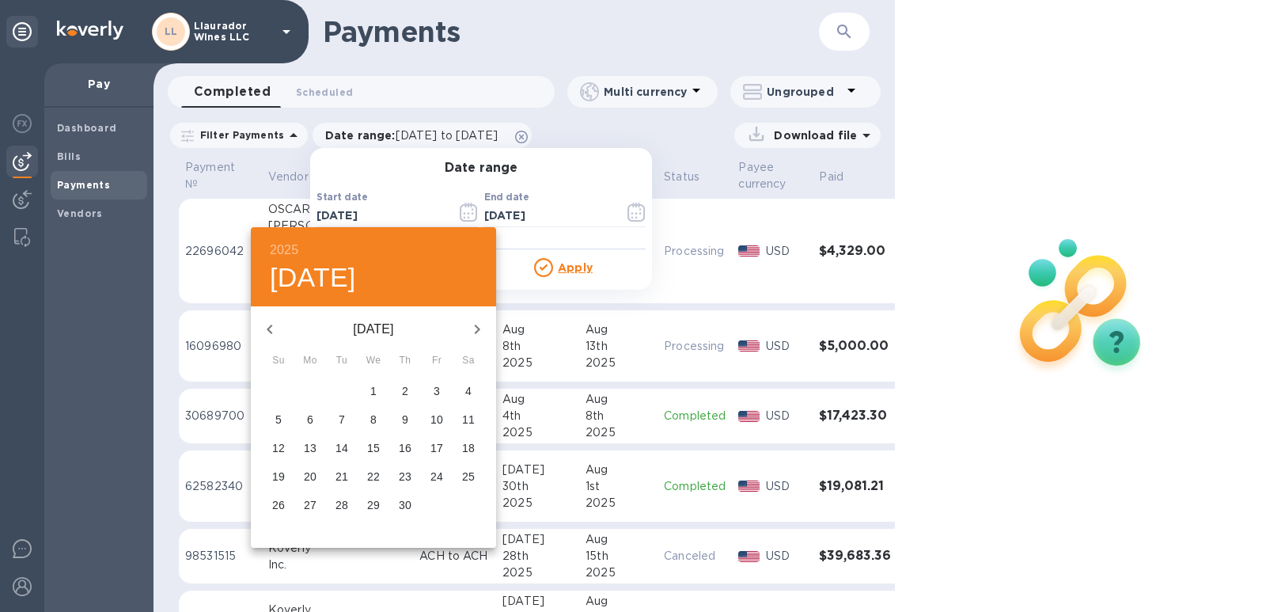
click at [273, 328] on icon "button" at bounding box center [269, 329] width 19 height 19
click at [470, 330] on icon "button" at bounding box center [477, 329] width 19 height 19
click at [339, 475] on p "21" at bounding box center [342, 476] width 13 height 16
type input "[DATE]"
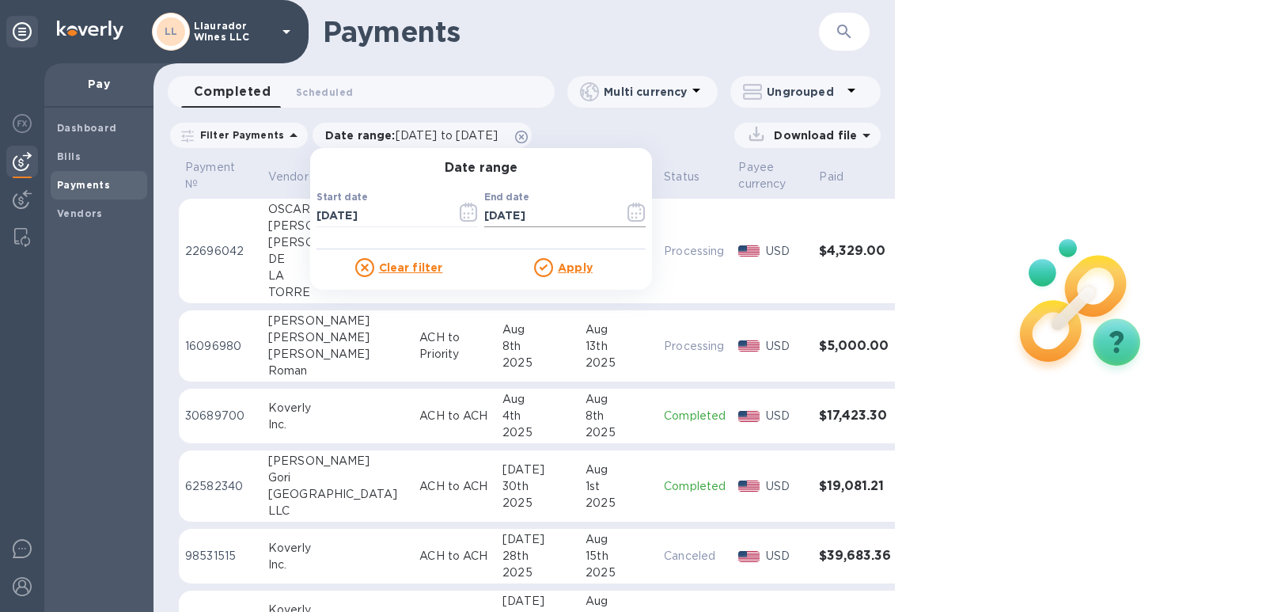
click at [628, 211] on icon "button" at bounding box center [637, 212] width 18 height 19
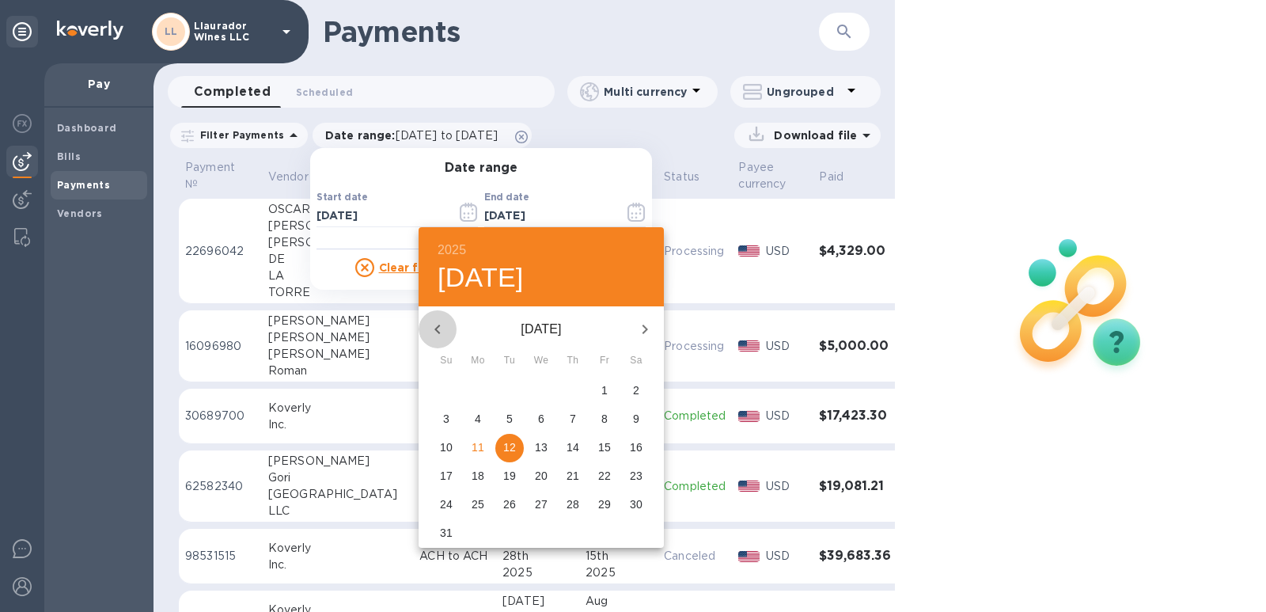
click at [433, 324] on icon "button" at bounding box center [437, 329] width 19 height 19
click at [434, 323] on icon "button" at bounding box center [437, 329] width 19 height 19
click at [436, 331] on icon "button" at bounding box center [437, 329] width 19 height 19
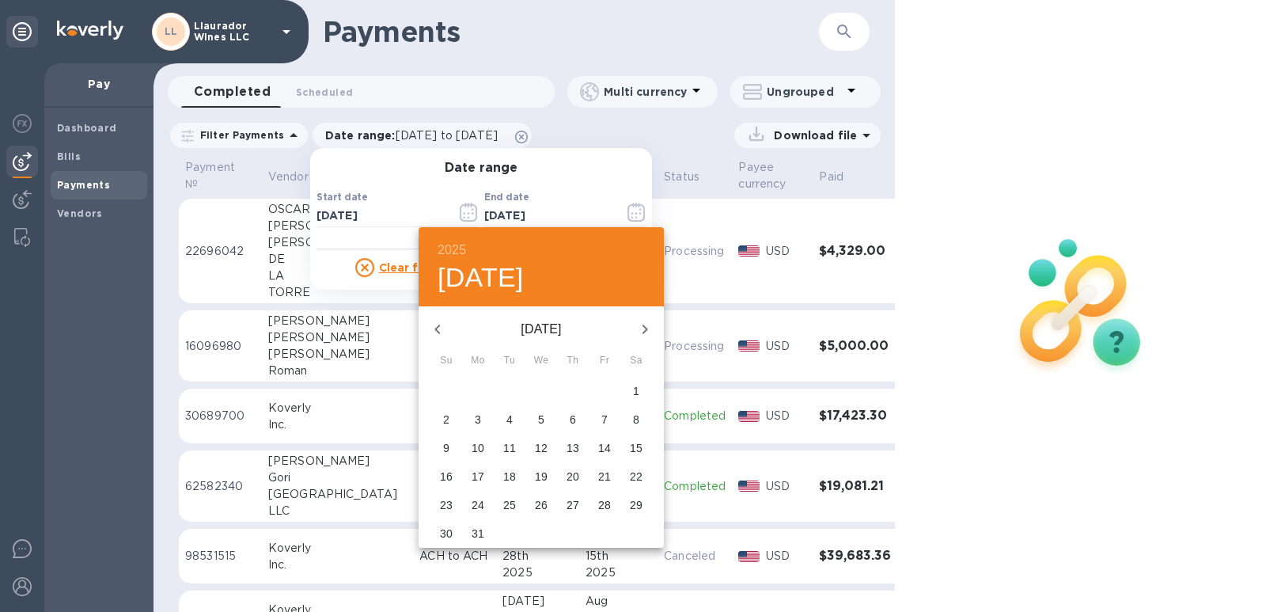
click at [436, 331] on icon "button" at bounding box center [437, 329] width 19 height 19
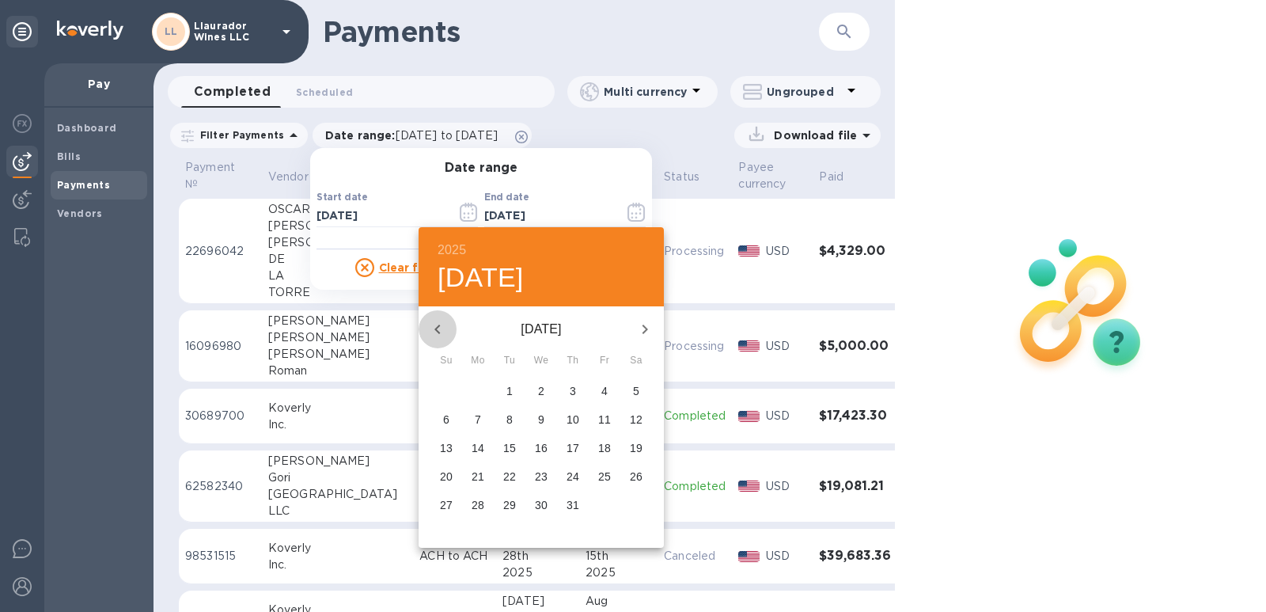
click at [436, 331] on icon "button" at bounding box center [437, 329] width 19 height 19
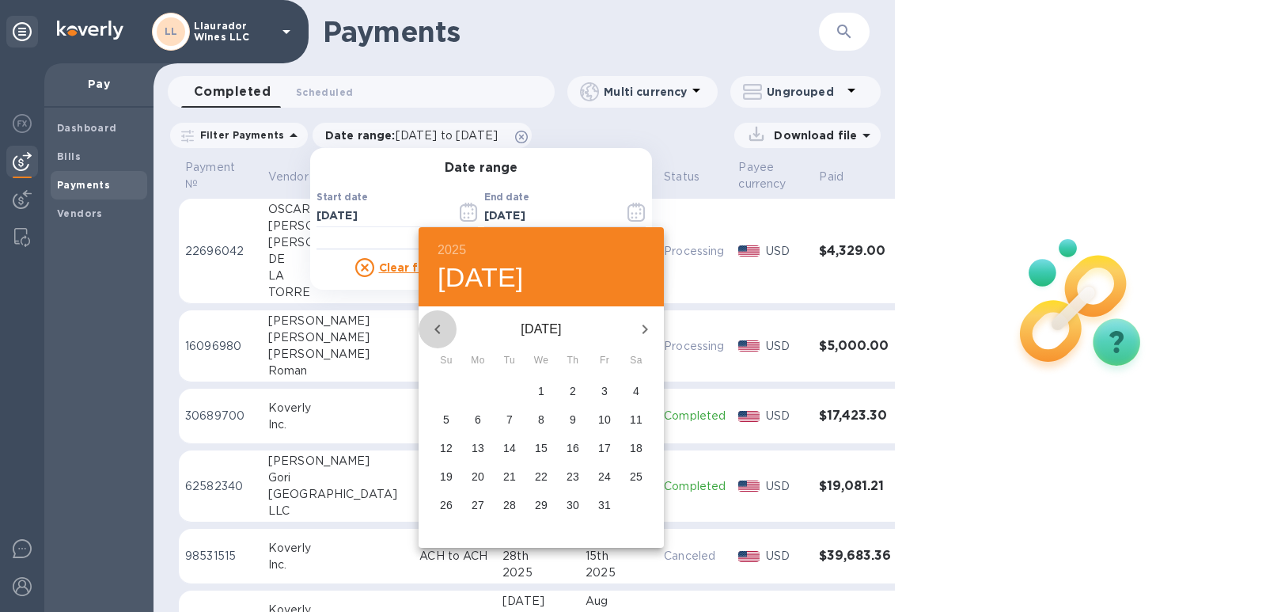
click at [436, 331] on icon "button" at bounding box center [437, 329] width 19 height 19
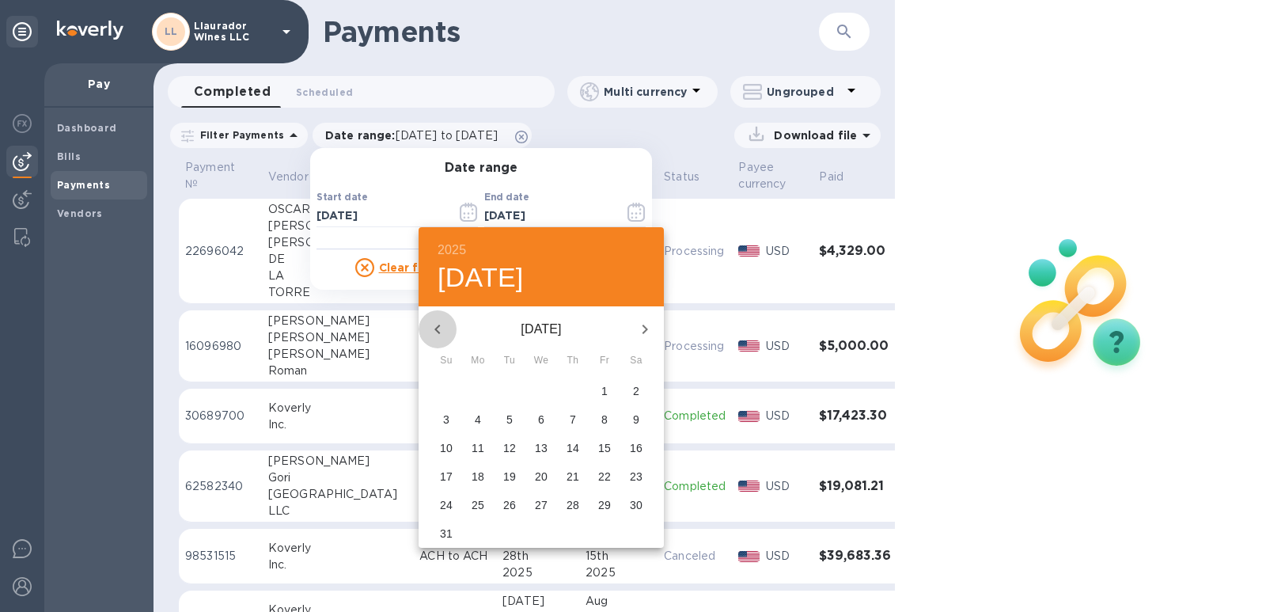
click at [436, 331] on icon "button" at bounding box center [437, 329] width 19 height 19
click at [437, 331] on icon "button" at bounding box center [437, 329] width 19 height 19
click at [649, 330] on icon "button" at bounding box center [644, 329] width 19 height 19
click at [647, 330] on icon "button" at bounding box center [646, 328] width 6 height 9
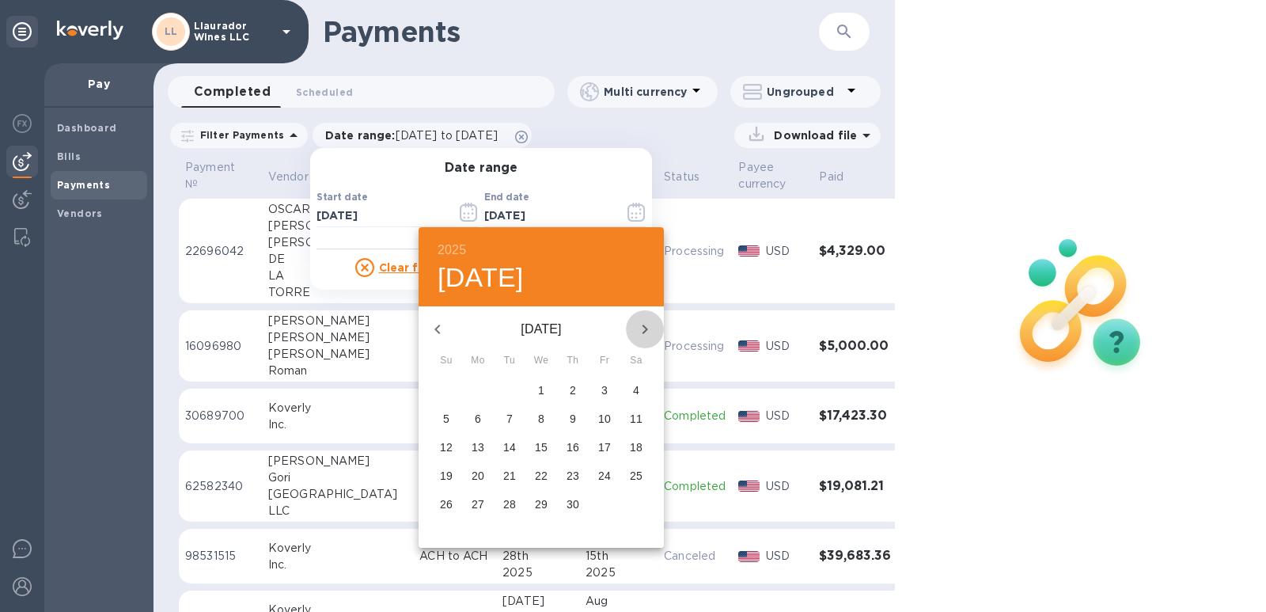
drag, startPoint x: 645, startPoint y: 321, endPoint x: 640, endPoint y: 351, distance: 30.4
click at [645, 321] on icon "button" at bounding box center [644, 329] width 19 height 19
click at [636, 394] on p "2" at bounding box center [636, 390] width 6 height 16
type input "[DATE]"
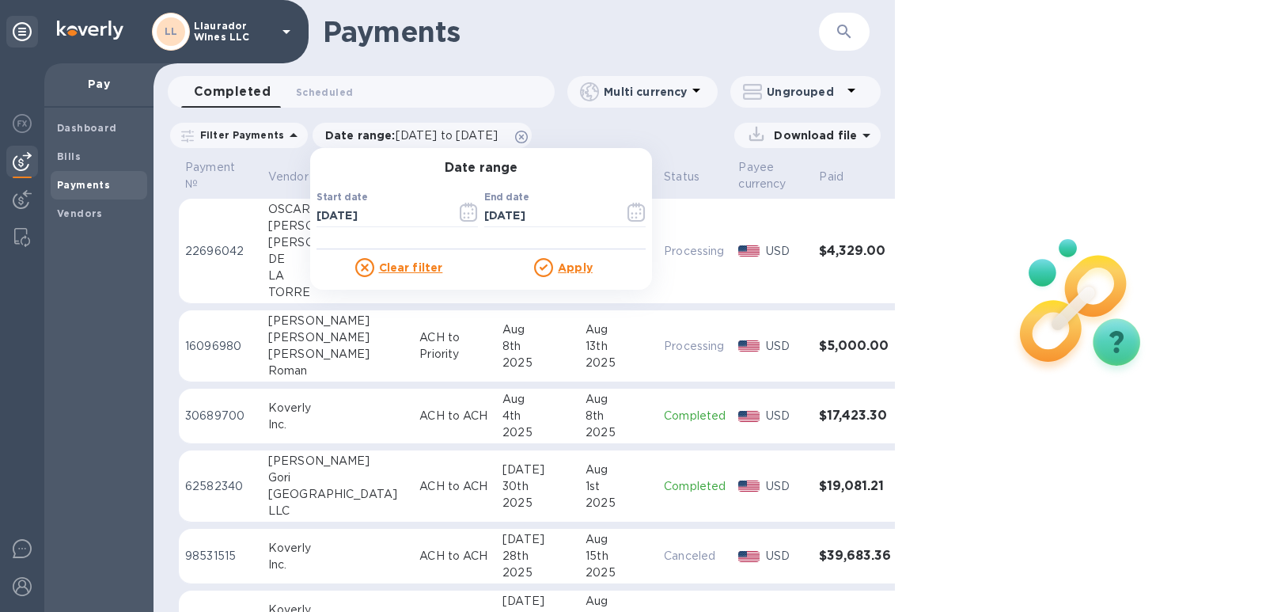
click at [569, 270] on u "Apply" at bounding box center [575, 267] width 35 height 13
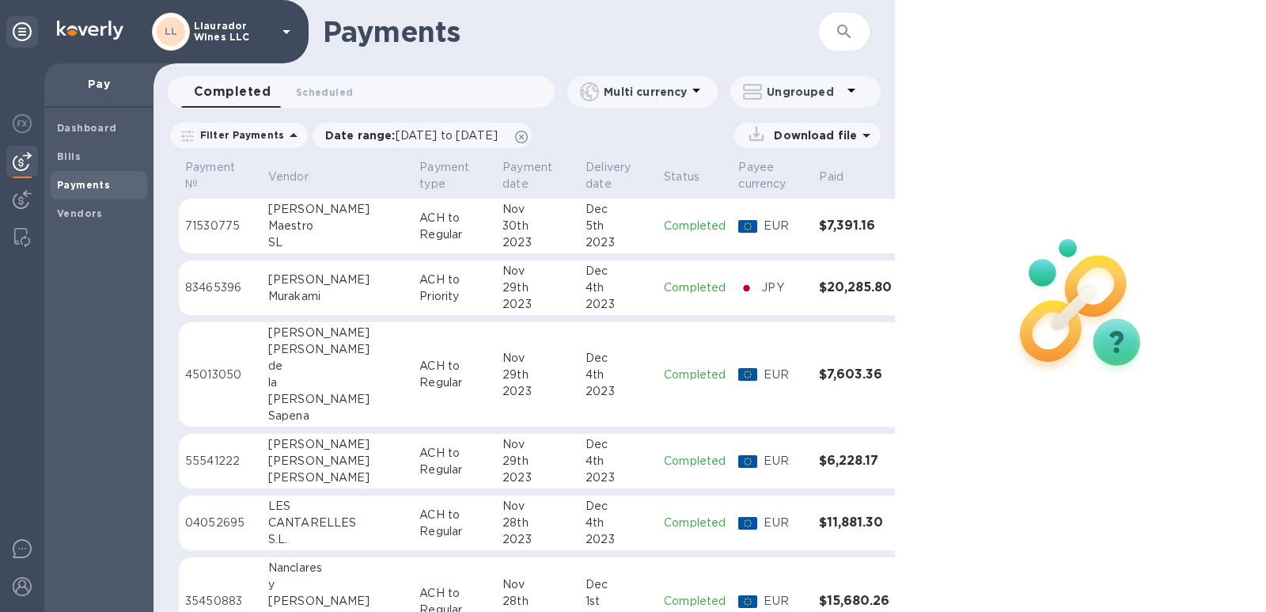
click at [268, 229] on div "Maestro" at bounding box center [337, 226] width 138 height 17
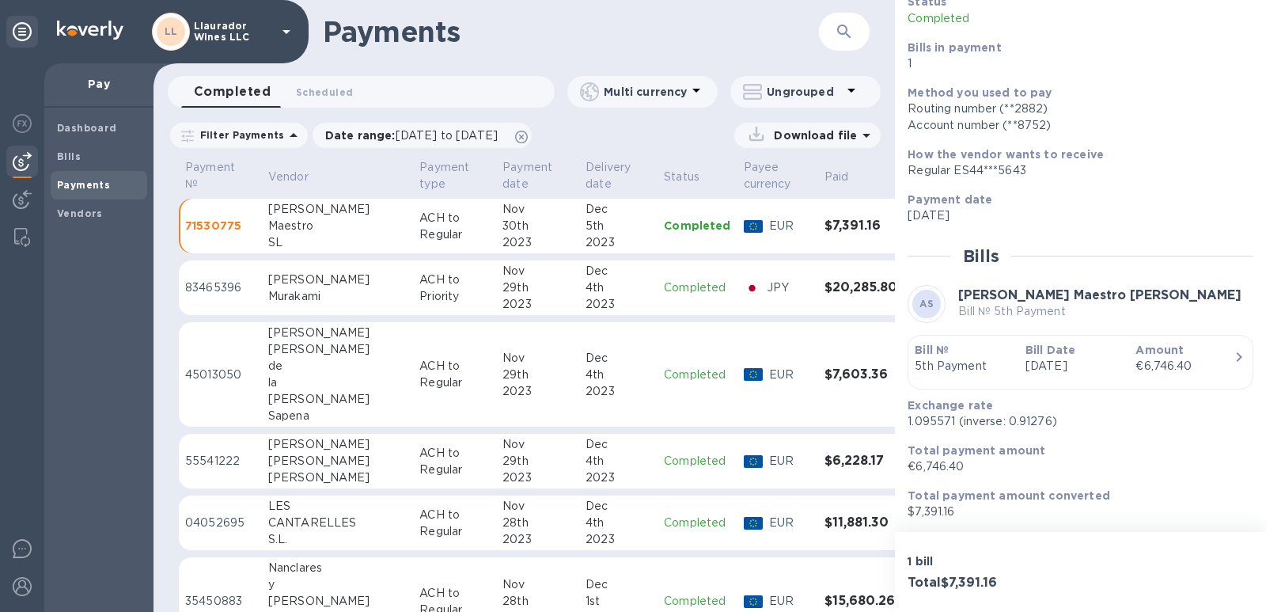
scroll to position [121, 0]
click at [457, 135] on span "[DATE] to [DATE]" at bounding box center [447, 135] width 102 height 13
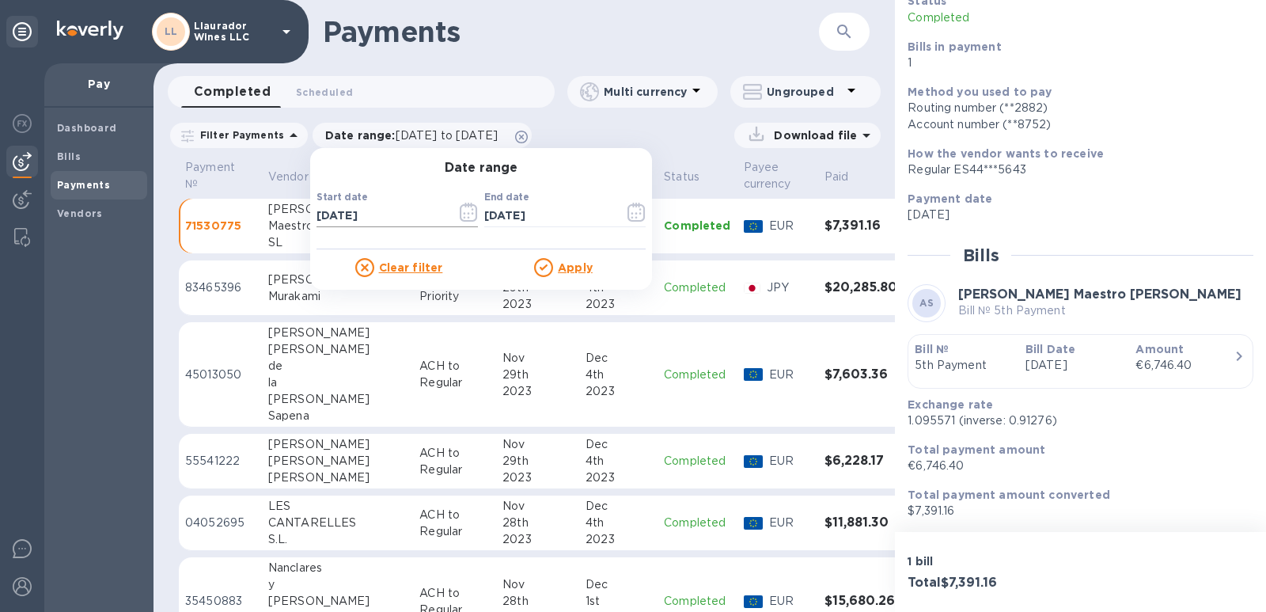
drag, startPoint x: 635, startPoint y: 211, endPoint x: 450, endPoint y: 214, distance: 185.2
click at [443, 216] on div "Start date [DATE] ​ End date [DATE] ​" at bounding box center [481, 212] width 336 height 79
click at [451, 214] on button "button" at bounding box center [468, 212] width 37 height 38
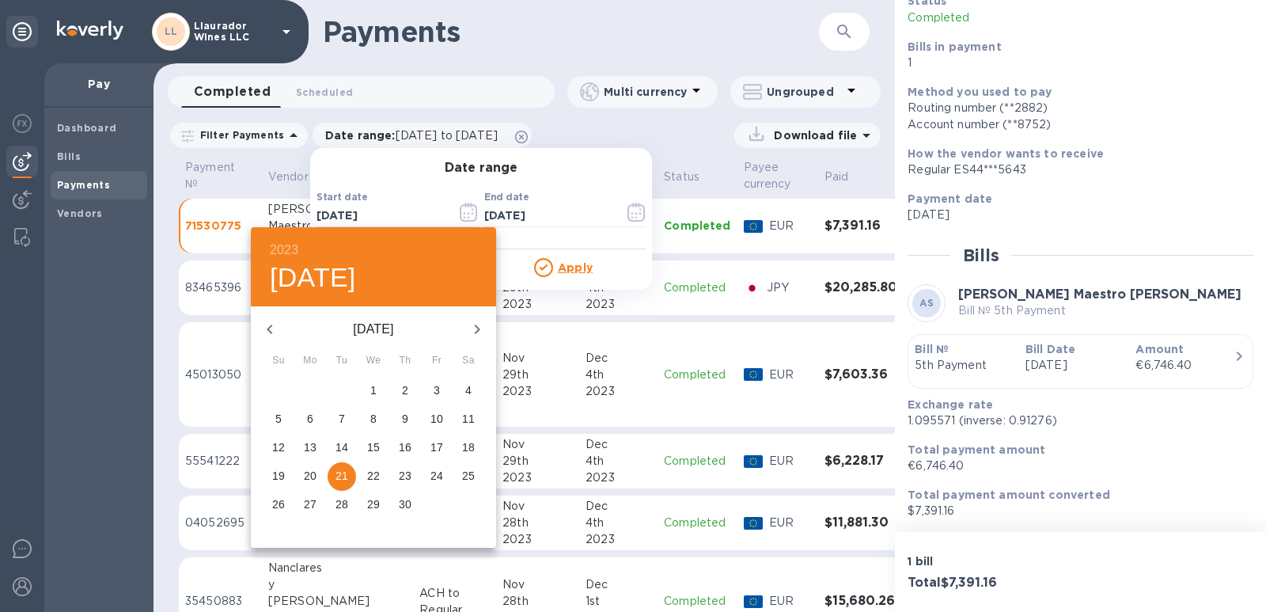
click at [472, 326] on icon "button" at bounding box center [477, 329] width 19 height 19
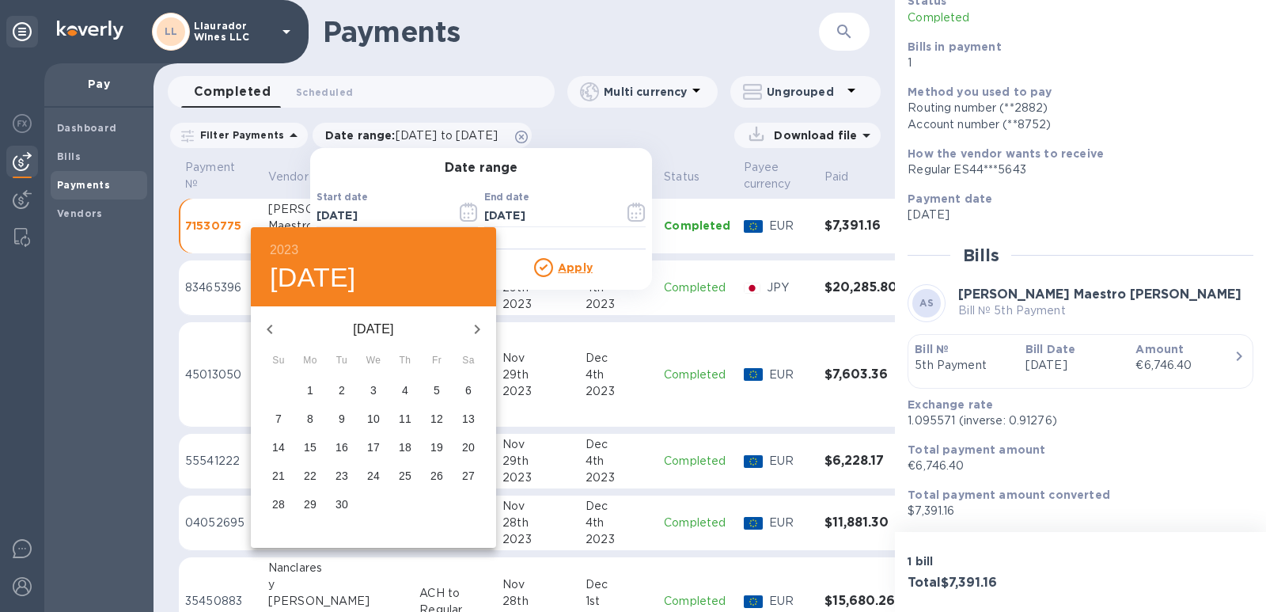
click at [342, 503] on p "30" at bounding box center [342, 504] width 13 height 16
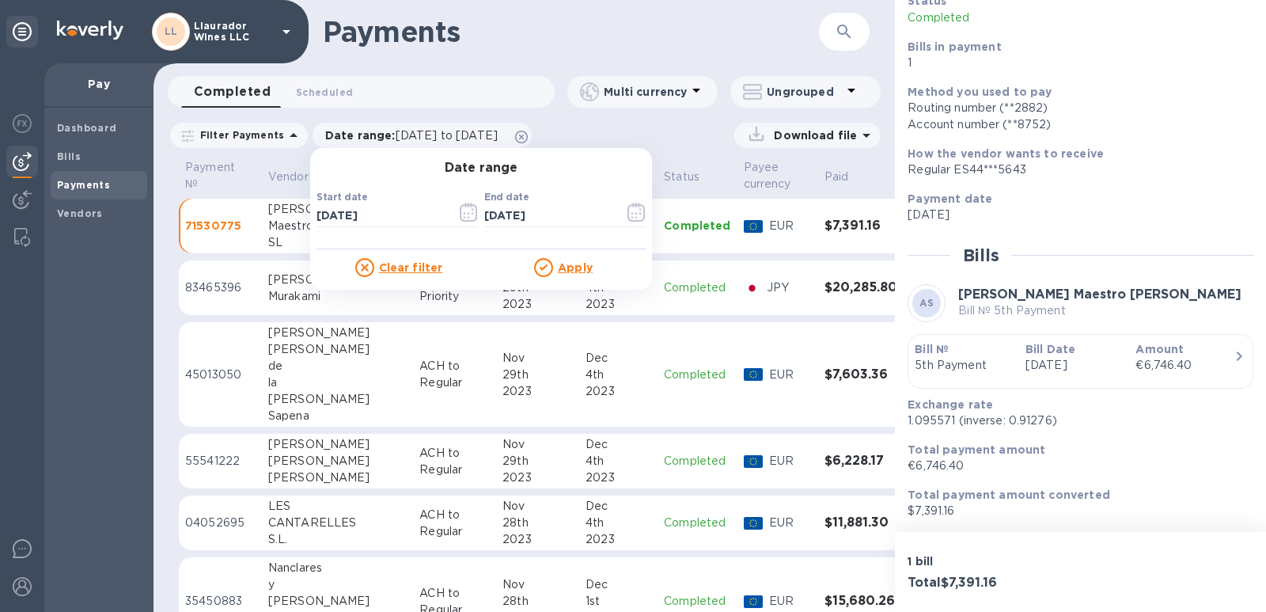
type input "[DATE]"
click at [628, 213] on icon "button" at bounding box center [637, 212] width 18 height 19
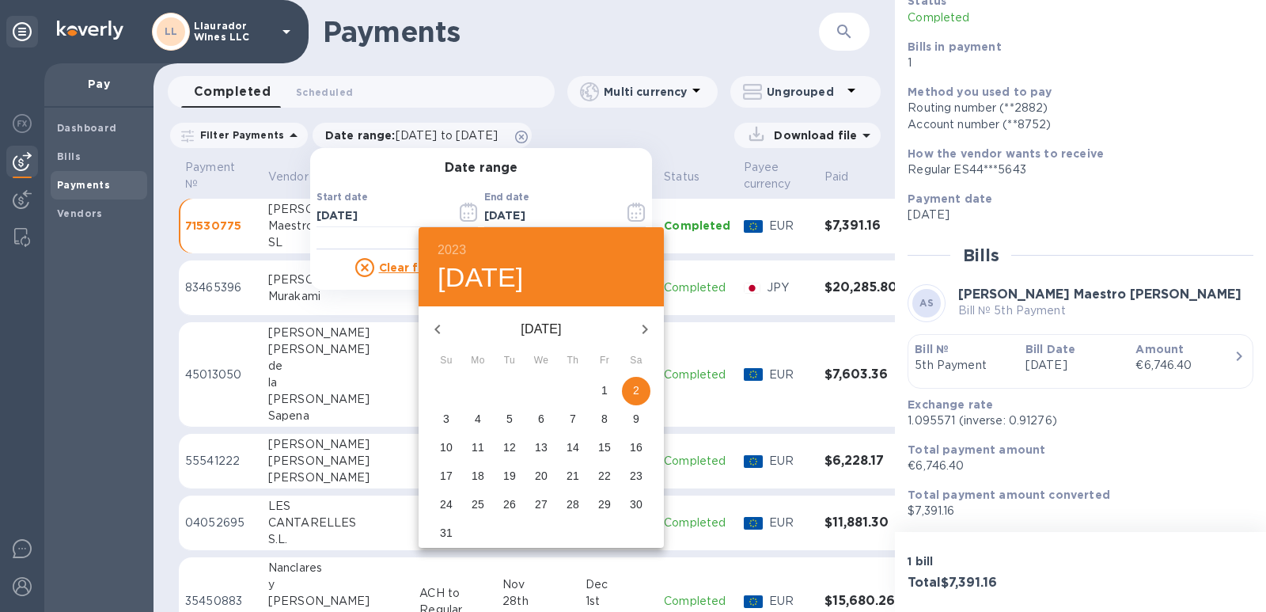
click at [640, 328] on icon "button" at bounding box center [644, 329] width 19 height 19
click at [641, 328] on icon "button" at bounding box center [644, 329] width 19 height 19
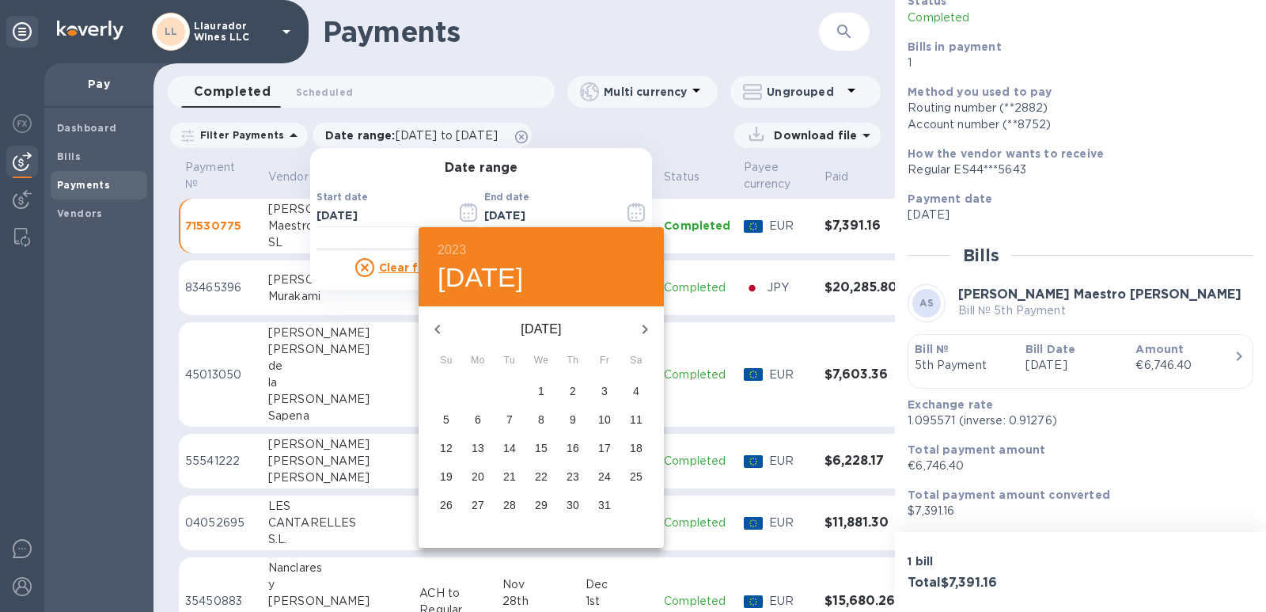
click at [641, 328] on icon "button" at bounding box center [644, 329] width 19 height 19
click at [640, 328] on icon "button" at bounding box center [644, 329] width 19 height 19
click at [530, 503] on span "31" at bounding box center [541, 504] width 28 height 16
type input "[DATE]"
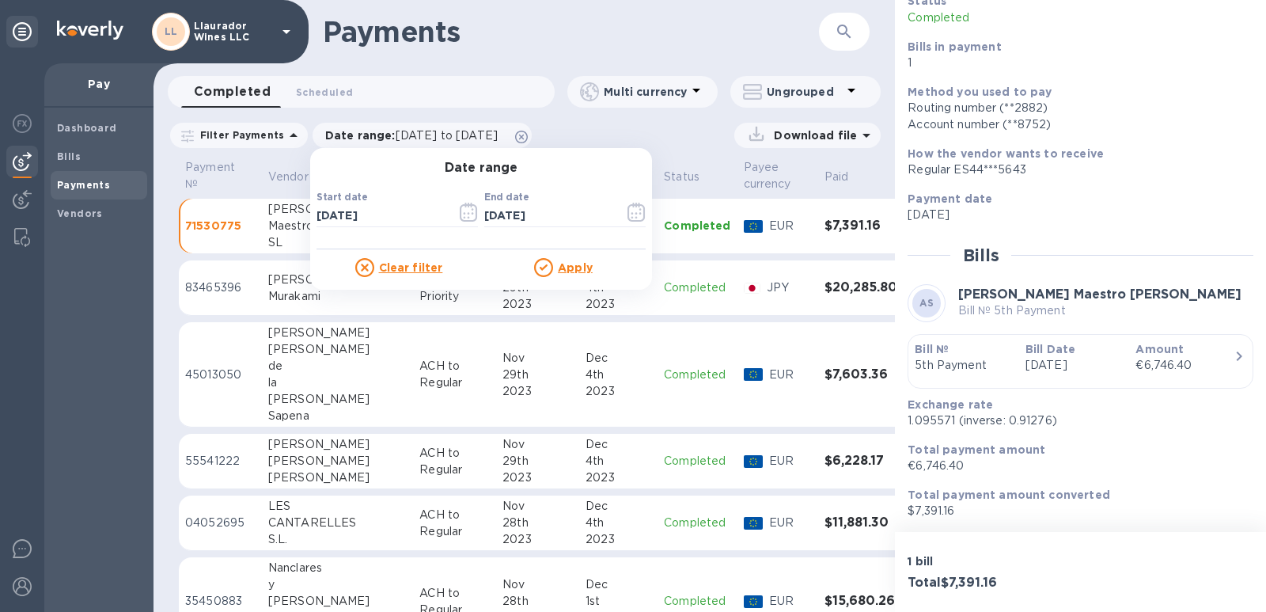
click at [564, 265] on u "Apply" at bounding box center [575, 267] width 35 height 13
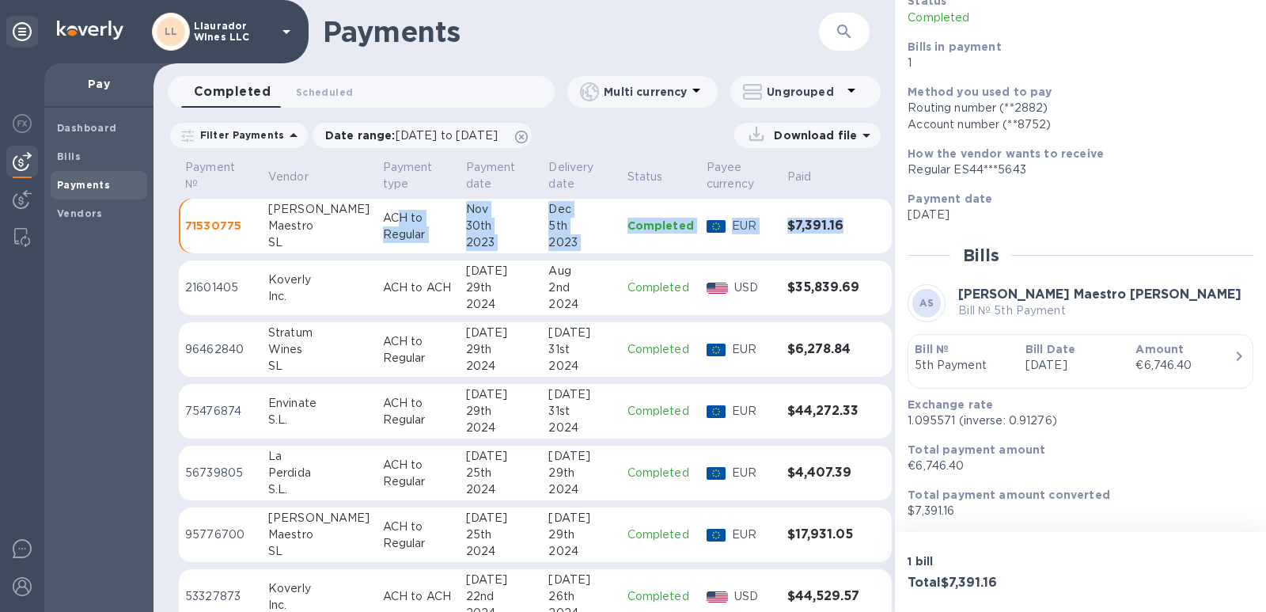
drag, startPoint x: 380, startPoint y: 222, endPoint x: 398, endPoint y: 256, distance: 37.9
click at [409, 535] on p "ACH to Regular" at bounding box center [418, 534] width 70 height 33
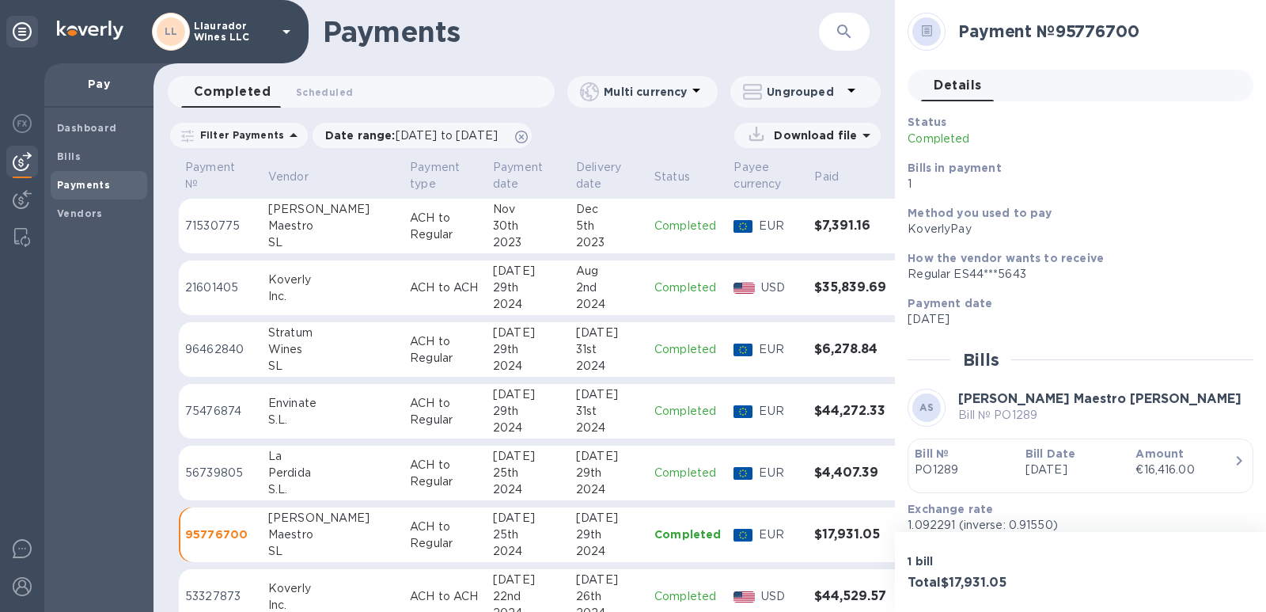
click at [433, 184] on th "Payment type" at bounding box center [445, 178] width 83 height 42
click at [493, 179] on p "Payment date" at bounding box center [518, 175] width 50 height 33
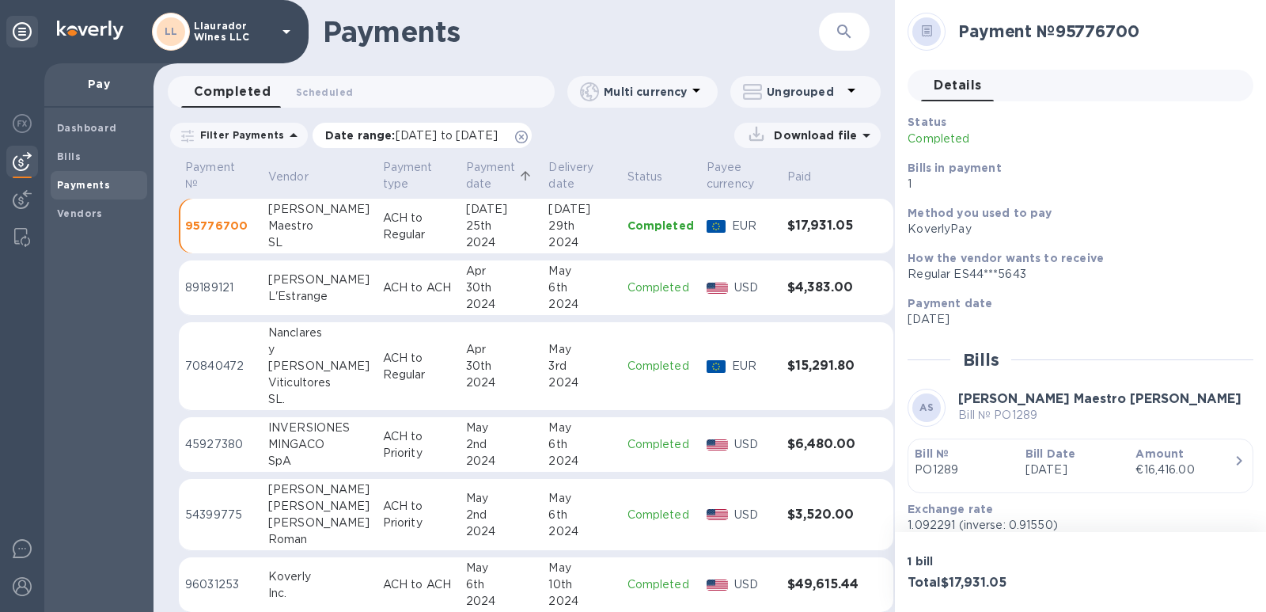
click at [413, 134] on span "[DATE] to [DATE]" at bounding box center [447, 135] width 102 height 13
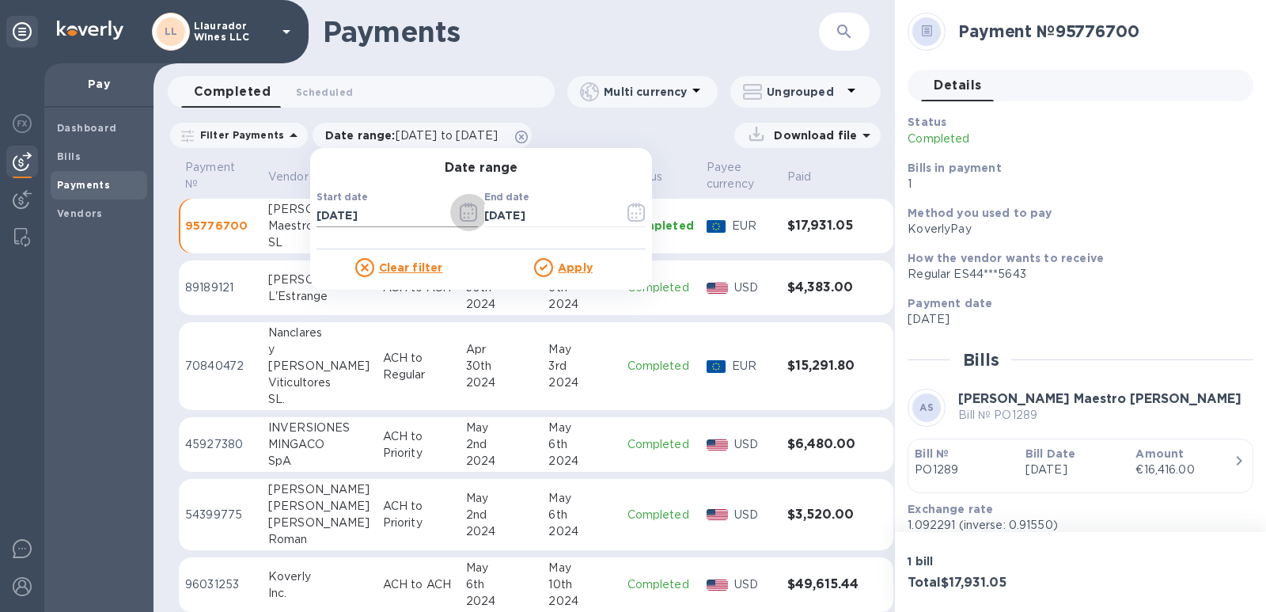
click at [460, 215] on icon "button" at bounding box center [469, 212] width 18 height 19
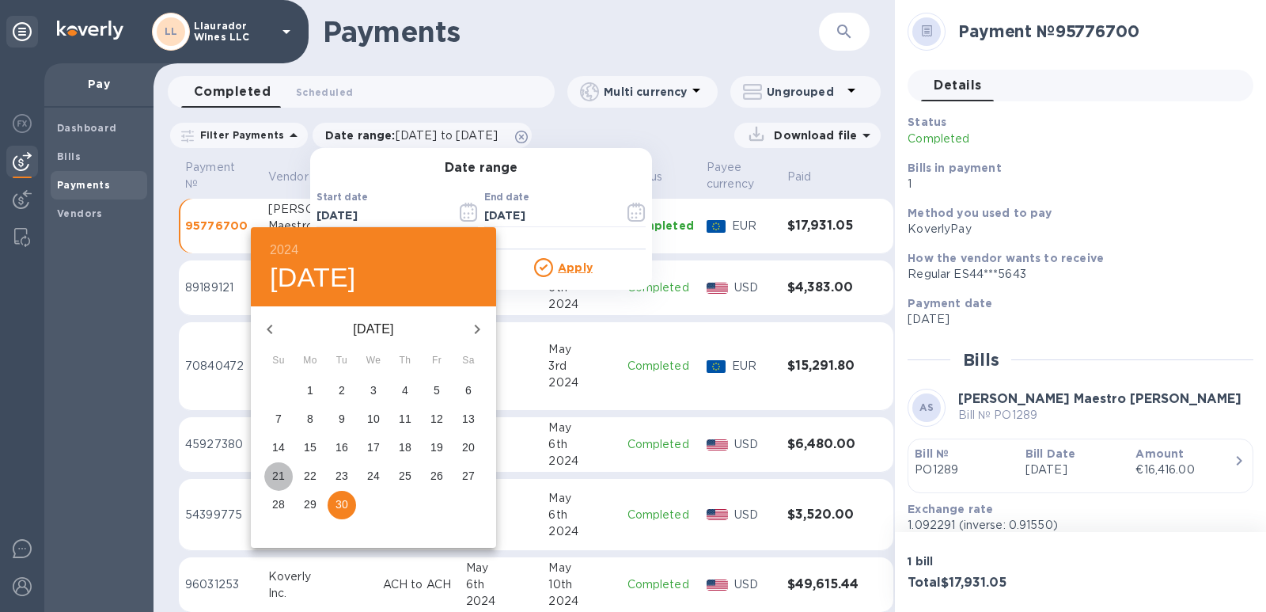
click at [275, 476] on p "21" at bounding box center [278, 476] width 13 height 16
type input "[DATE]"
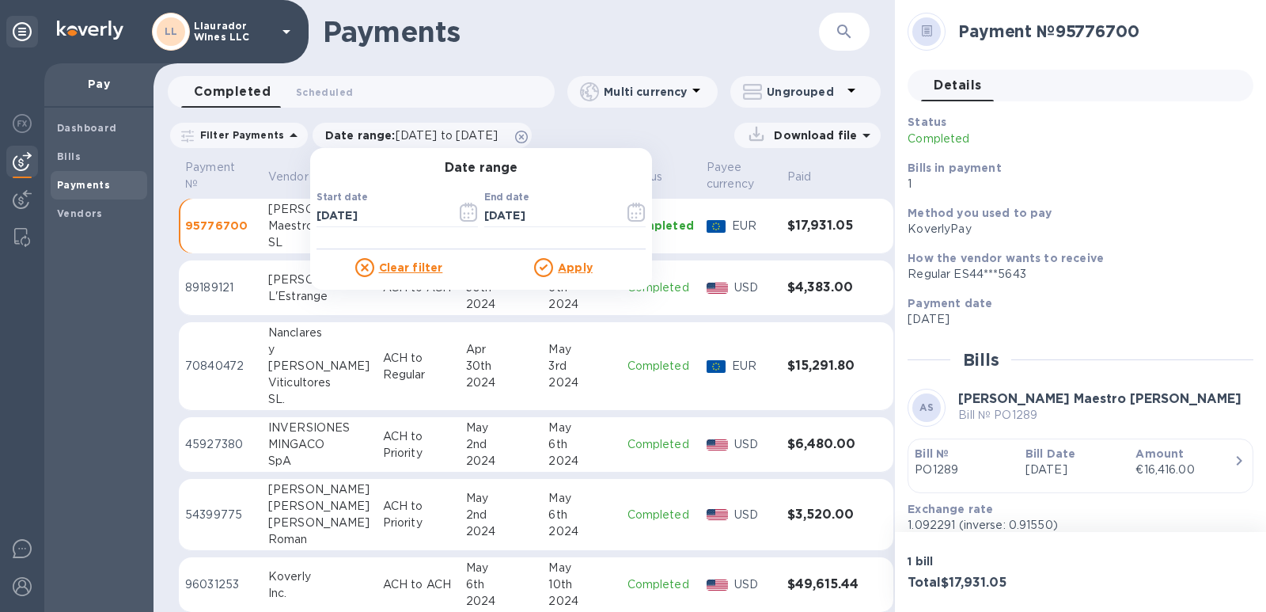
click at [573, 267] on u "Apply" at bounding box center [575, 267] width 35 height 13
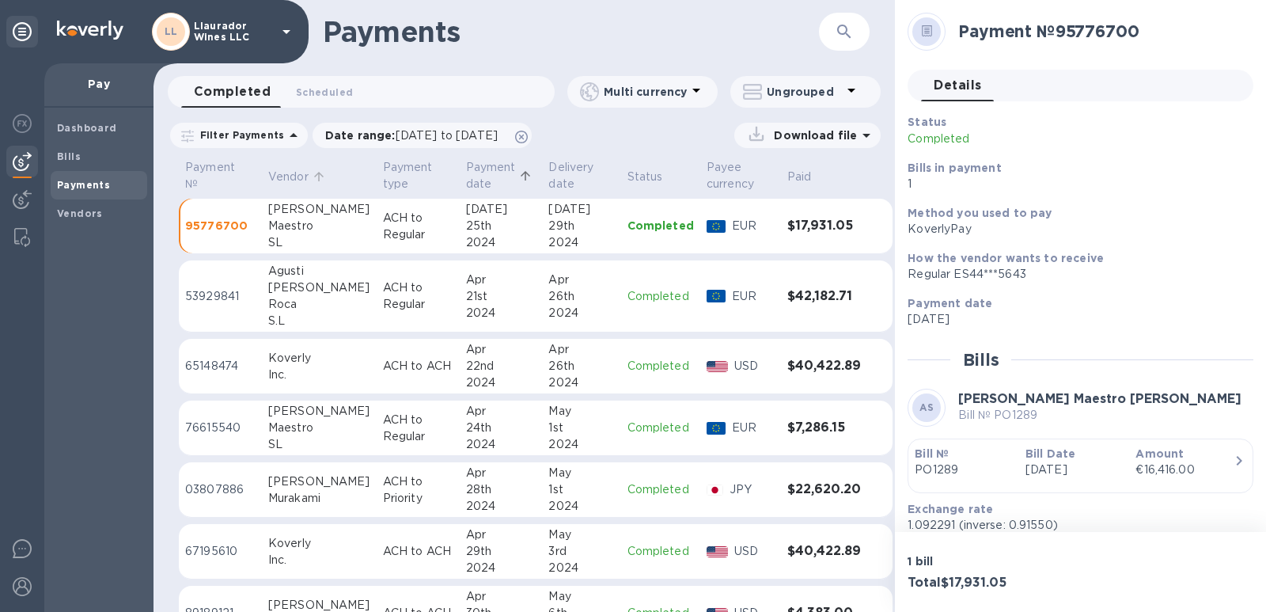
click at [277, 176] on p "Vendor" at bounding box center [288, 177] width 40 height 17
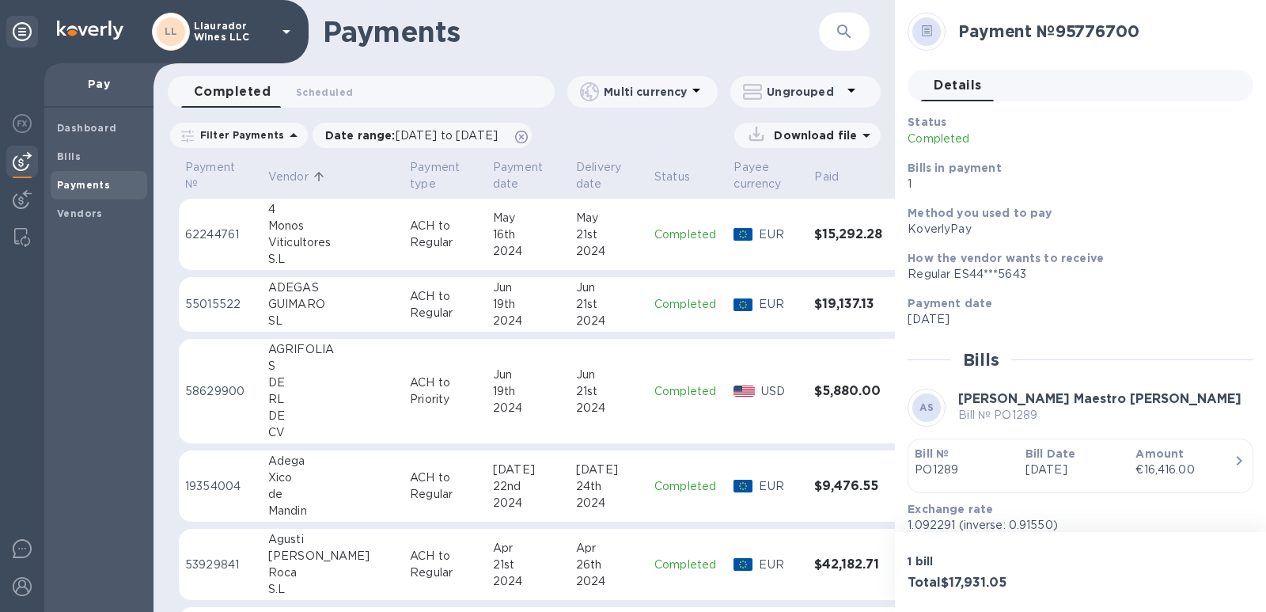
scroll to position [237, 0]
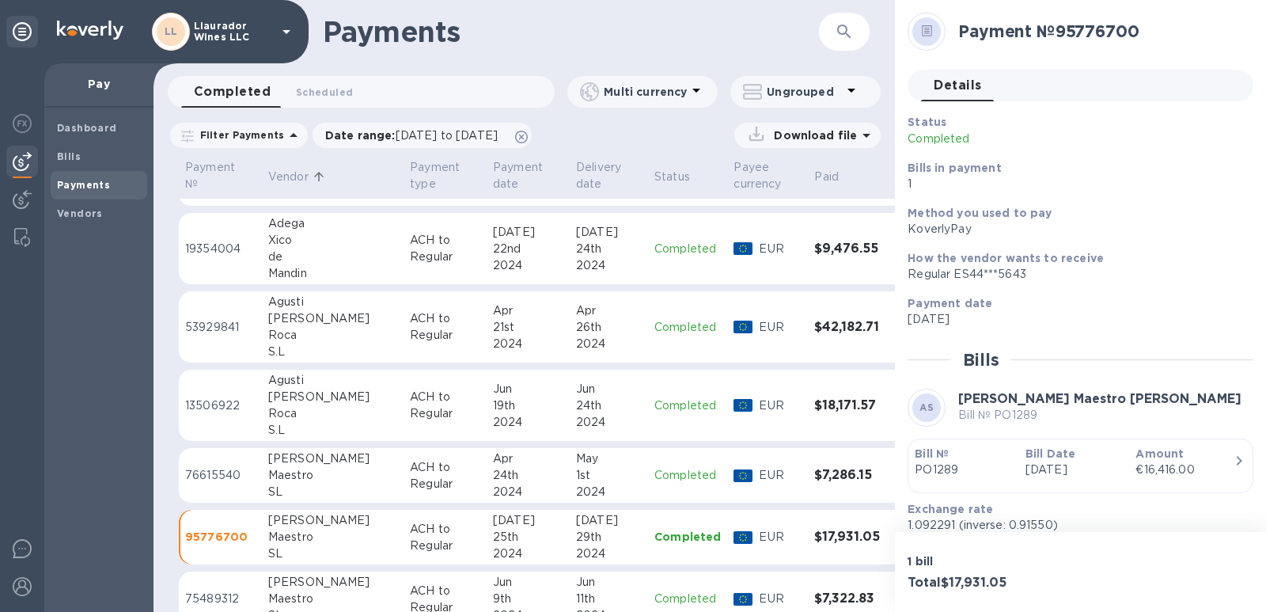
click at [277, 480] on div "Maestro" at bounding box center [332, 475] width 129 height 17
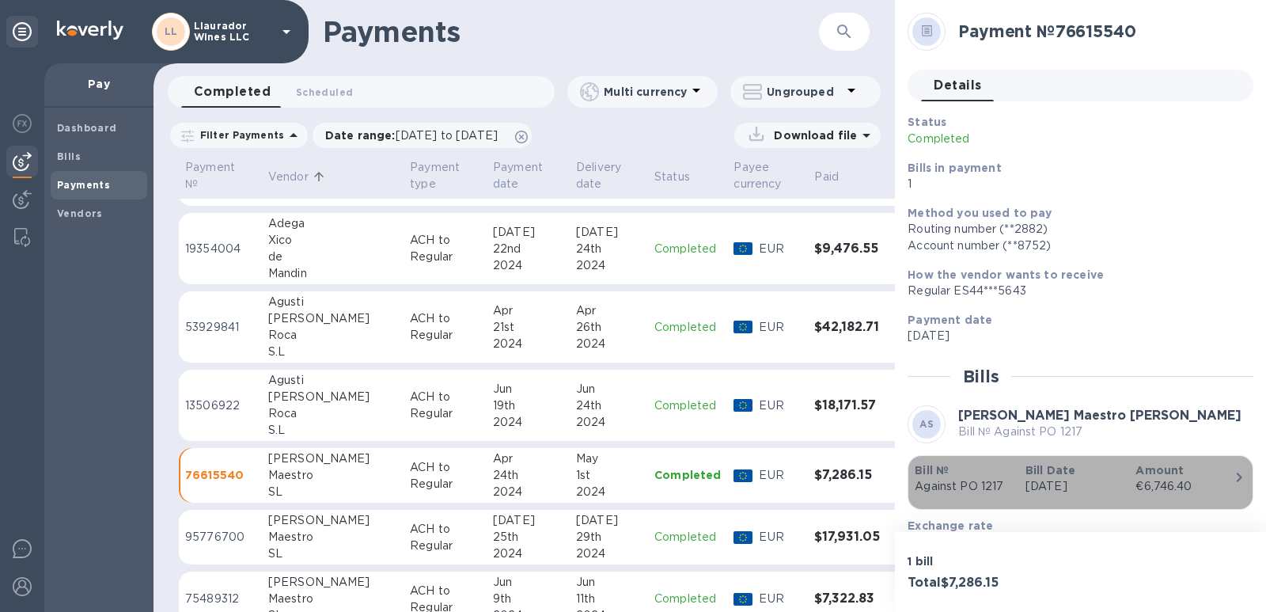
click at [1222, 484] on div "€6,746.40" at bounding box center [1185, 486] width 98 height 17
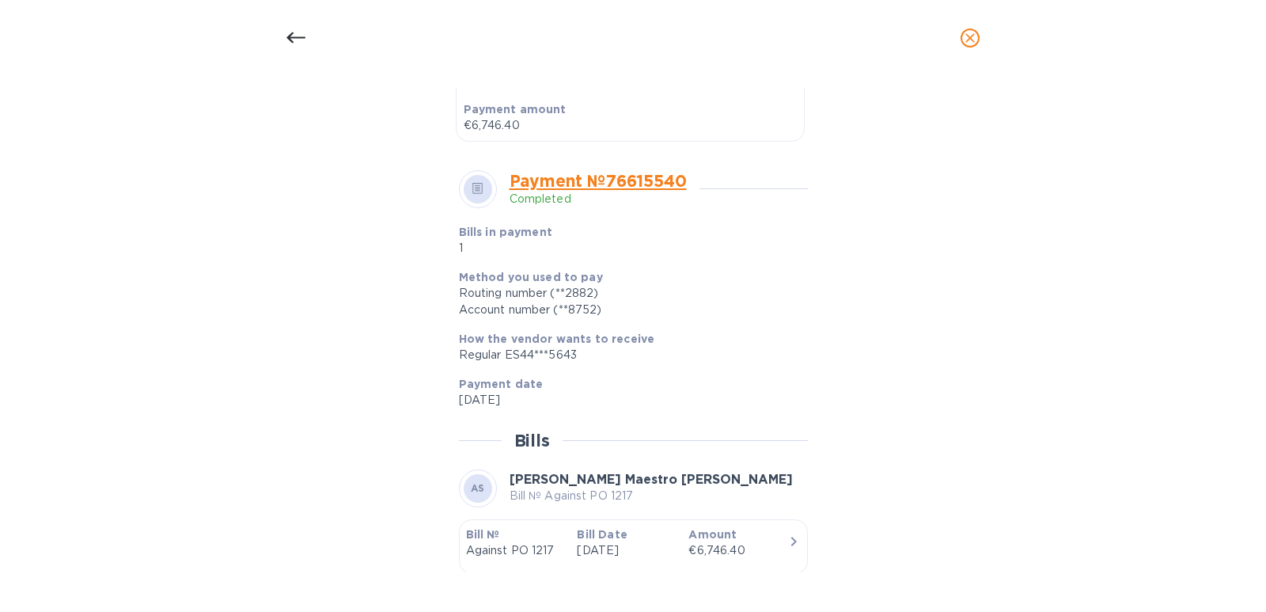
scroll to position [387, 0]
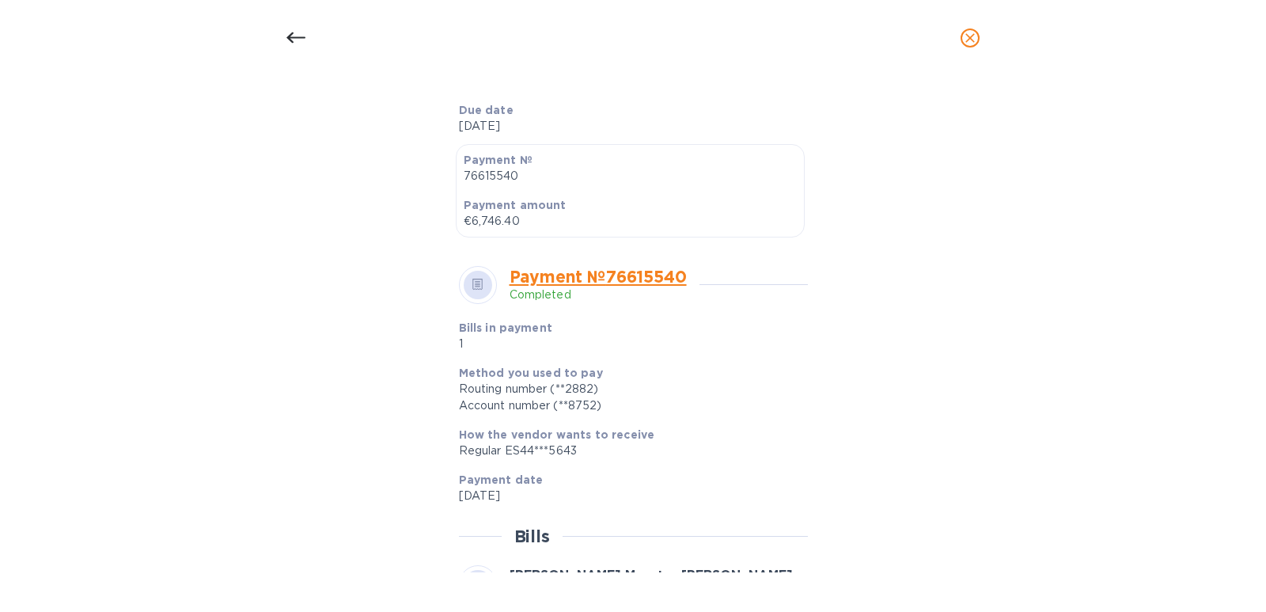
click at [475, 286] on icon at bounding box center [477, 285] width 11 height 12
click at [563, 279] on link "Payment № 76615540" at bounding box center [598, 277] width 177 height 20
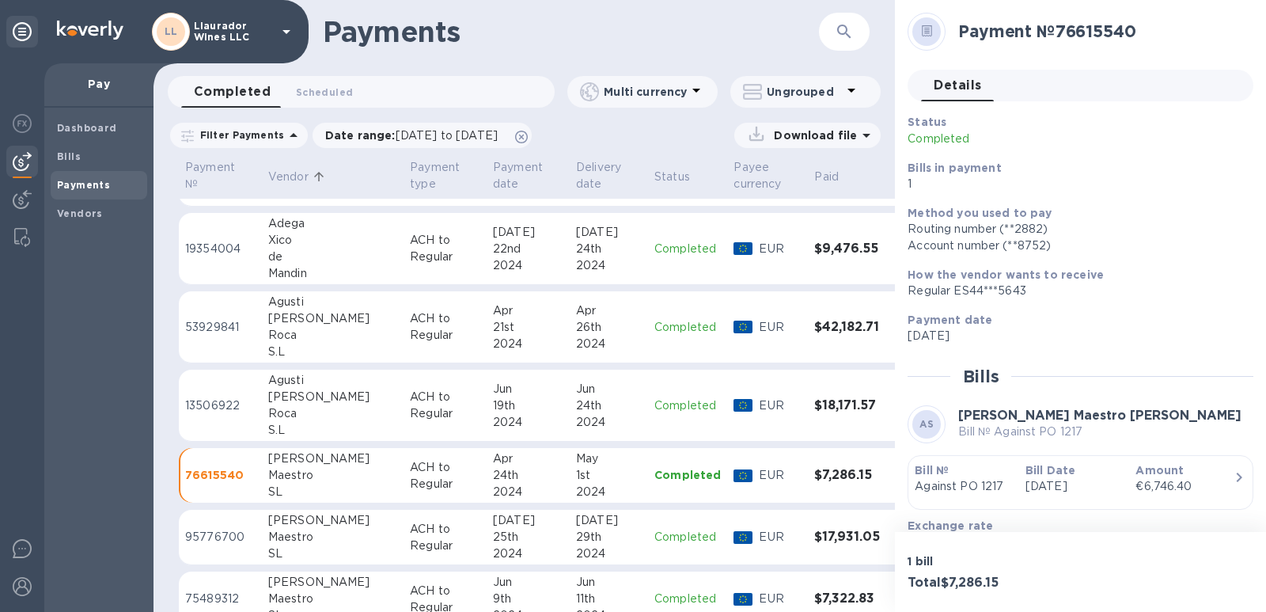
click at [1237, 480] on icon "button" at bounding box center [1240, 476] width 6 height 9
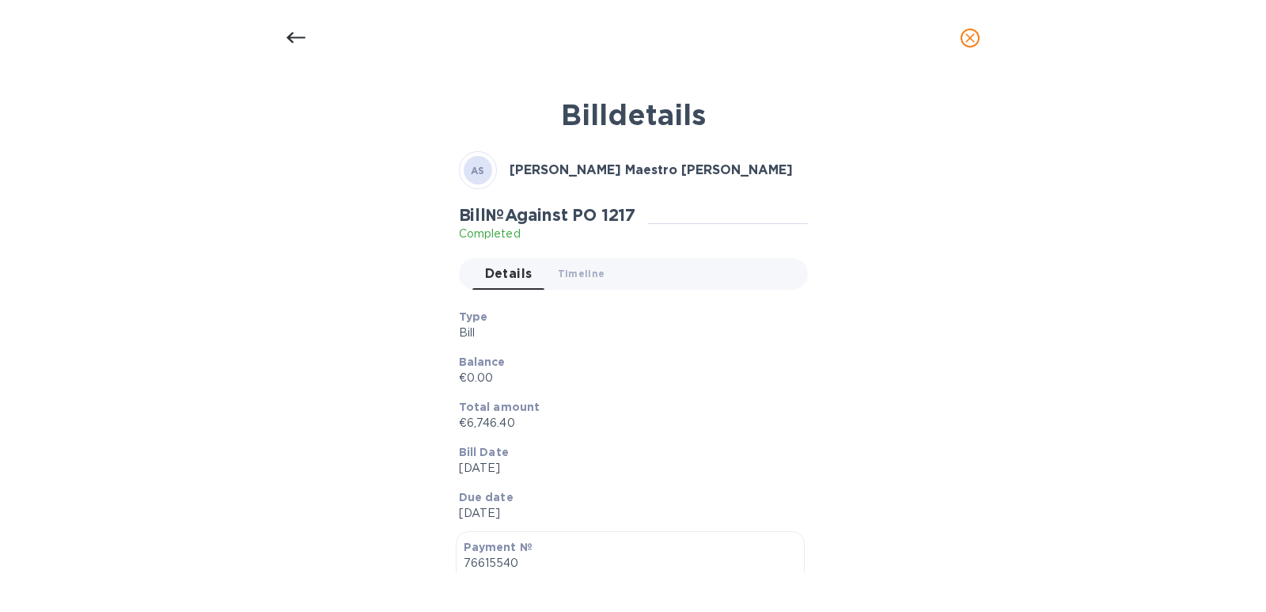
scroll to position [0, 0]
